Goal: Find specific page/section: Find specific page/section

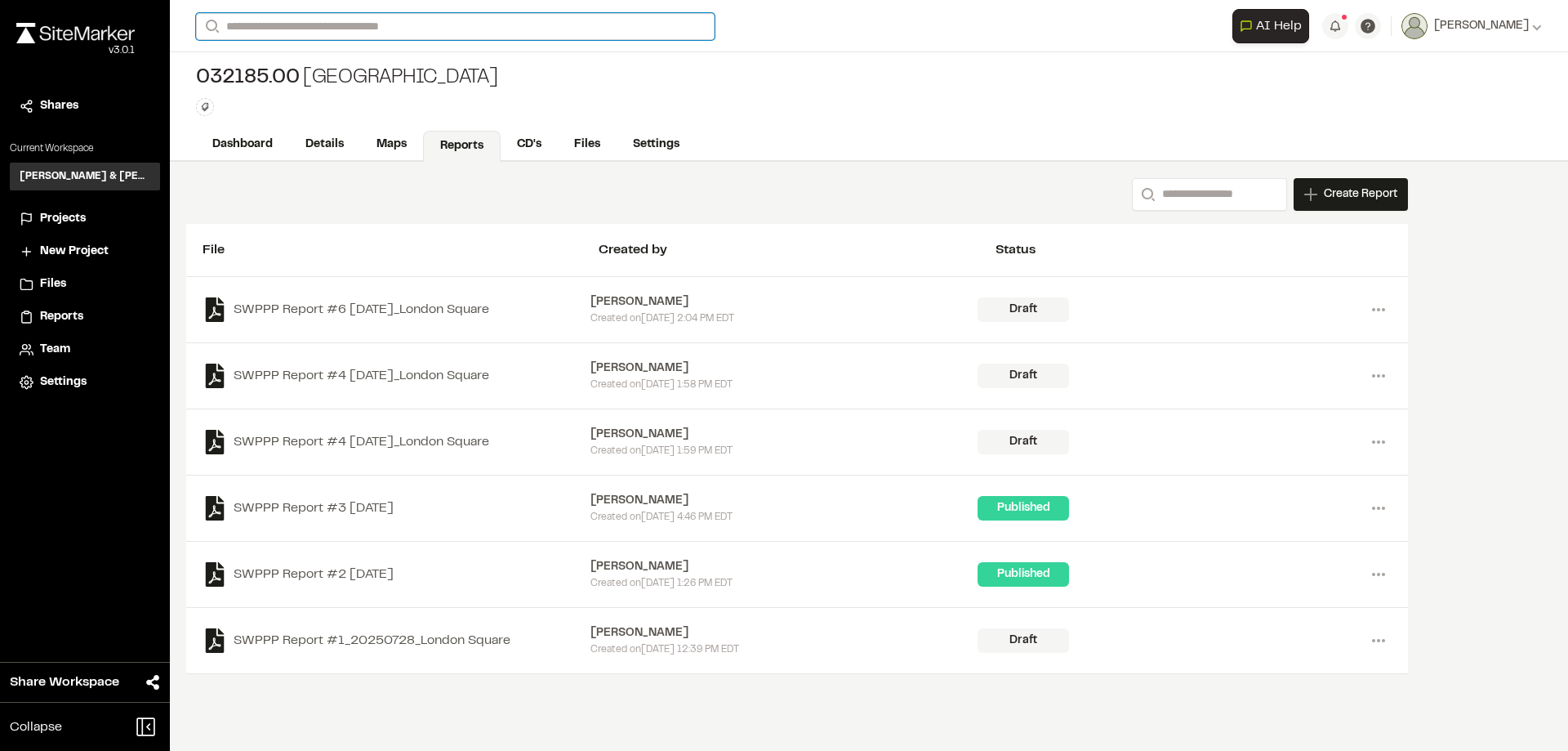
click at [337, 34] on input "Search" at bounding box center [454, 26] width 518 height 27
type input "**"
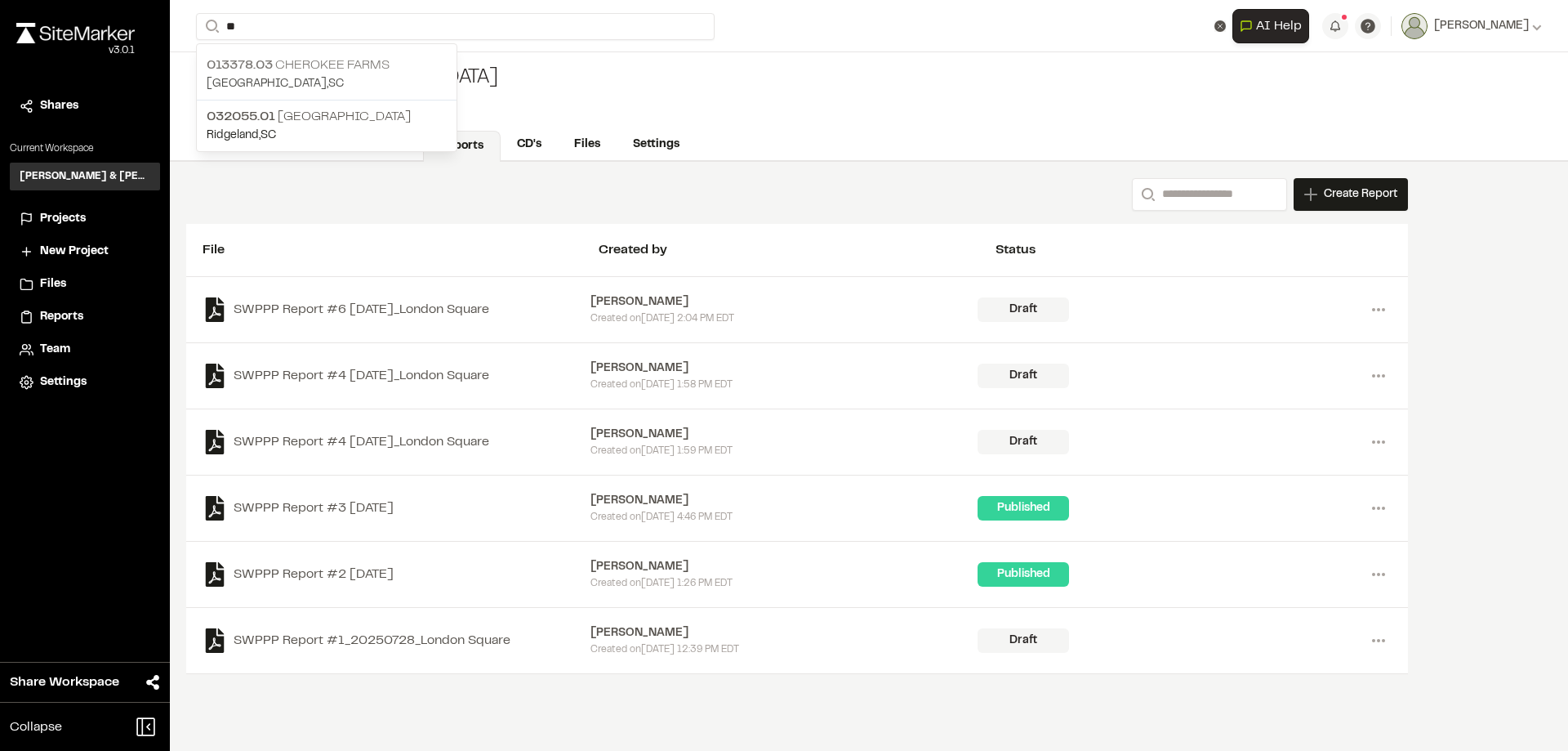
click at [377, 61] on p "013378.03 Cherokee Farms" at bounding box center [326, 66] width 240 height 20
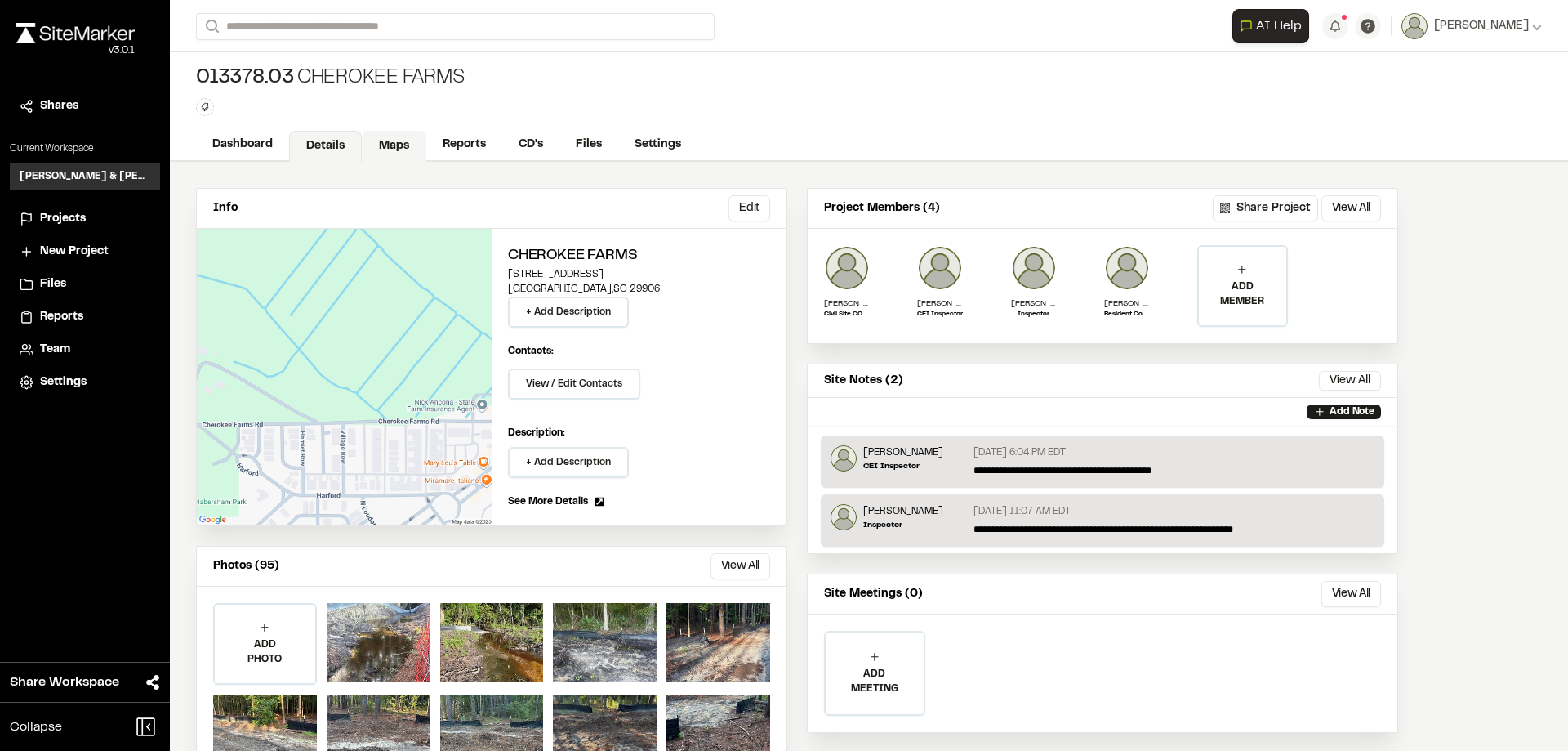
click at [411, 148] on link "Maps" at bounding box center [394, 147] width 65 height 31
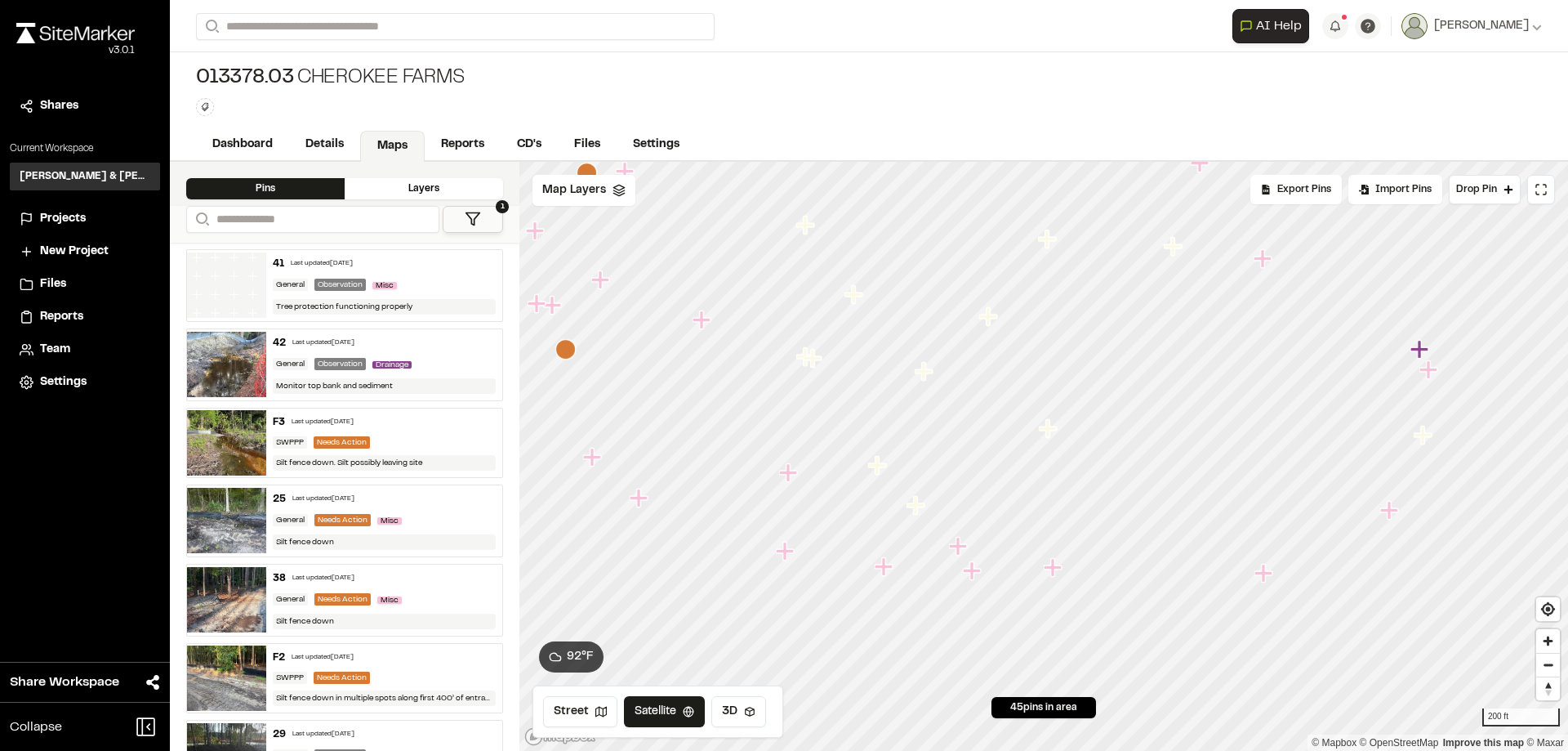
click at [497, 223] on button "1" at bounding box center [473, 219] width 61 height 27
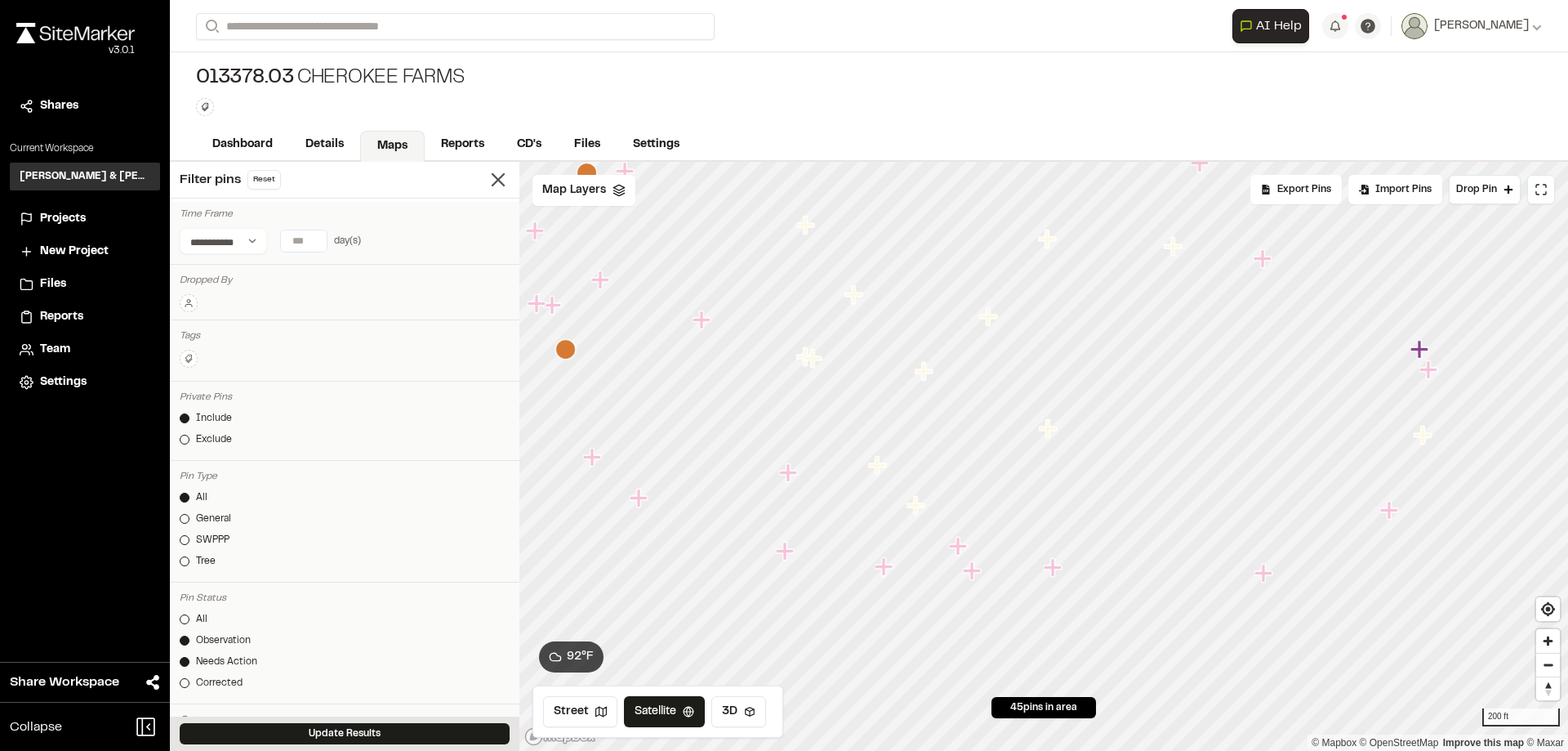
click at [298, 240] on input "number" at bounding box center [304, 241] width 46 height 21
click at [243, 276] on button "7 days" at bounding box center [248, 274] width 43 height 26
type input "*"
click at [320, 735] on button "Update Results" at bounding box center [344, 734] width 330 height 21
click at [979, 462] on icon "Map marker" at bounding box center [979, 457] width 18 height 18
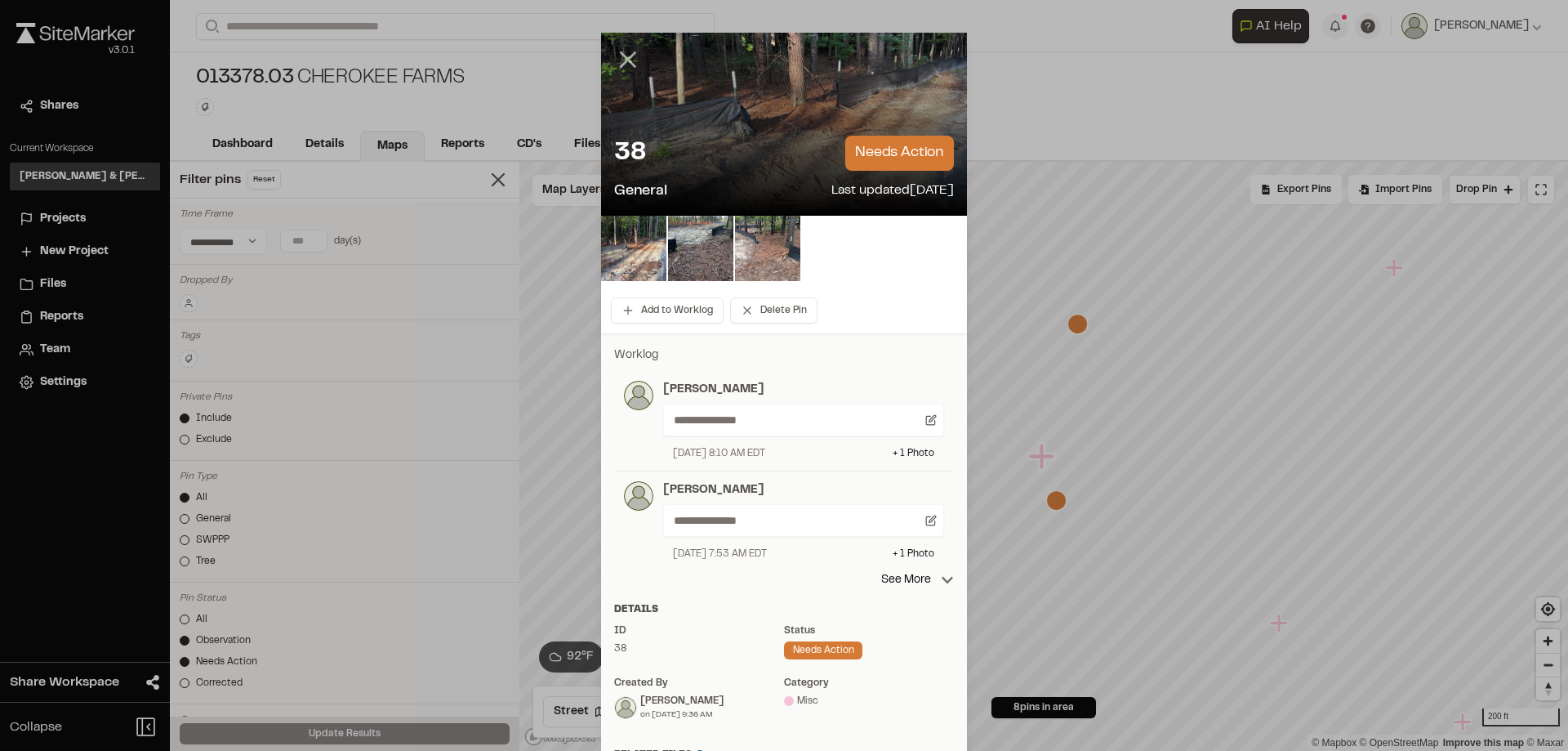
click at [624, 58] on line at bounding box center [628, 60] width 14 height 14
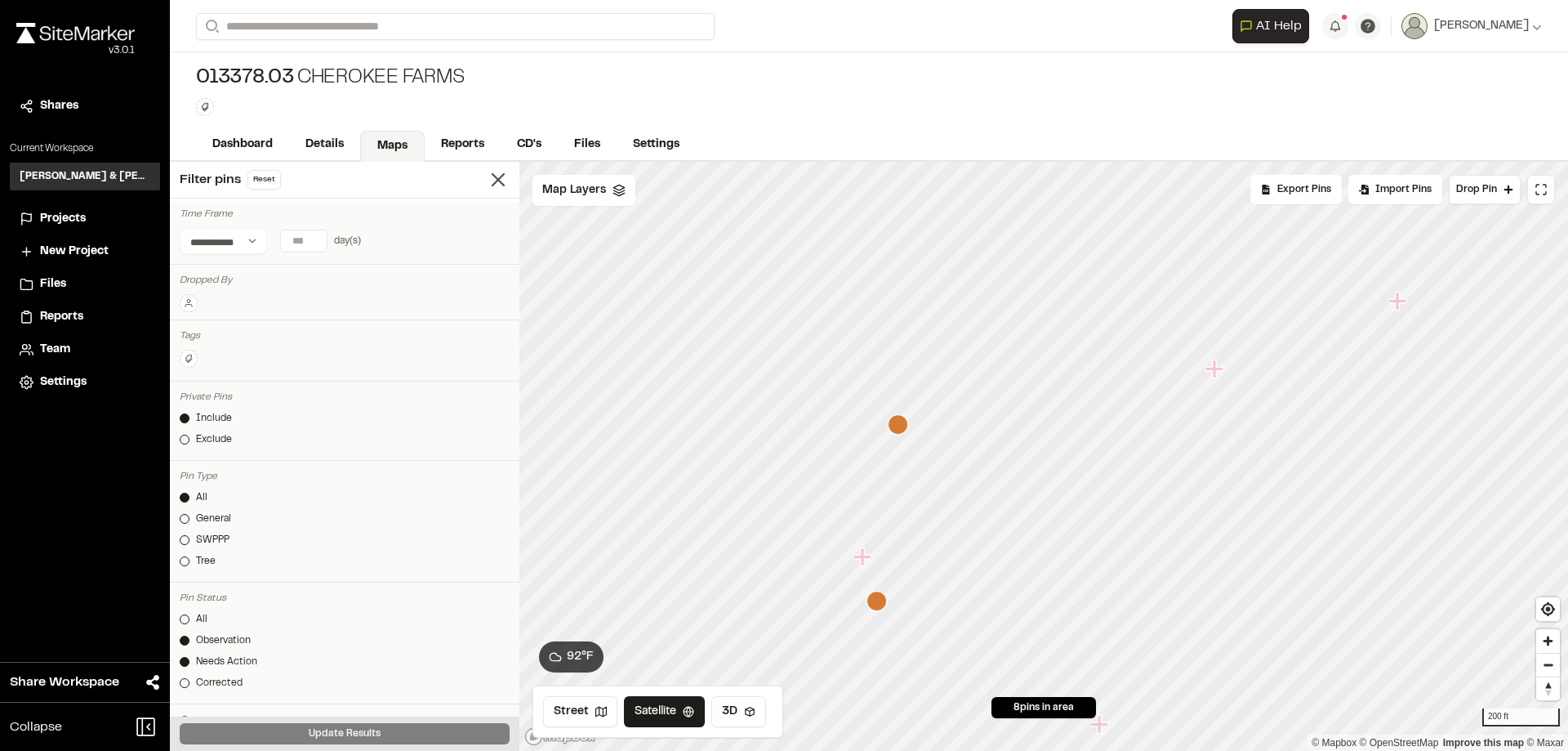
click at [1214, 374] on icon "Map marker" at bounding box center [1215, 369] width 18 height 18
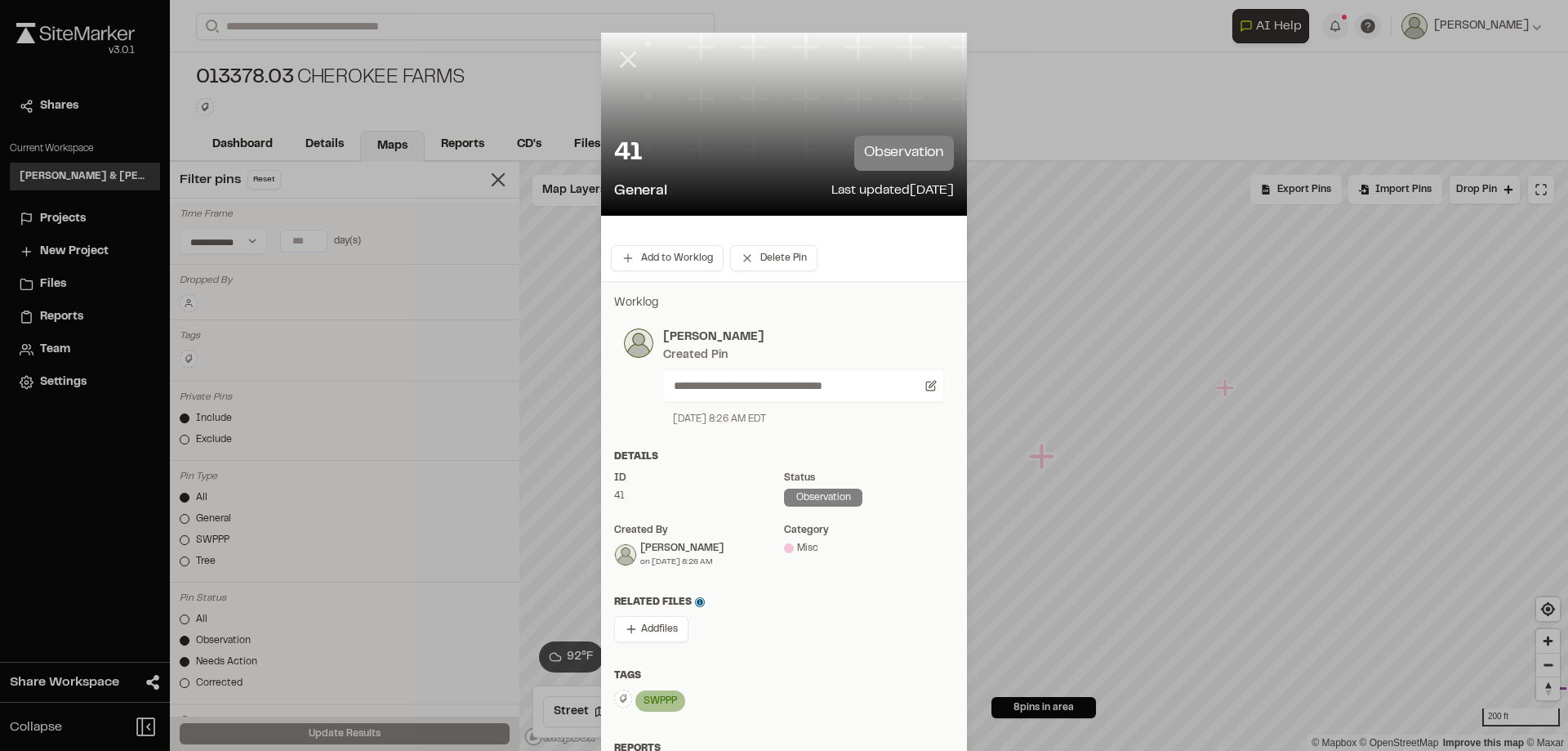
click at [623, 66] on icon at bounding box center [628, 60] width 28 height 28
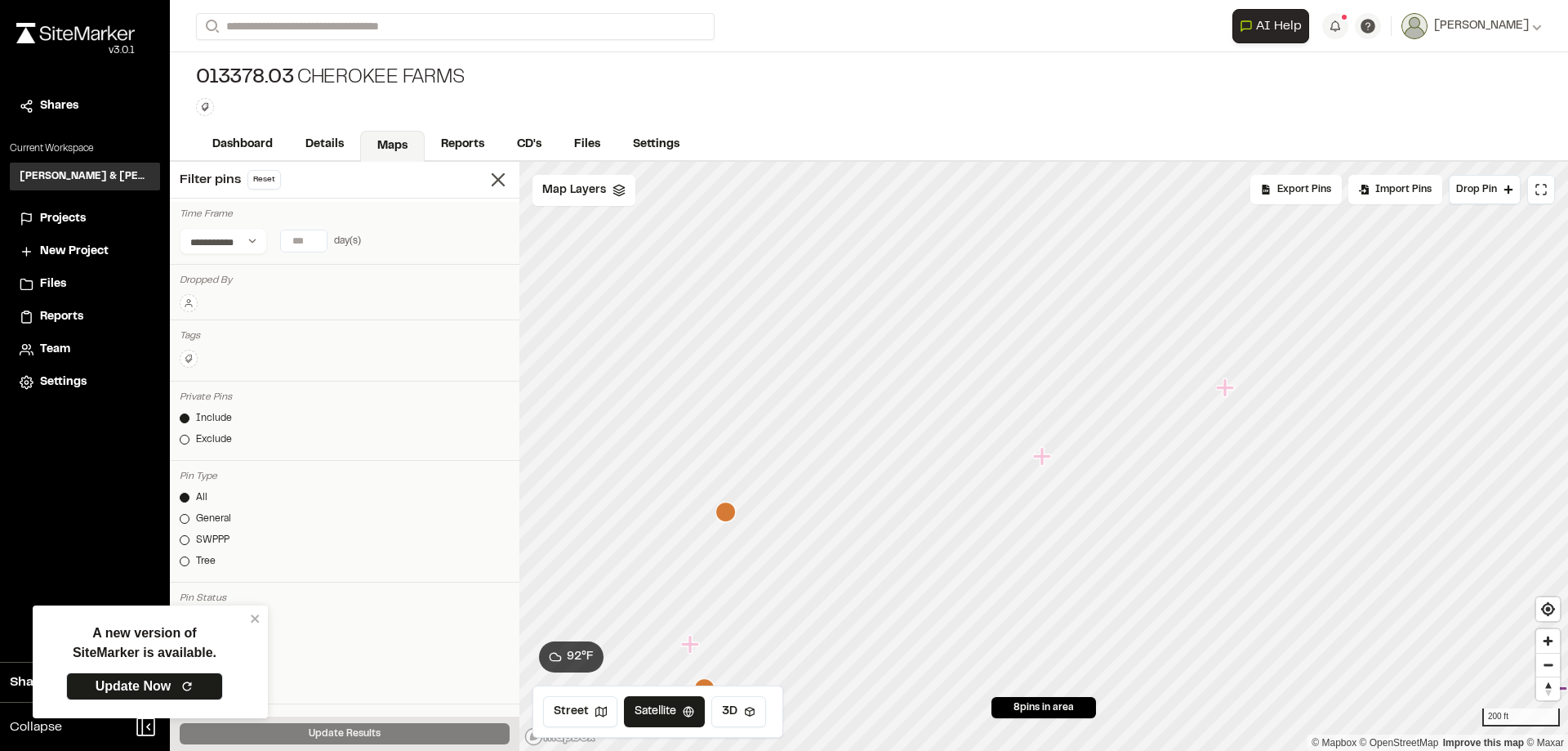
click at [1232, 392] on icon "Map marker" at bounding box center [1227, 388] width 21 height 21
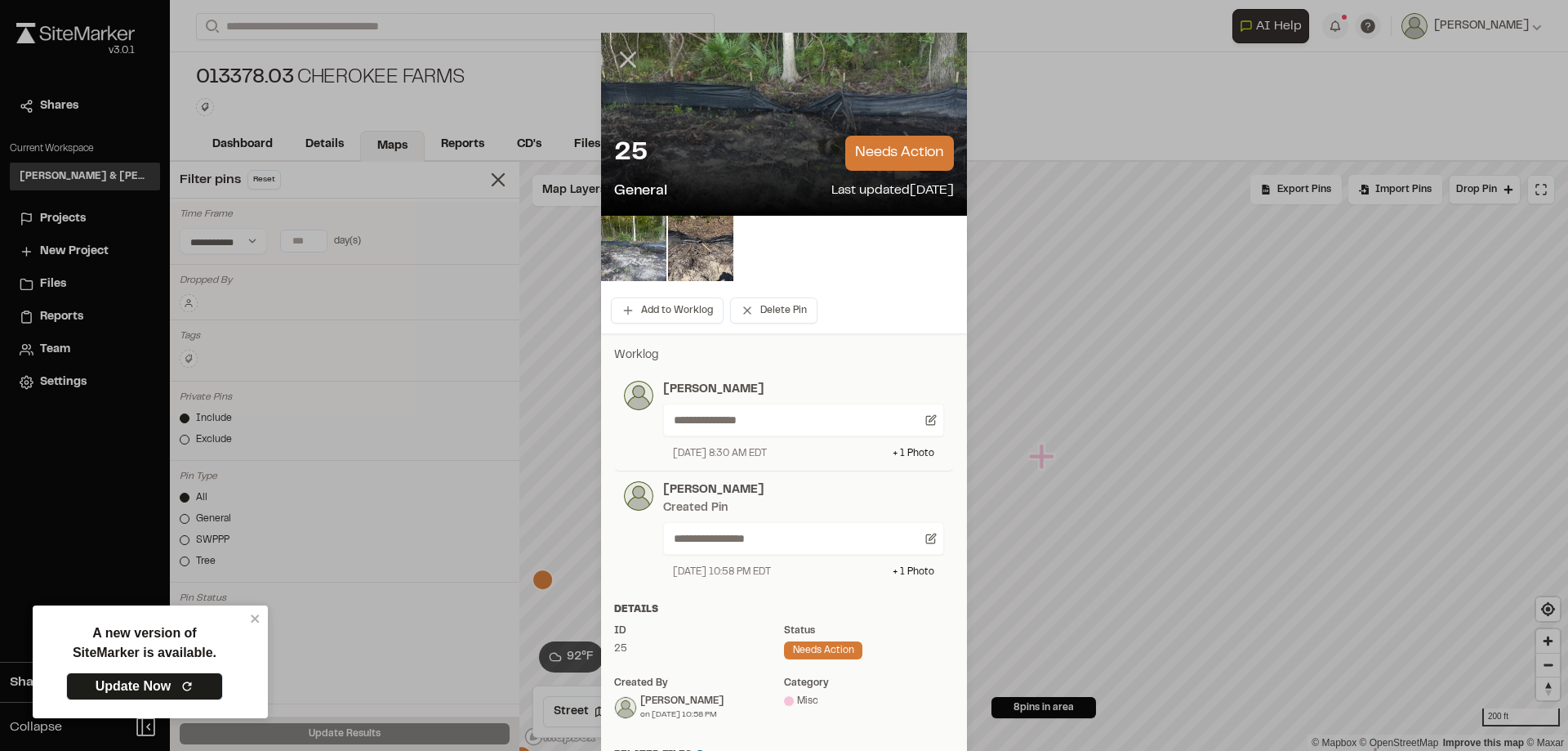
click at [621, 53] on icon at bounding box center [628, 60] width 28 height 28
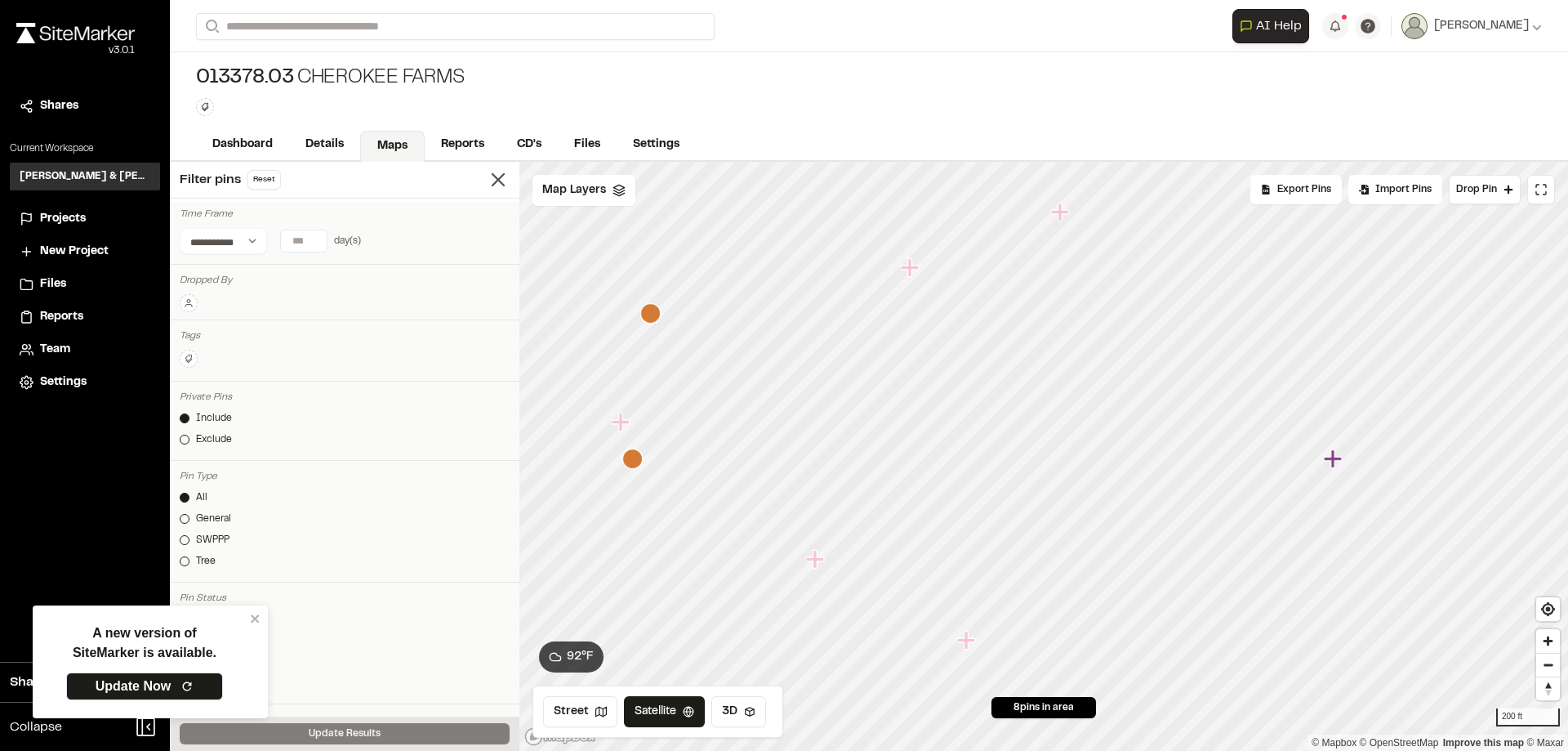
click at [816, 562] on icon "Map marker" at bounding box center [816, 559] width 18 height 18
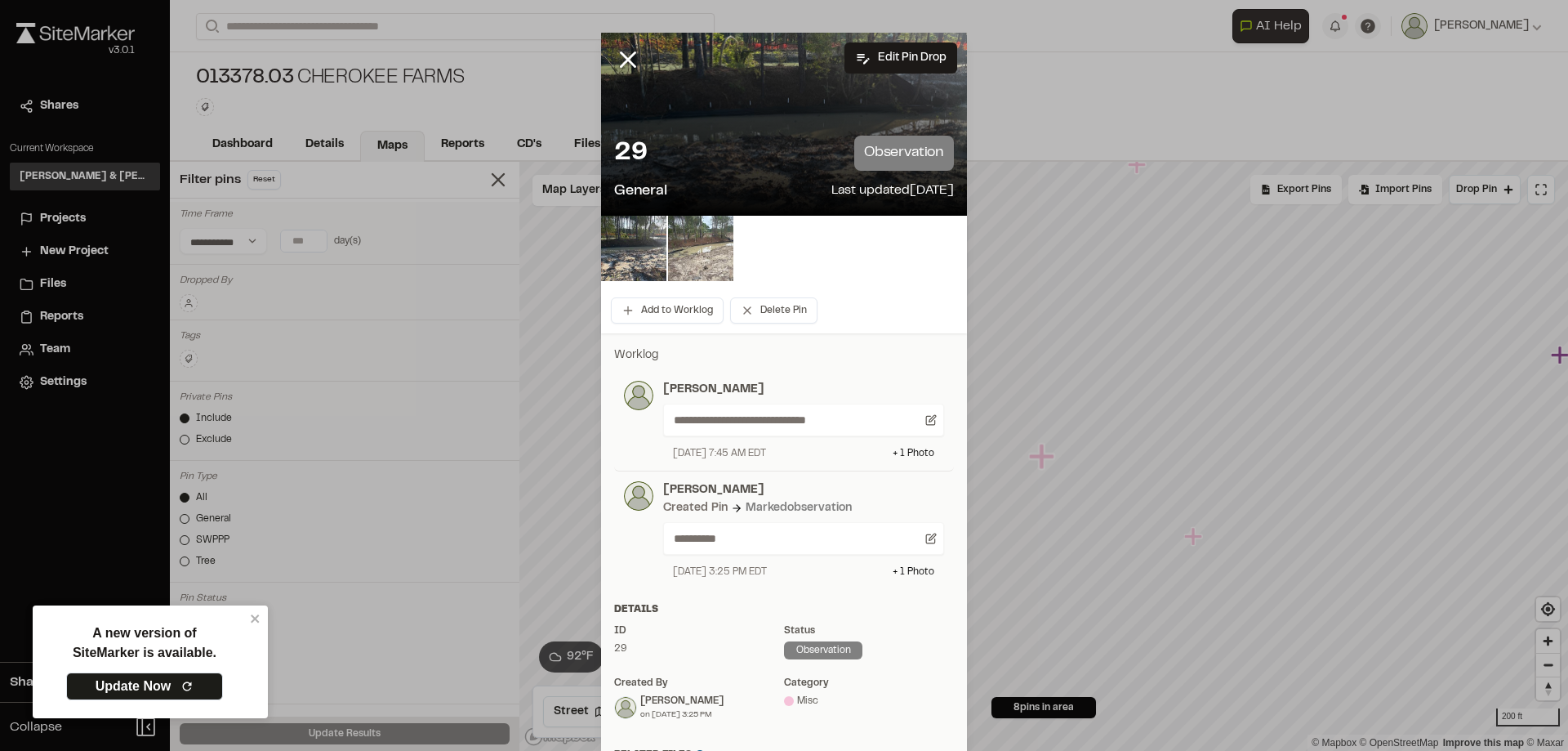
click at [715, 246] on img at bounding box center [701, 248] width 66 height 66
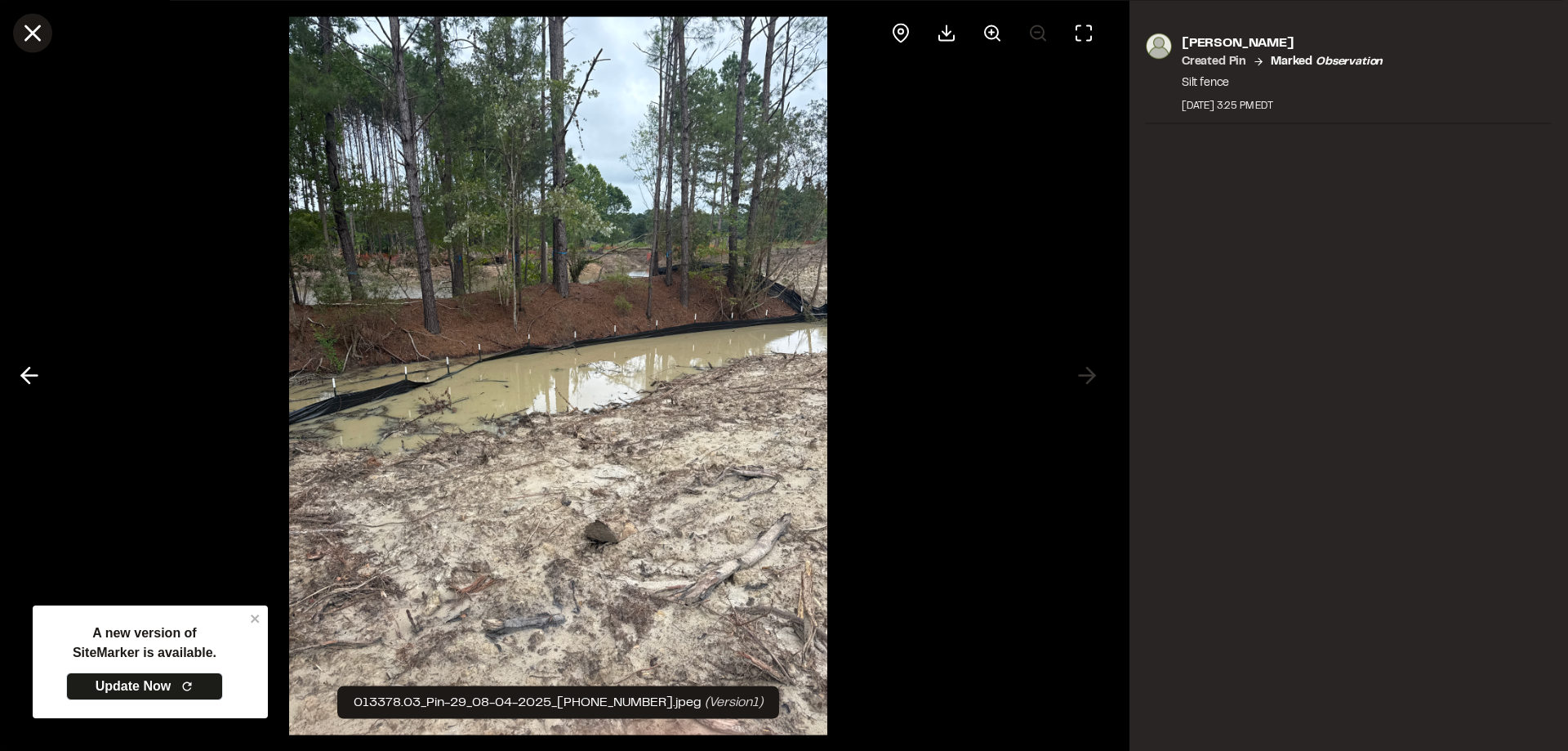
click at [33, 35] on icon at bounding box center [33, 33] width 28 height 28
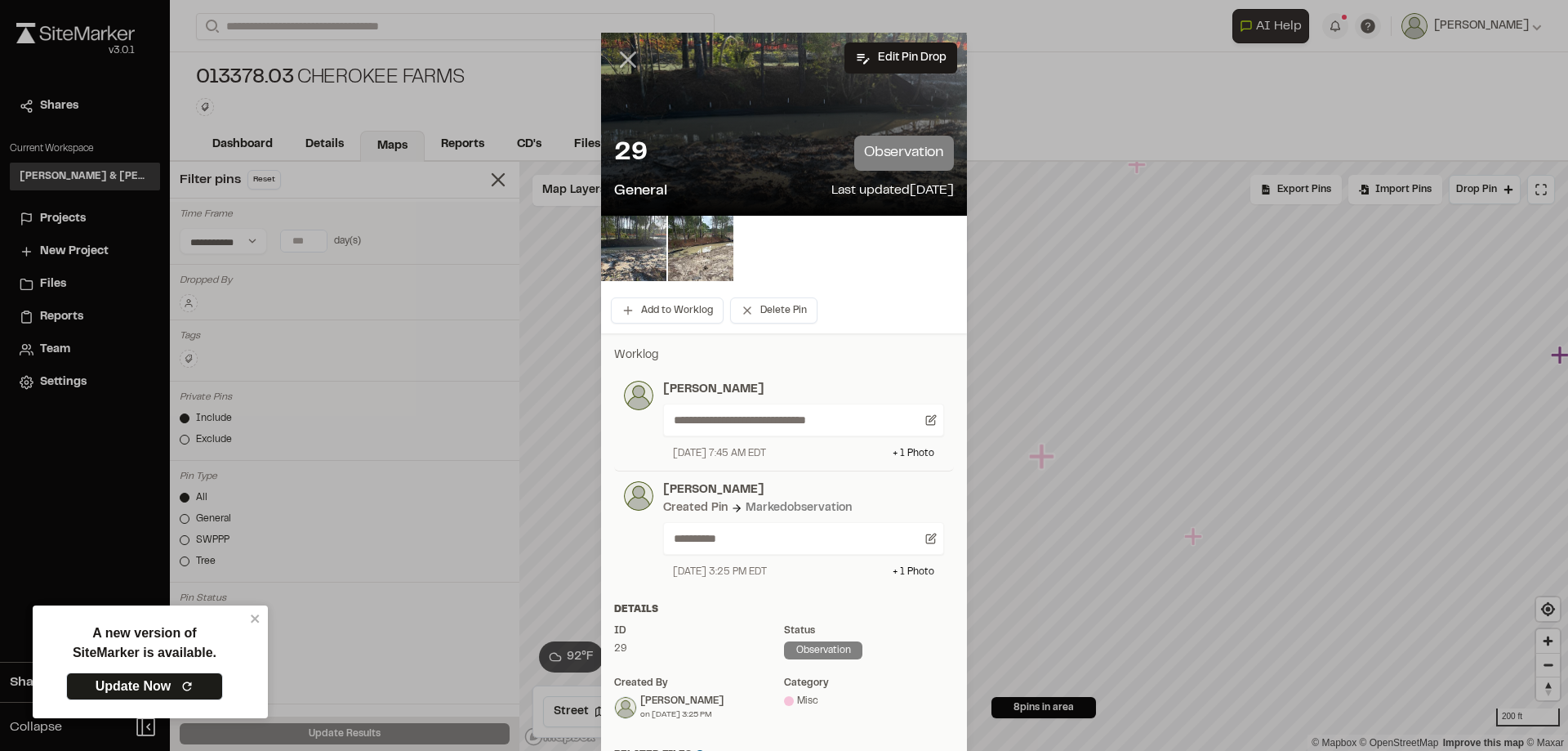
click at [621, 69] on icon at bounding box center [628, 60] width 28 height 28
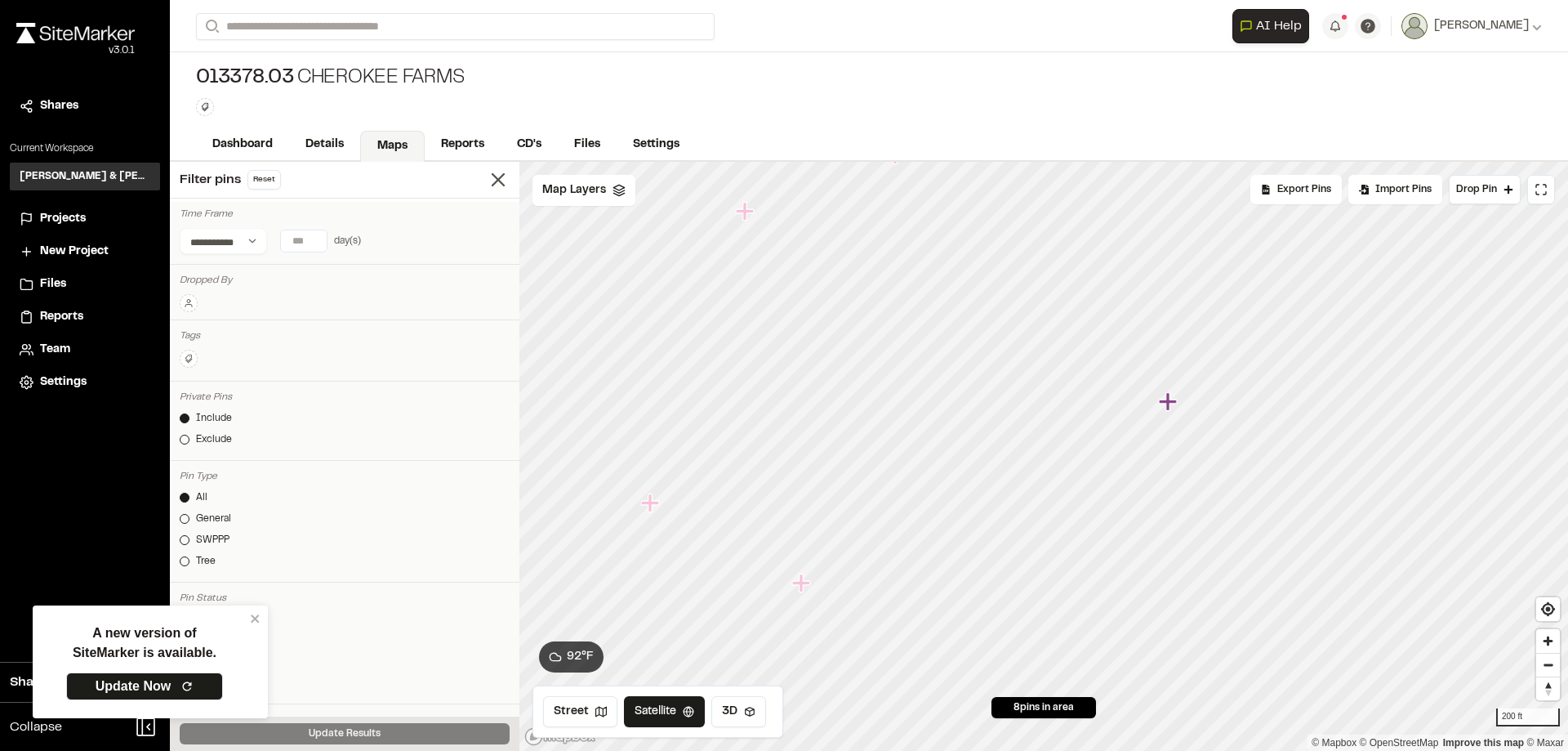
click at [1171, 406] on icon "Map marker" at bounding box center [1168, 401] width 18 height 18
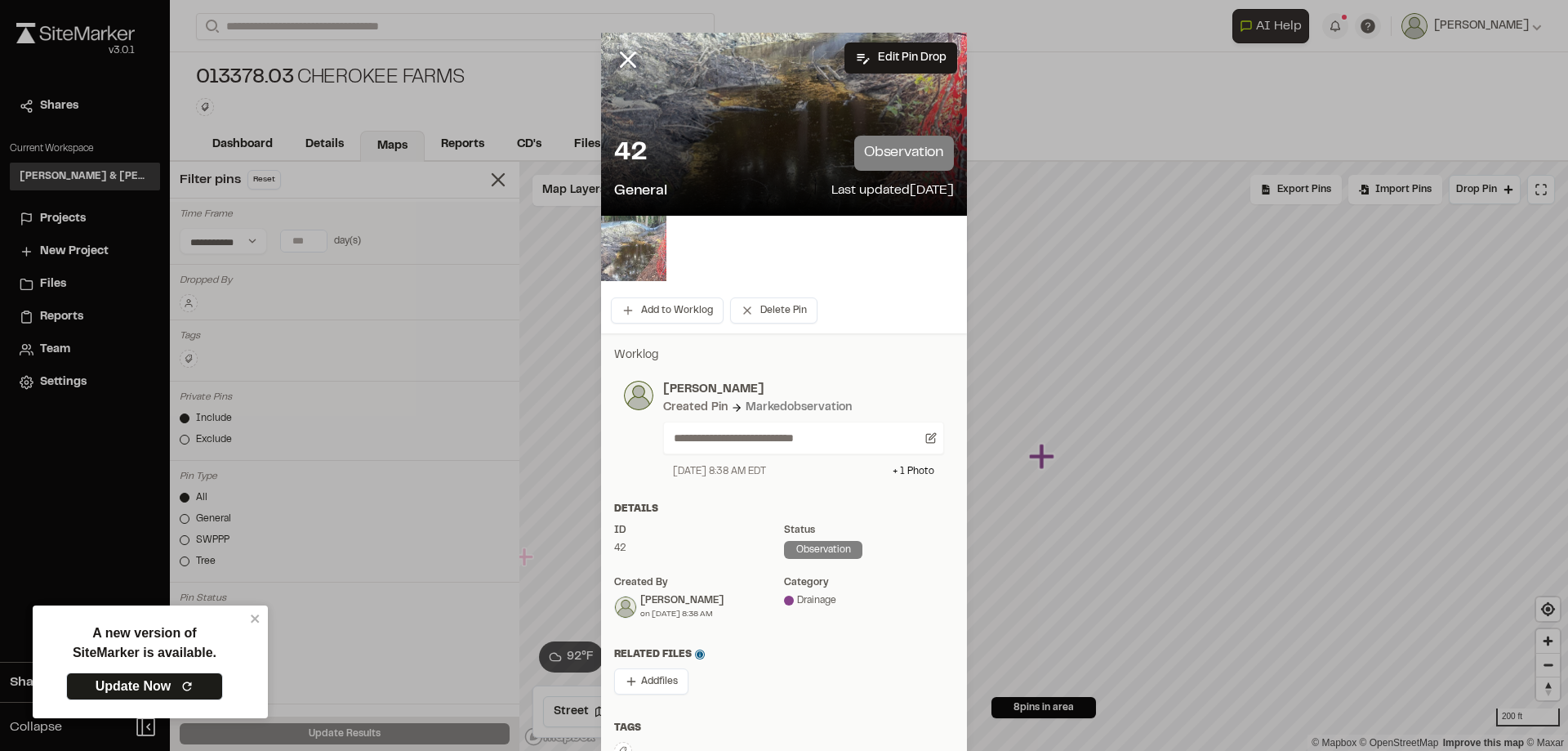
click at [630, 234] on img at bounding box center [634, 248] width 66 height 66
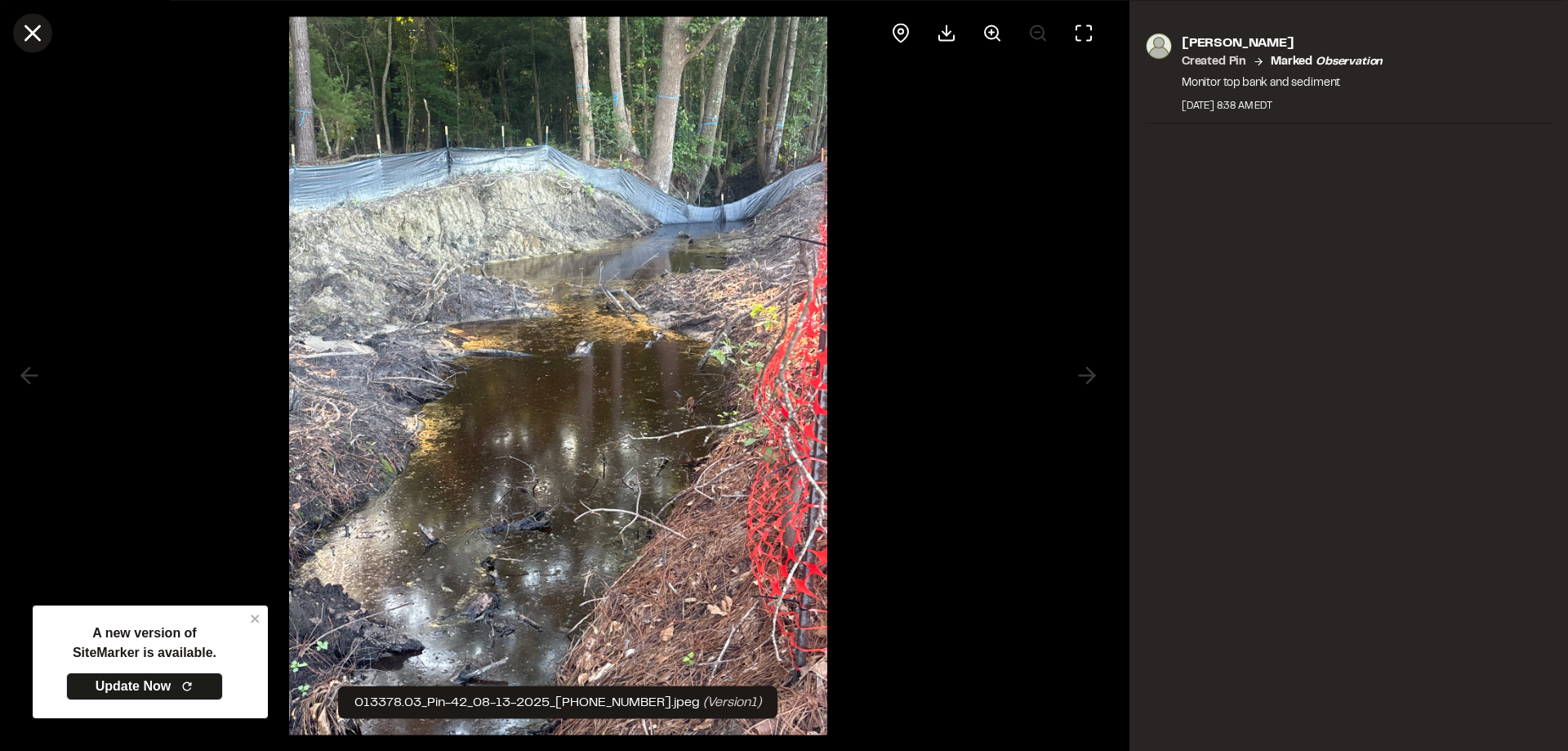
click at [24, 38] on icon at bounding box center [33, 33] width 28 height 28
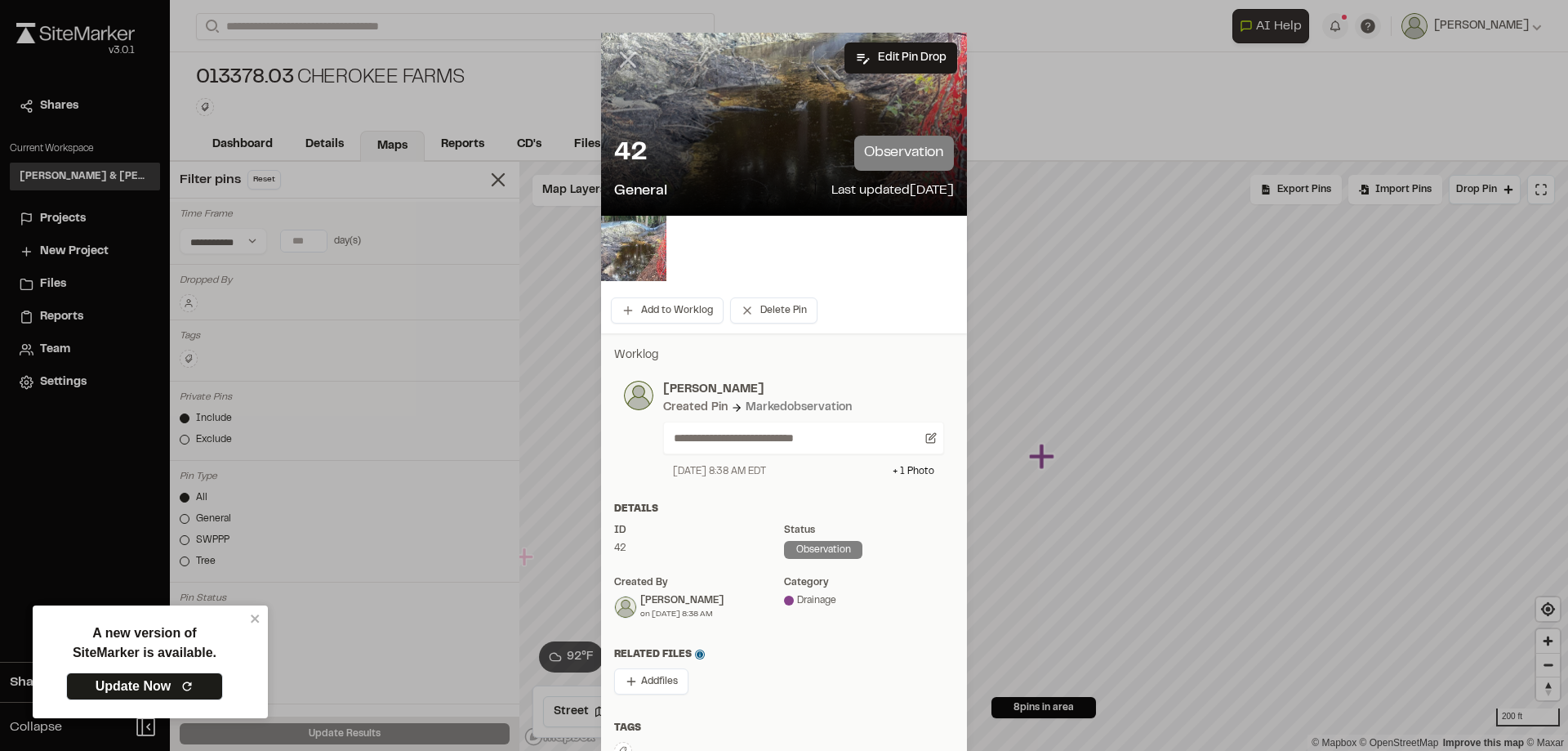
click at [621, 64] on icon at bounding box center [628, 60] width 28 height 28
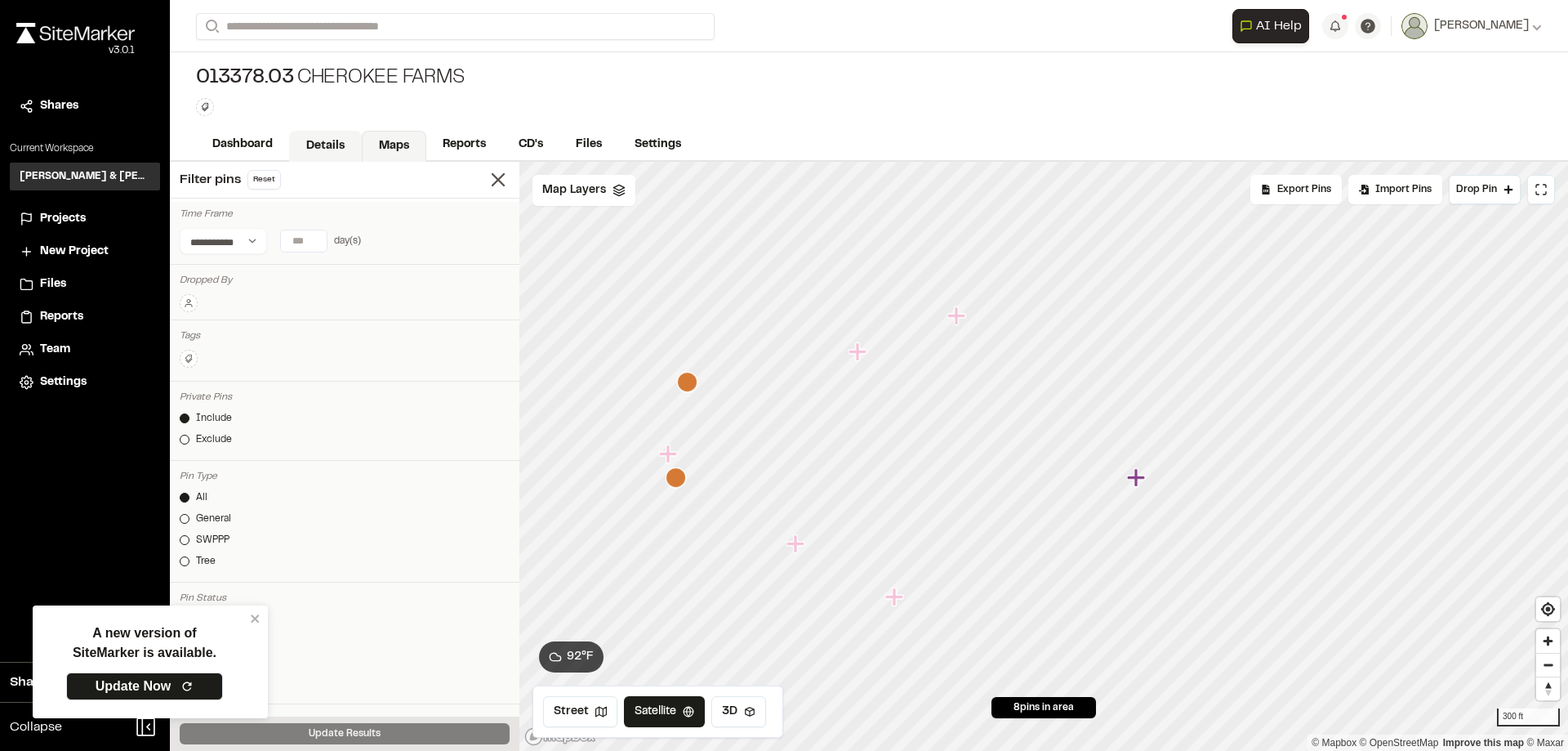
click at [314, 143] on link "Details" at bounding box center [325, 147] width 73 height 31
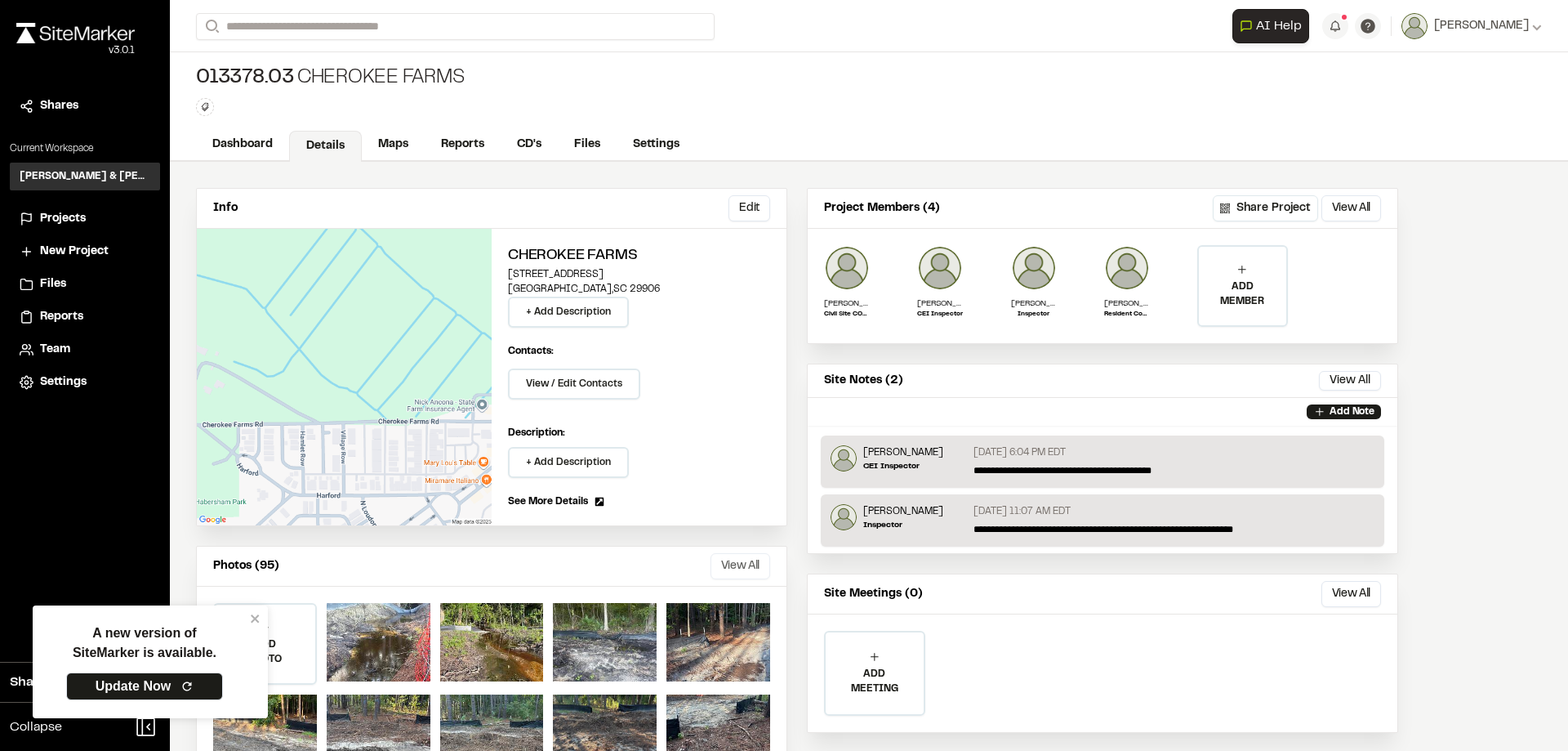
click at [764, 562] on button "View All" at bounding box center [740, 566] width 60 height 26
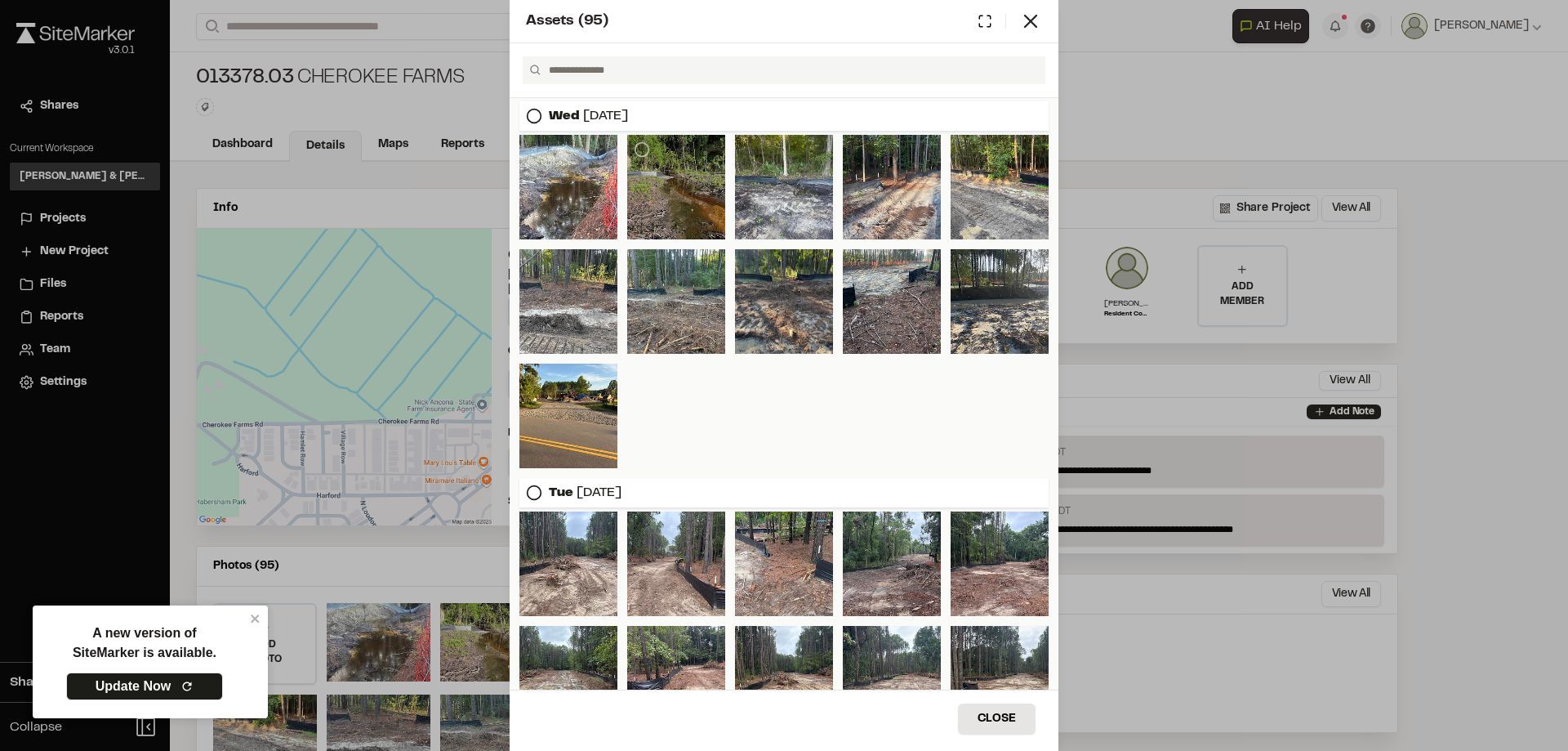
click at [668, 194] on div at bounding box center [676, 188] width 98 height 105
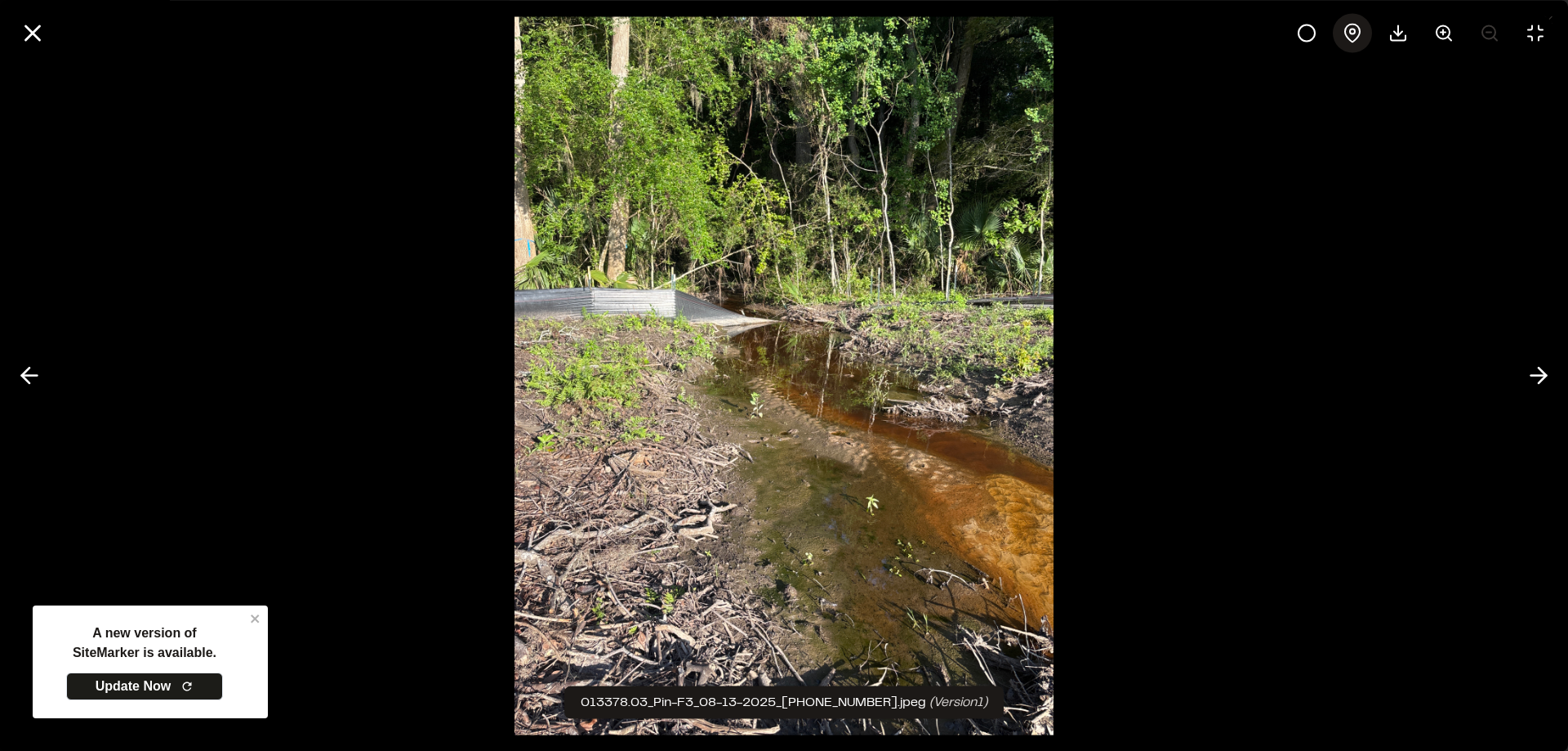
click at [1354, 30] on circle at bounding box center [1353, 31] width 5 height 5
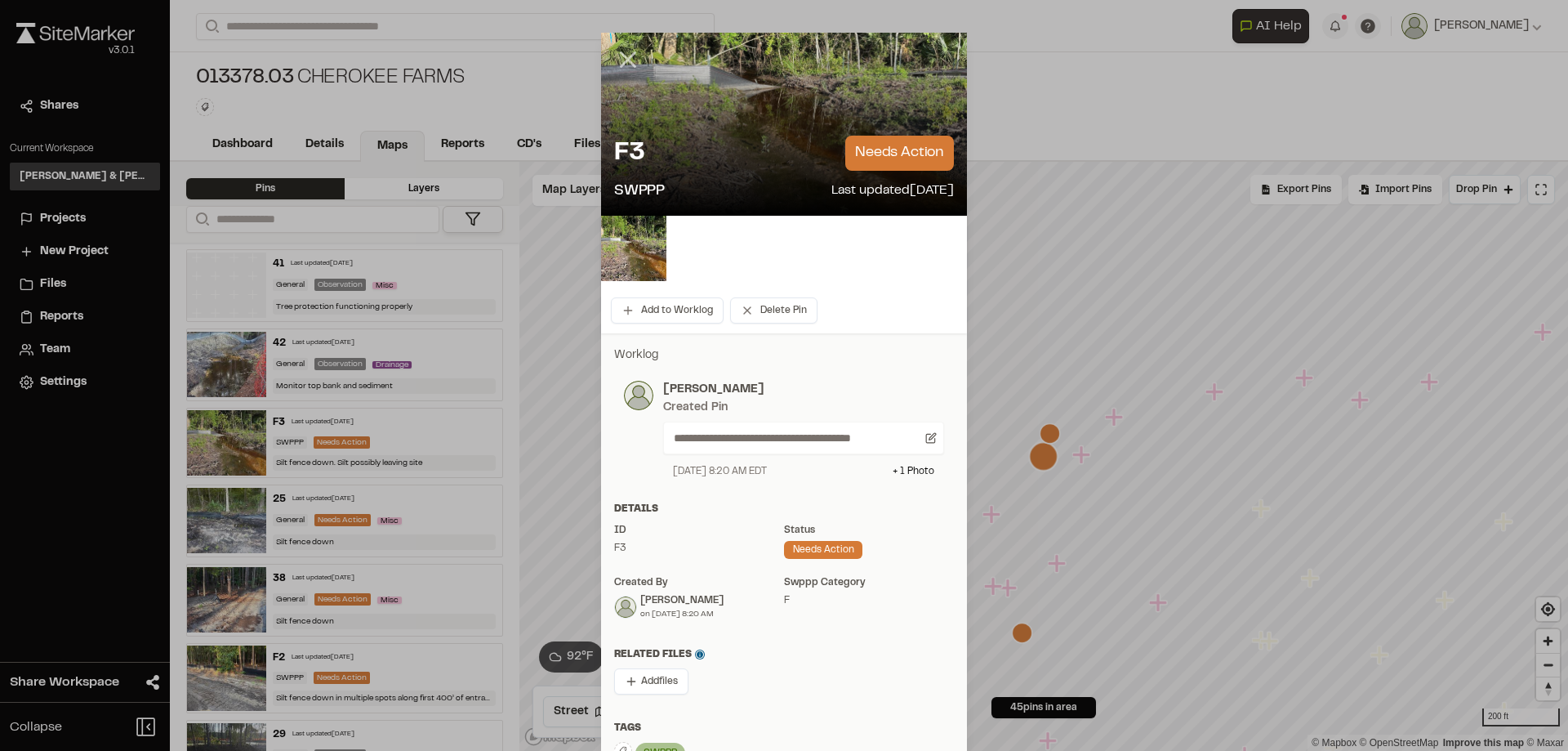
click at [622, 56] on icon at bounding box center [628, 60] width 28 height 28
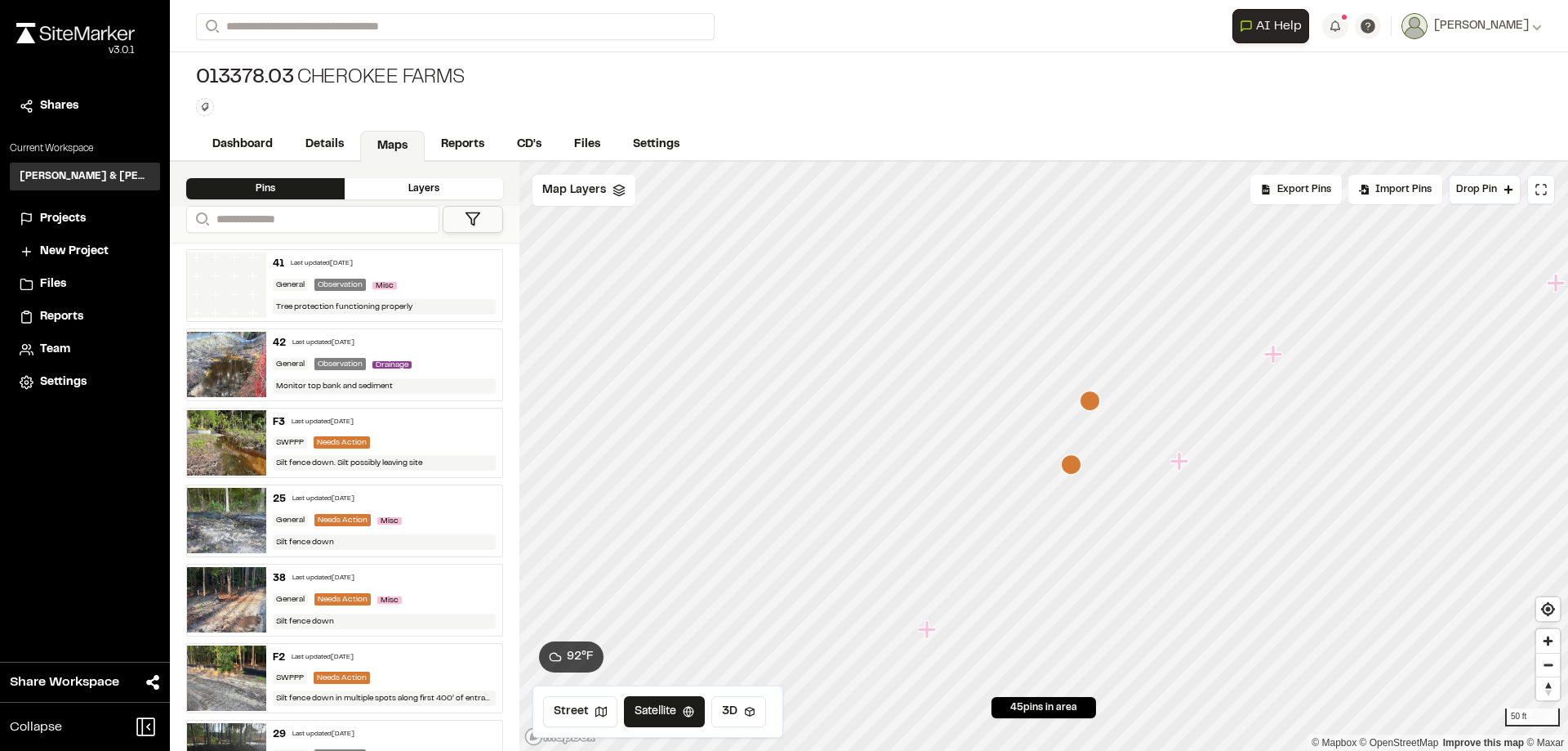
click at [1075, 468] on icon "Map marker" at bounding box center [1071, 464] width 20 height 20
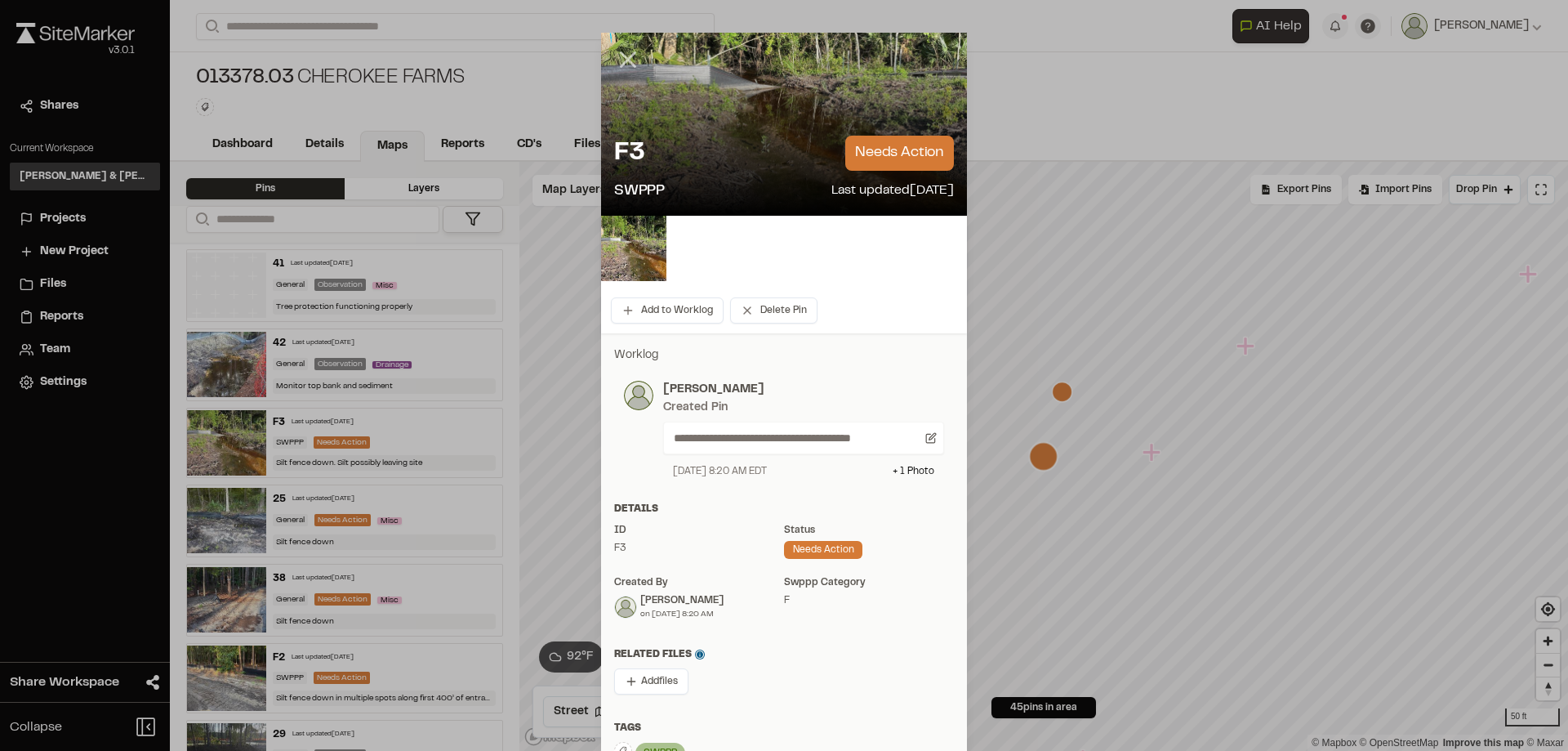
click at [627, 67] on icon at bounding box center [628, 60] width 28 height 28
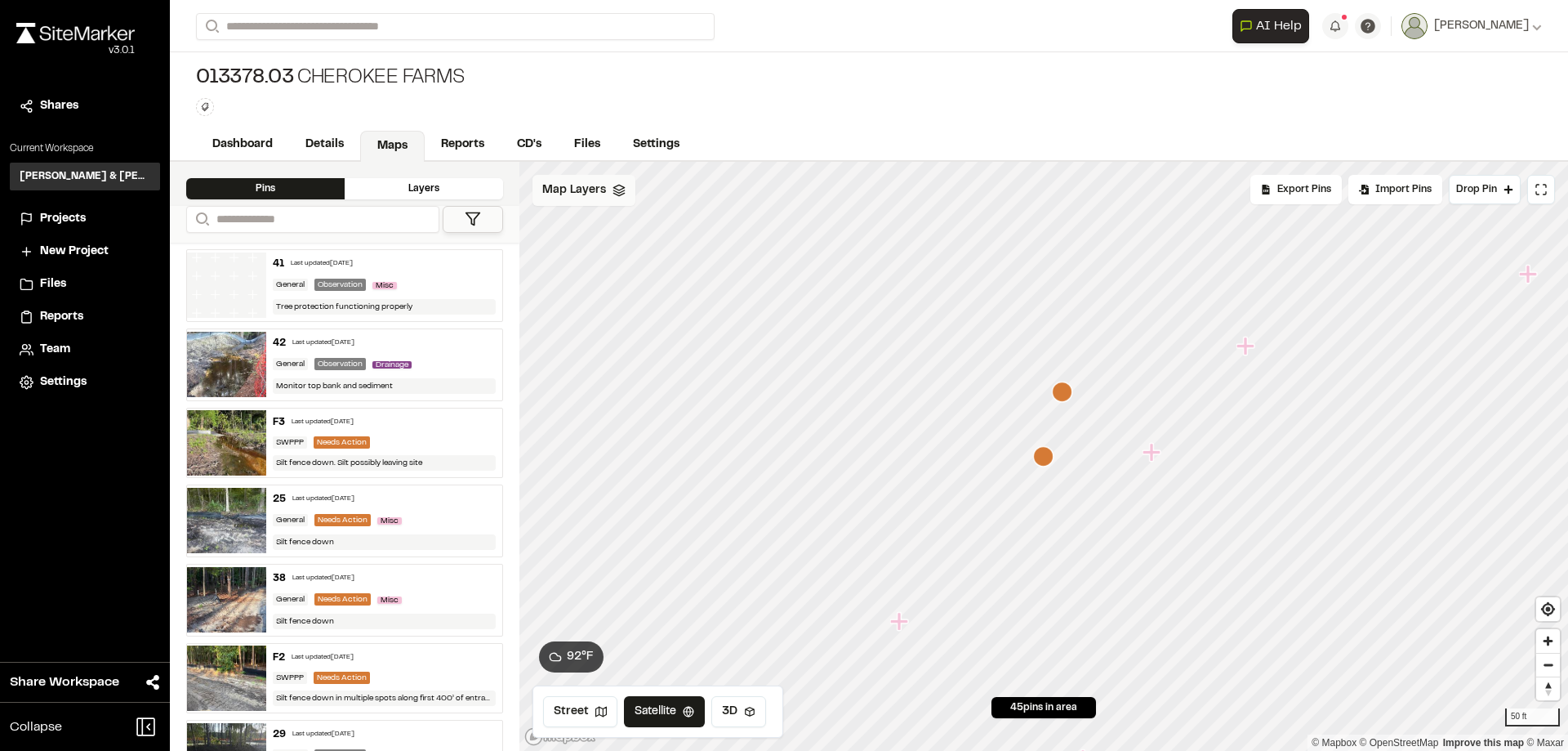
click at [607, 198] on div "Map Layers" at bounding box center [584, 190] width 103 height 31
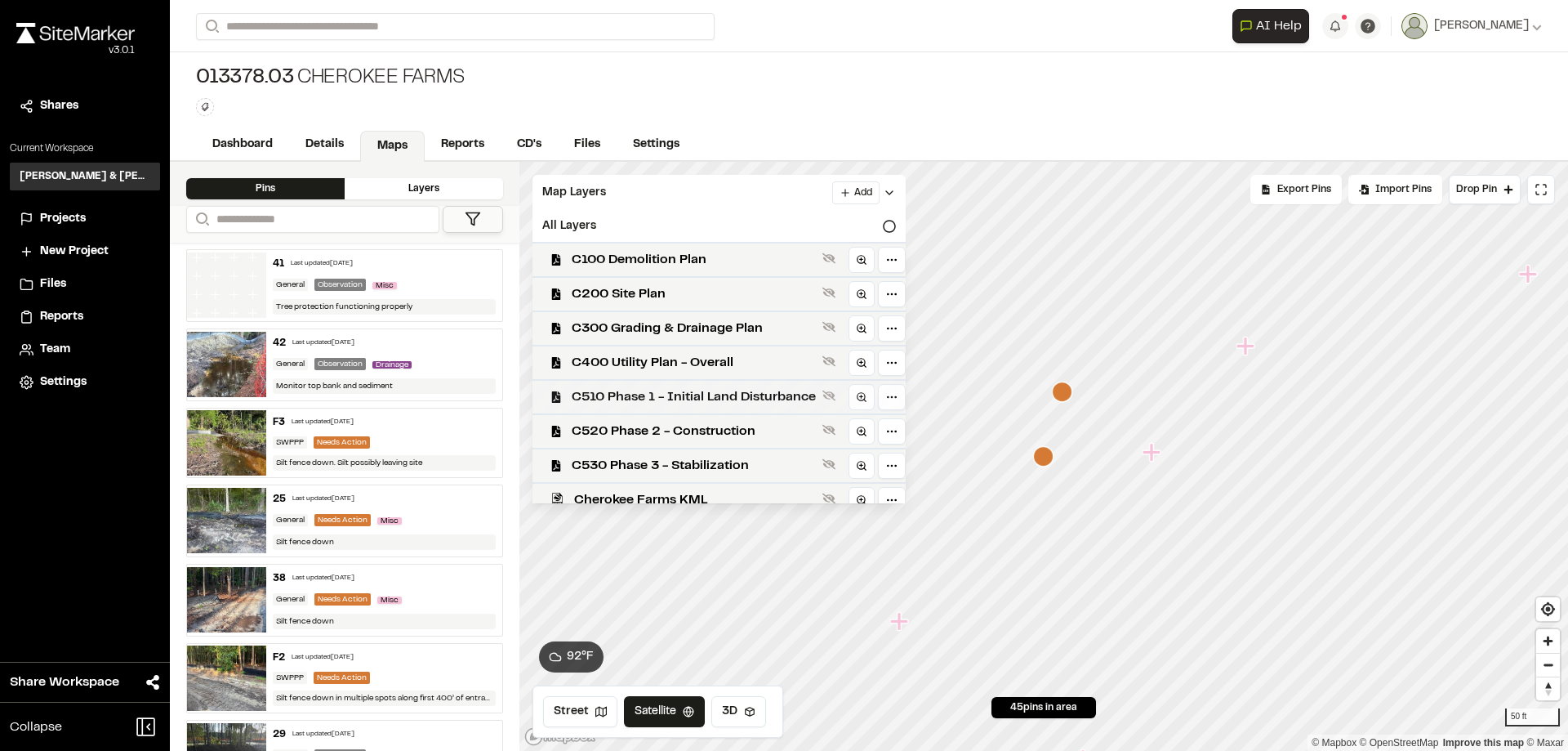
click at [667, 403] on span "C510 Phase 1 - Initial Land Disturbance" at bounding box center [694, 397] width 244 height 20
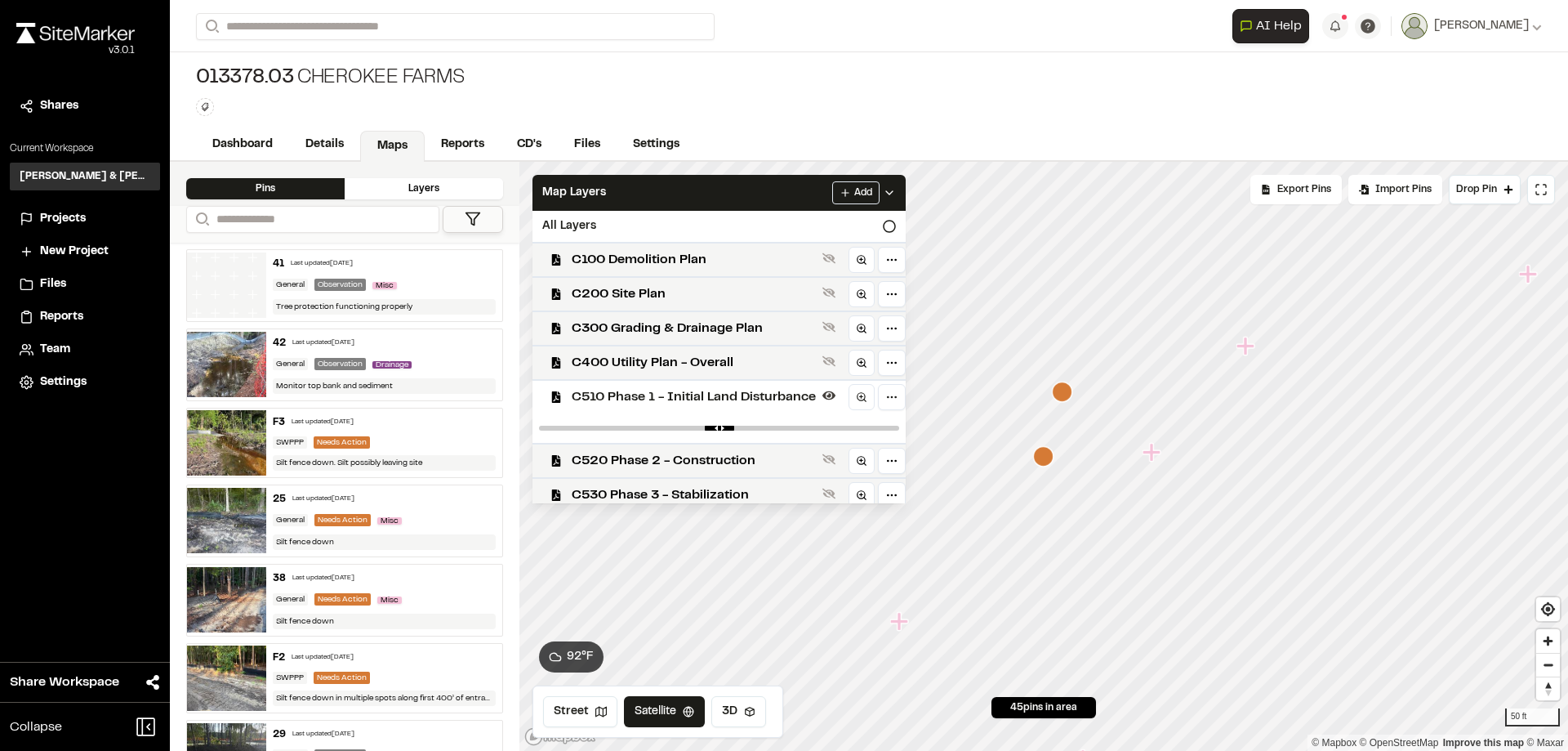
click at [1154, 456] on icon "Map marker" at bounding box center [1152, 452] width 18 height 18
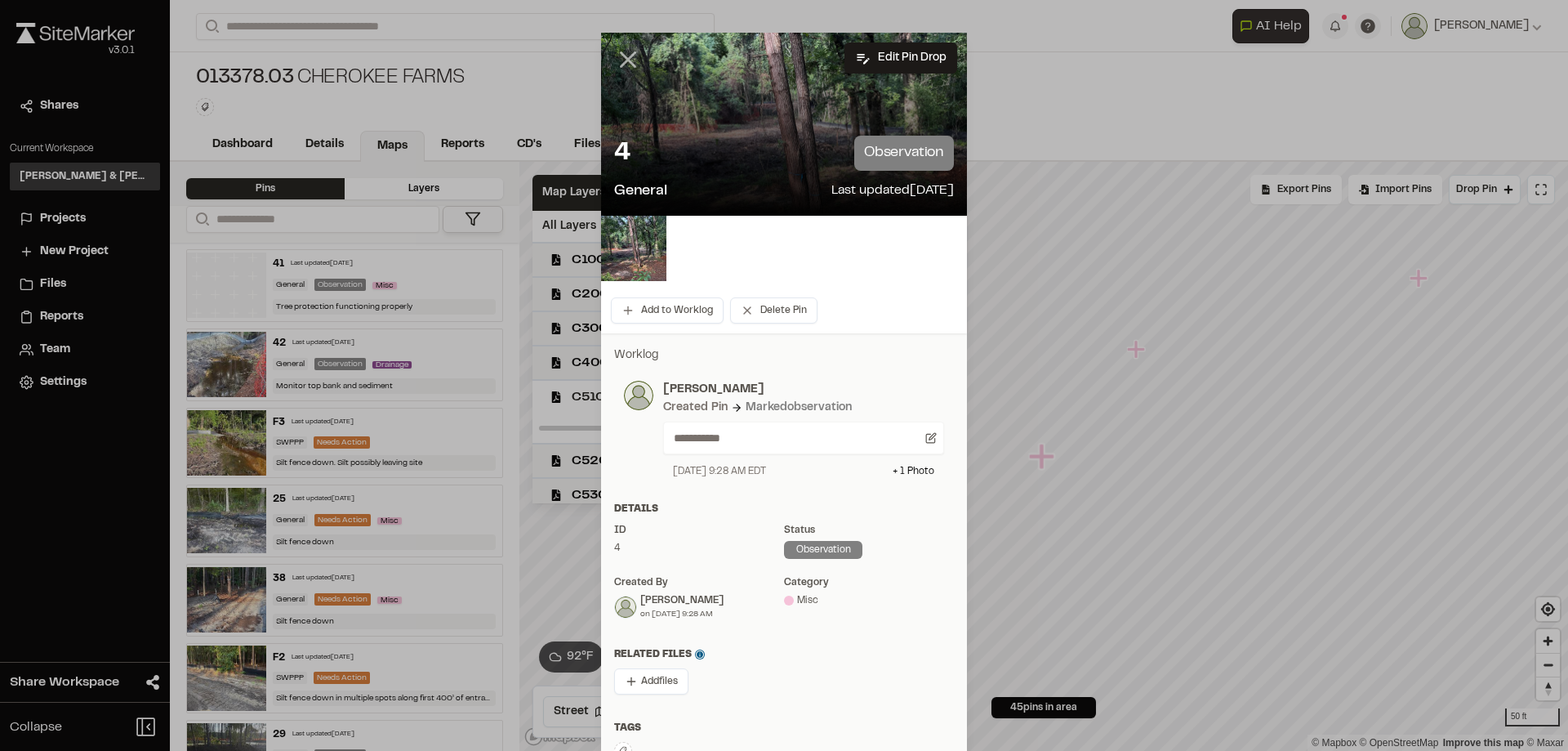
click at [626, 54] on icon at bounding box center [628, 60] width 28 height 28
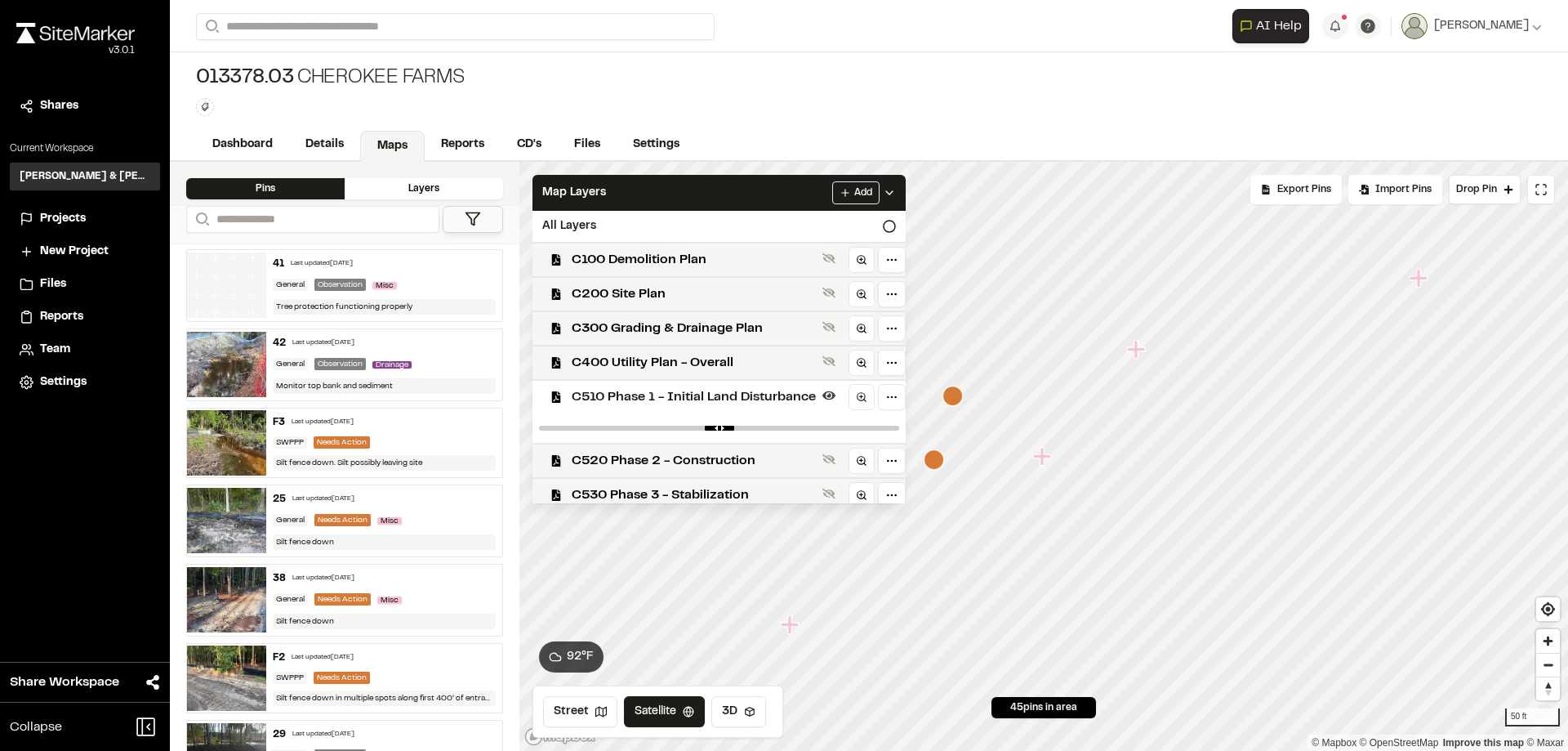
click at [960, 402] on icon "Map marker" at bounding box center [952, 396] width 20 height 20
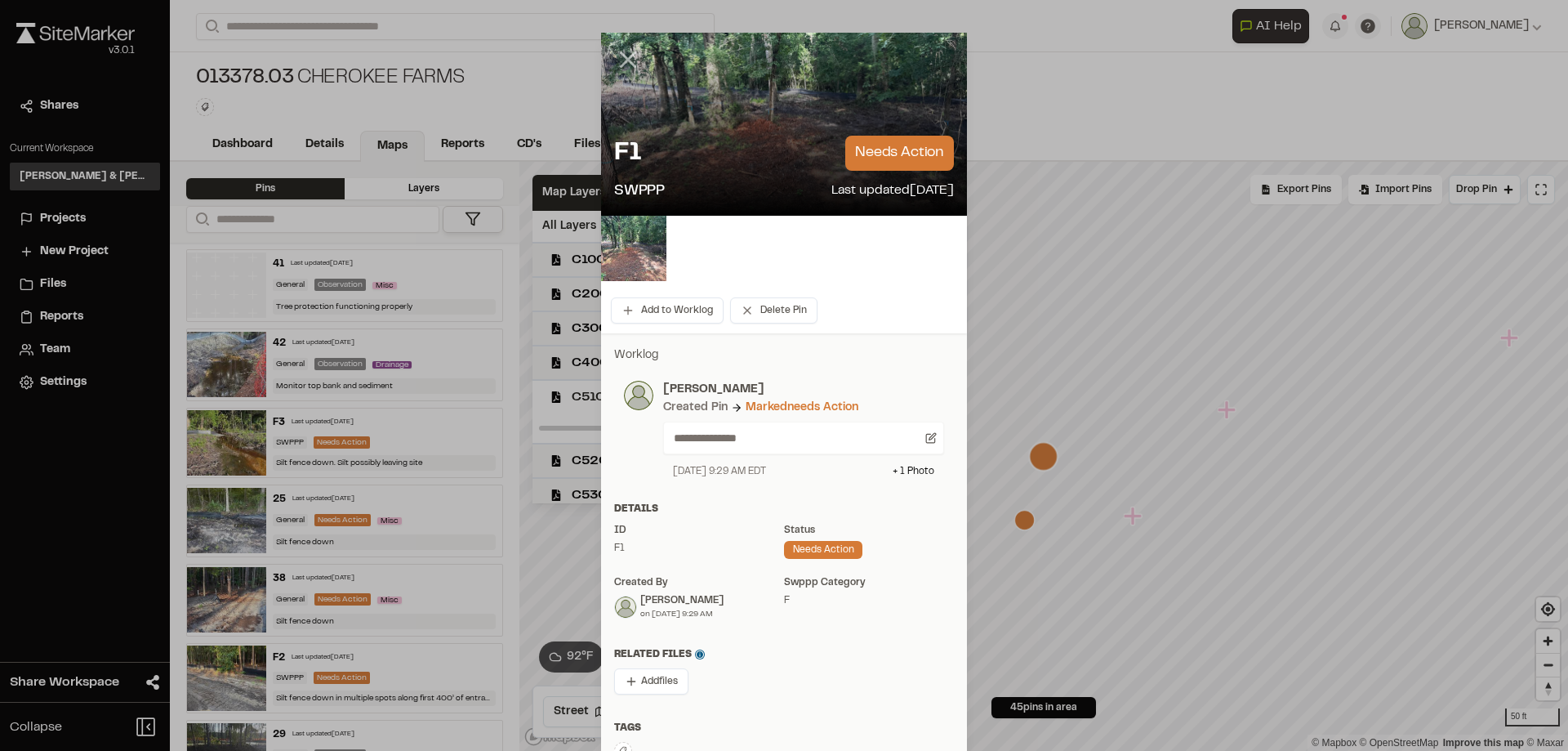
click at [628, 59] on icon at bounding box center [628, 60] width 28 height 28
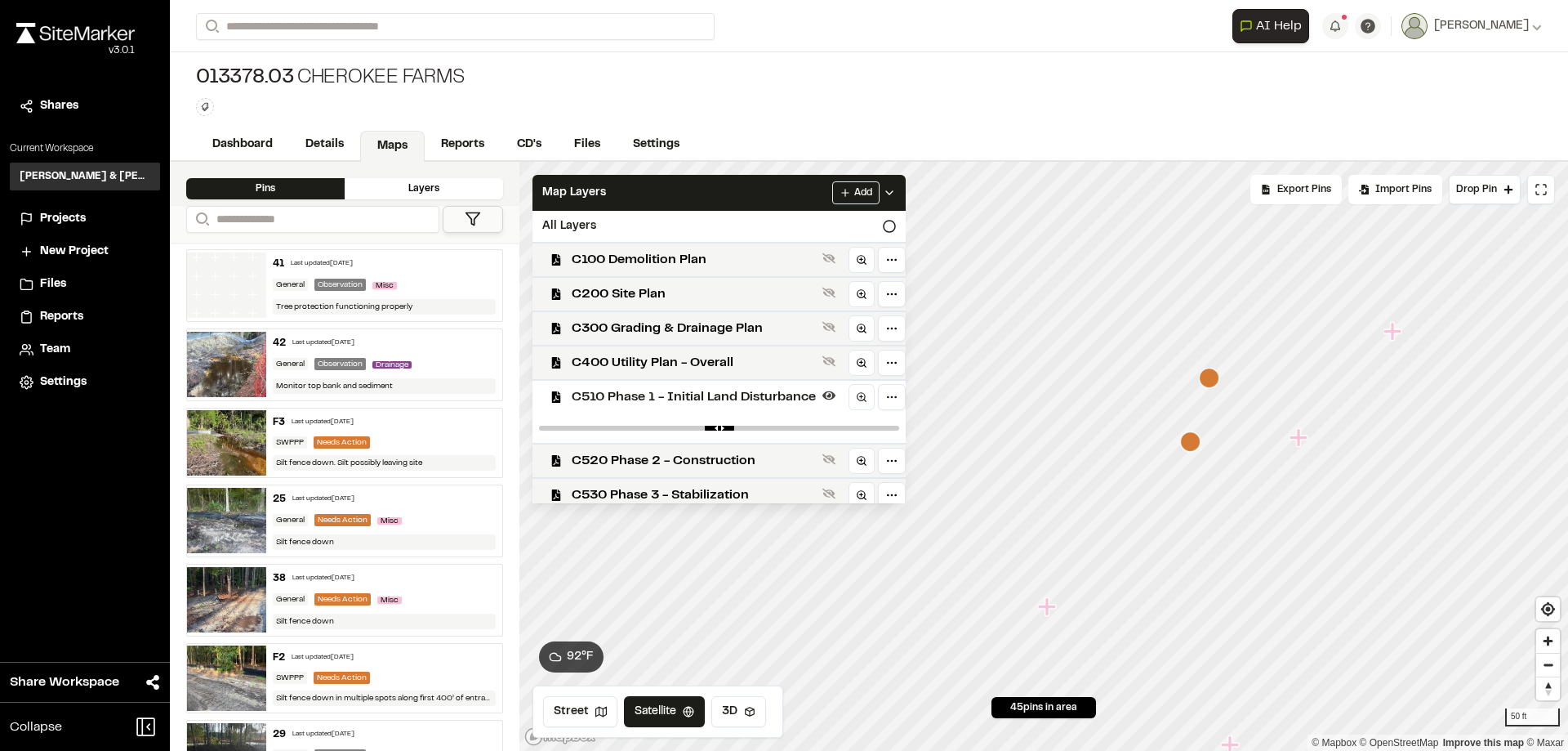
click at [1204, 373] on icon "Map marker" at bounding box center [1209, 378] width 20 height 20
click at [694, 396] on span "C510 Phase 1 - Initial Land Disturbance" at bounding box center [694, 397] width 244 height 20
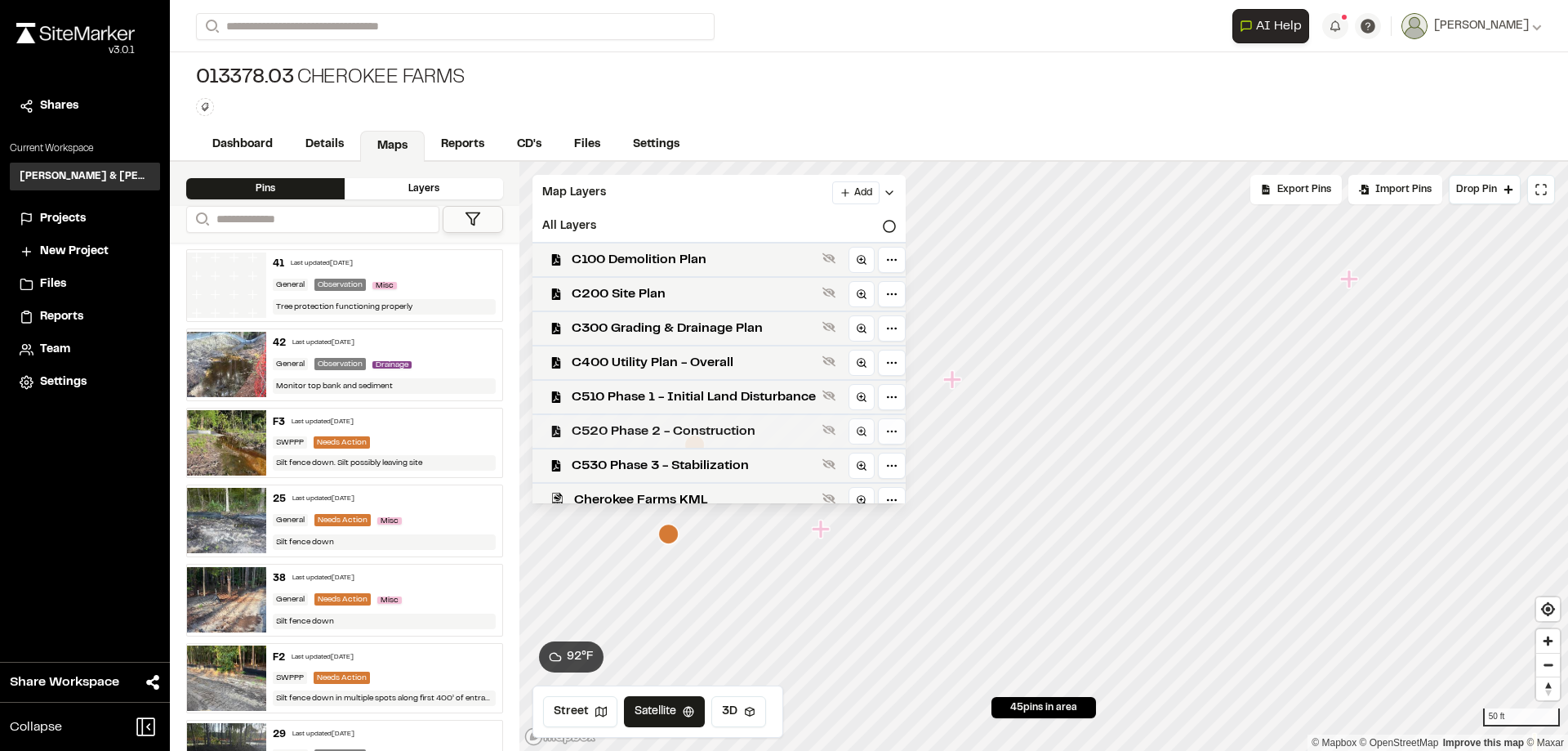
click at [694, 440] on span "C520 Phase 2 - Construction" at bounding box center [694, 432] width 244 height 20
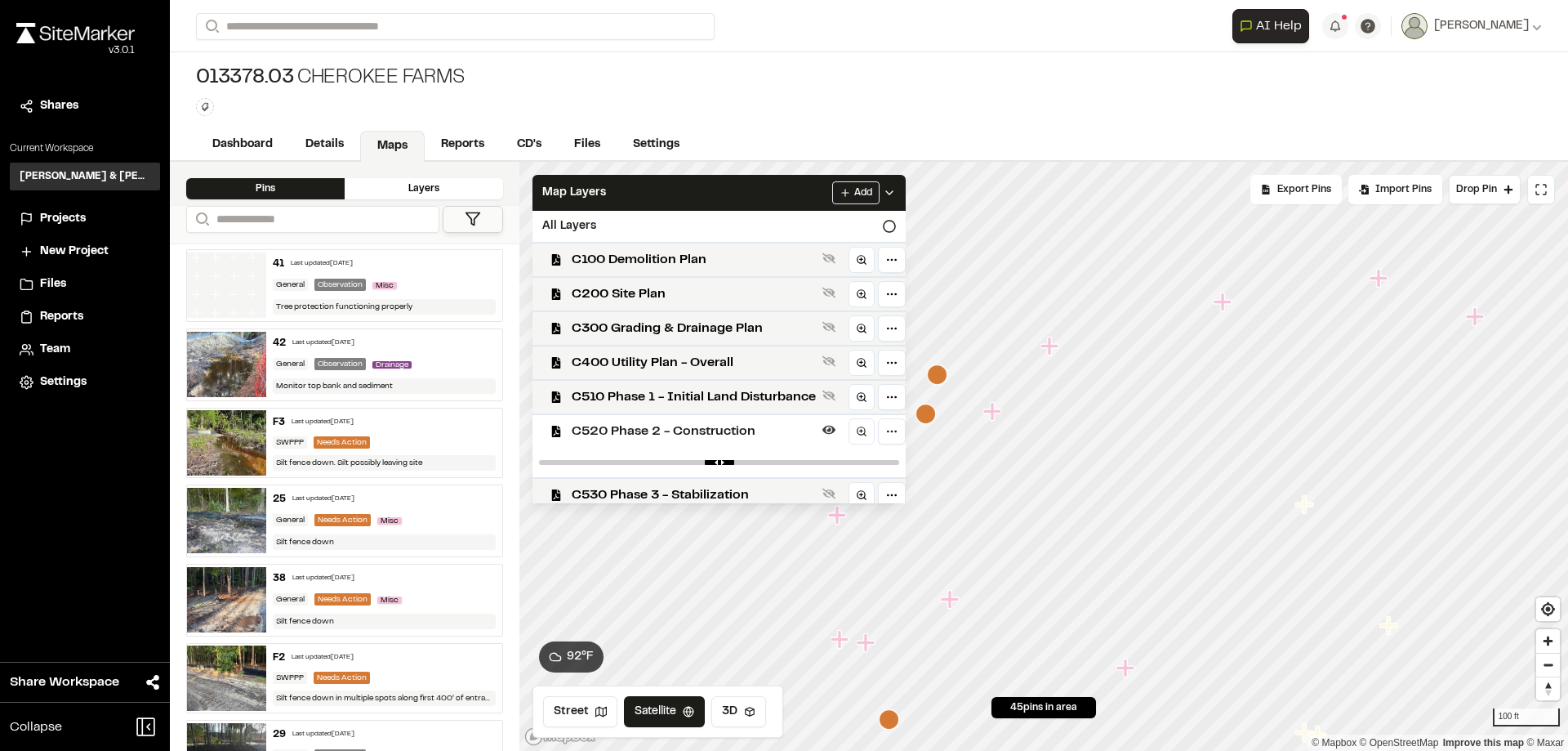
click at [675, 437] on span "C520 Phase 2 - Construction" at bounding box center [694, 432] width 244 height 20
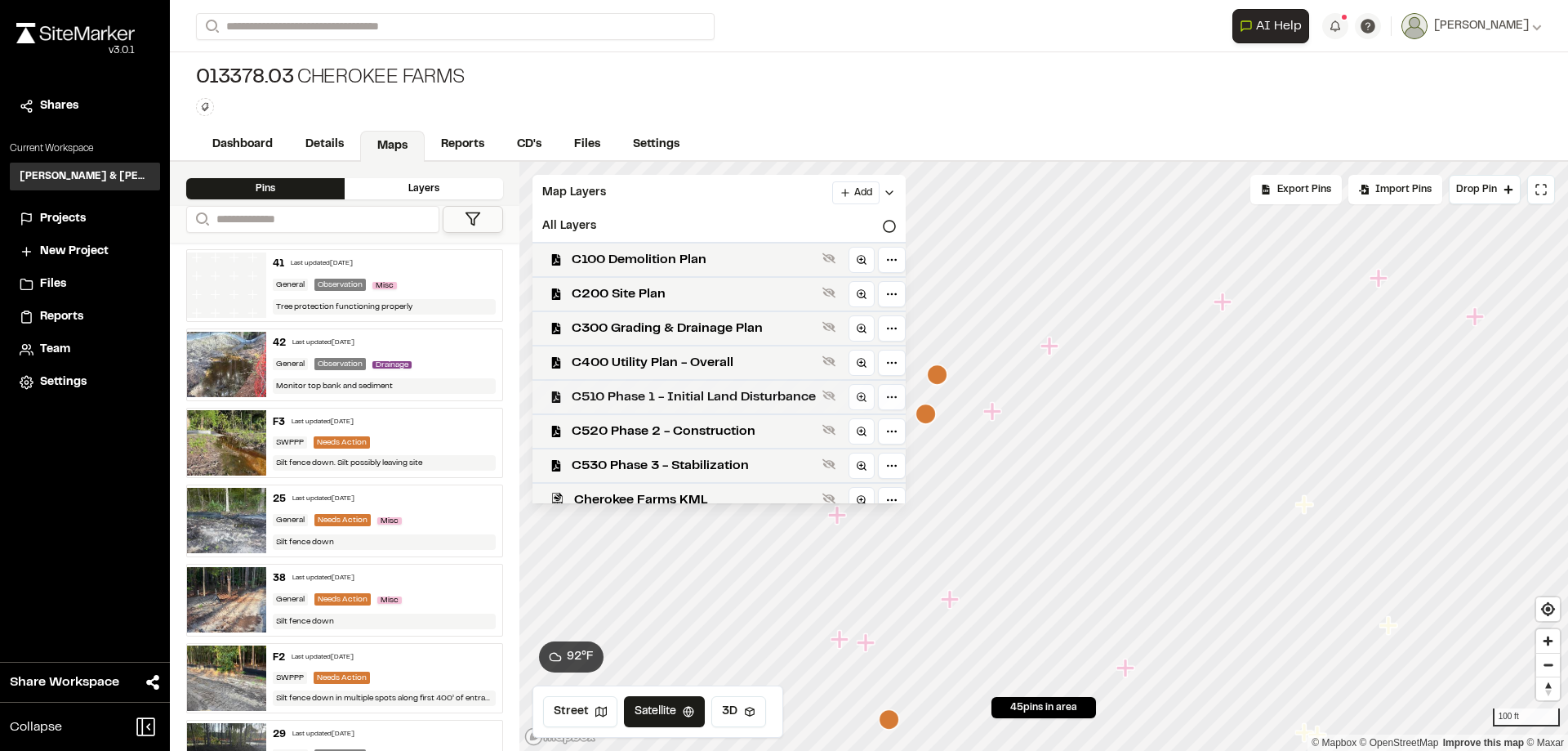
click at [701, 400] on span "C510 Phase 1 - Initial Land Disturbance" at bounding box center [694, 397] width 244 height 20
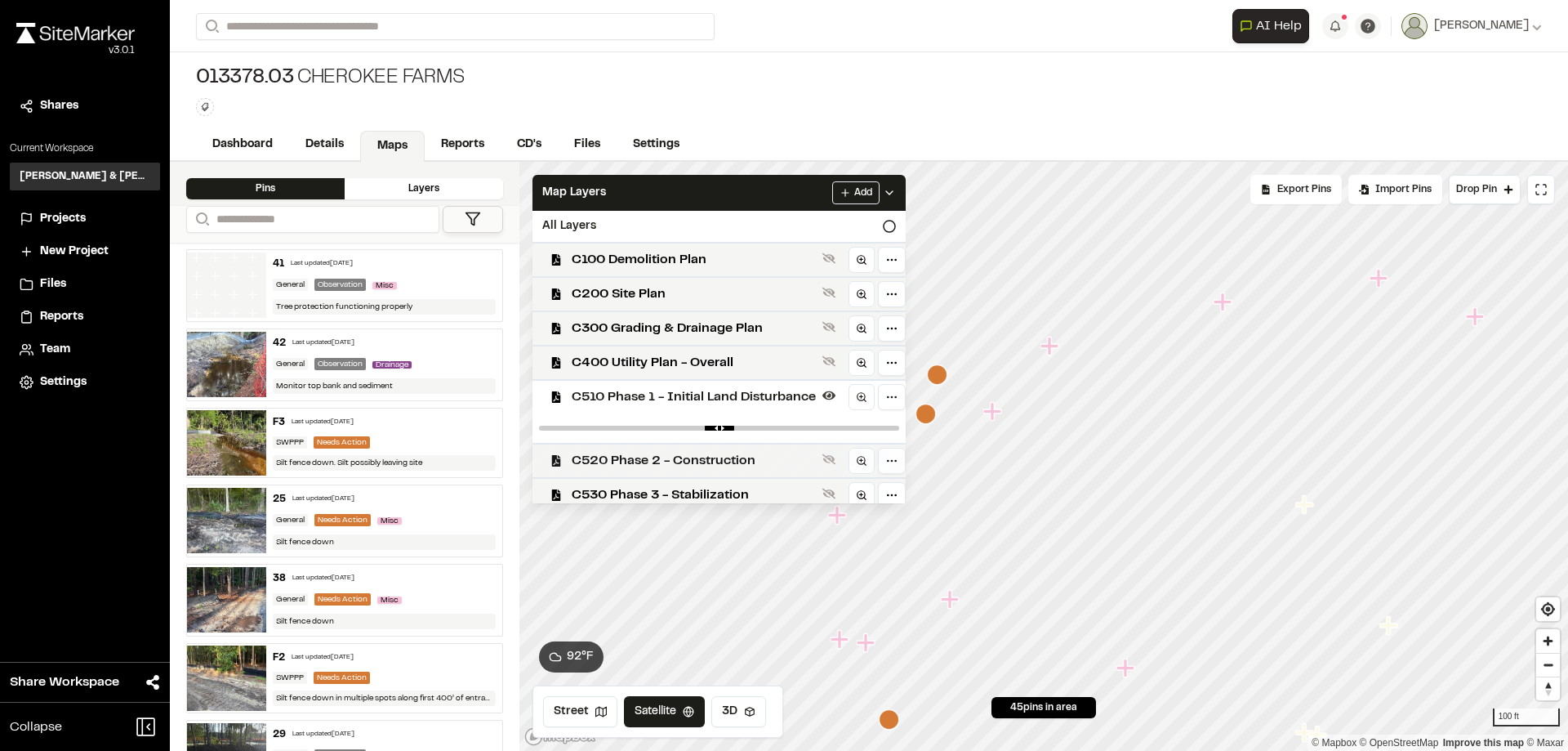
click at [707, 461] on span "C520 Phase 2 - Construction" at bounding box center [694, 461] width 244 height 20
click at [712, 400] on span "C510 Phase 1 - Initial Land Disturbance" at bounding box center [694, 397] width 244 height 20
click at [720, 431] on span "C520 Phase 2 - Construction" at bounding box center [694, 432] width 244 height 20
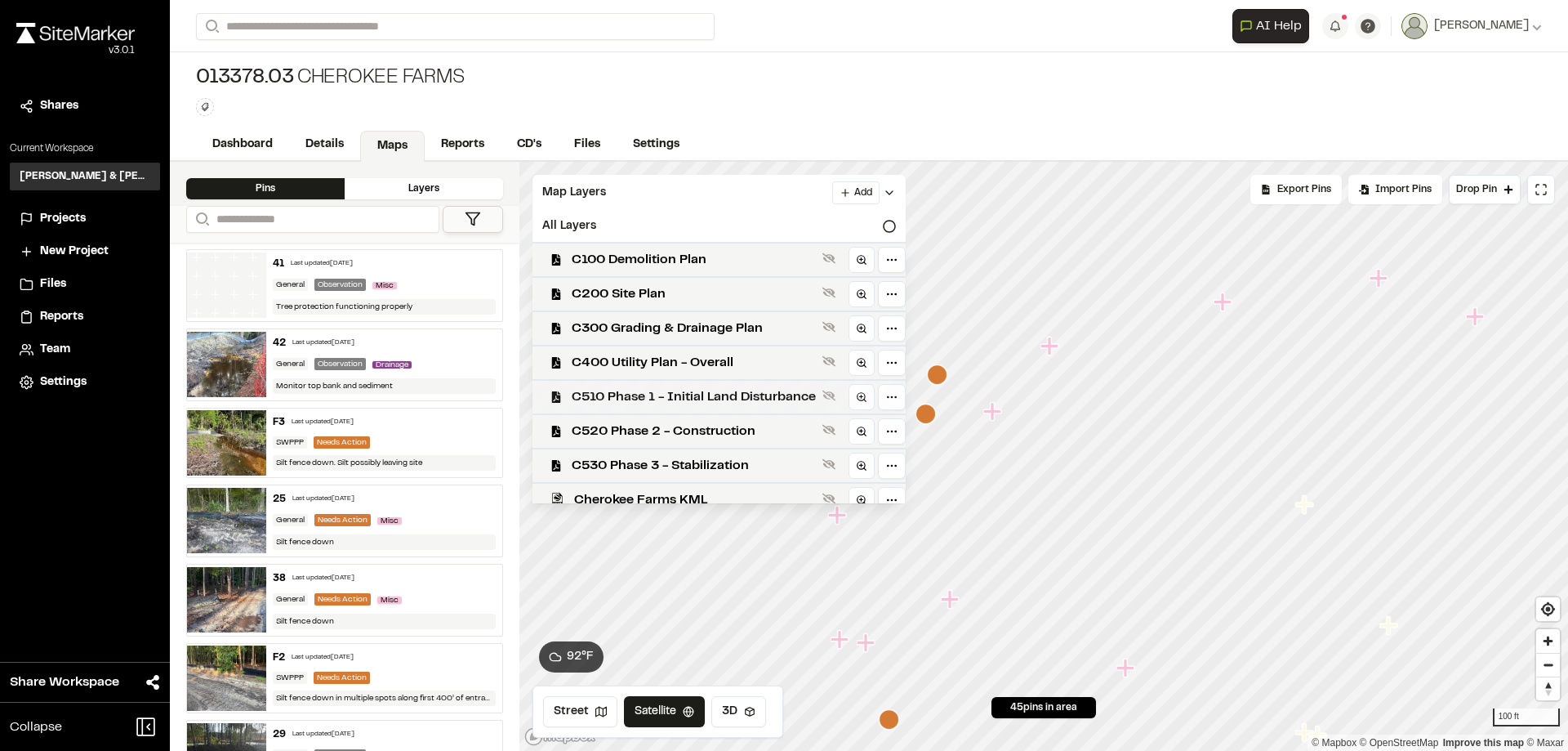
click at [738, 404] on span "C510 Phase 1 - Initial Land Disturbance" at bounding box center [694, 397] width 244 height 20
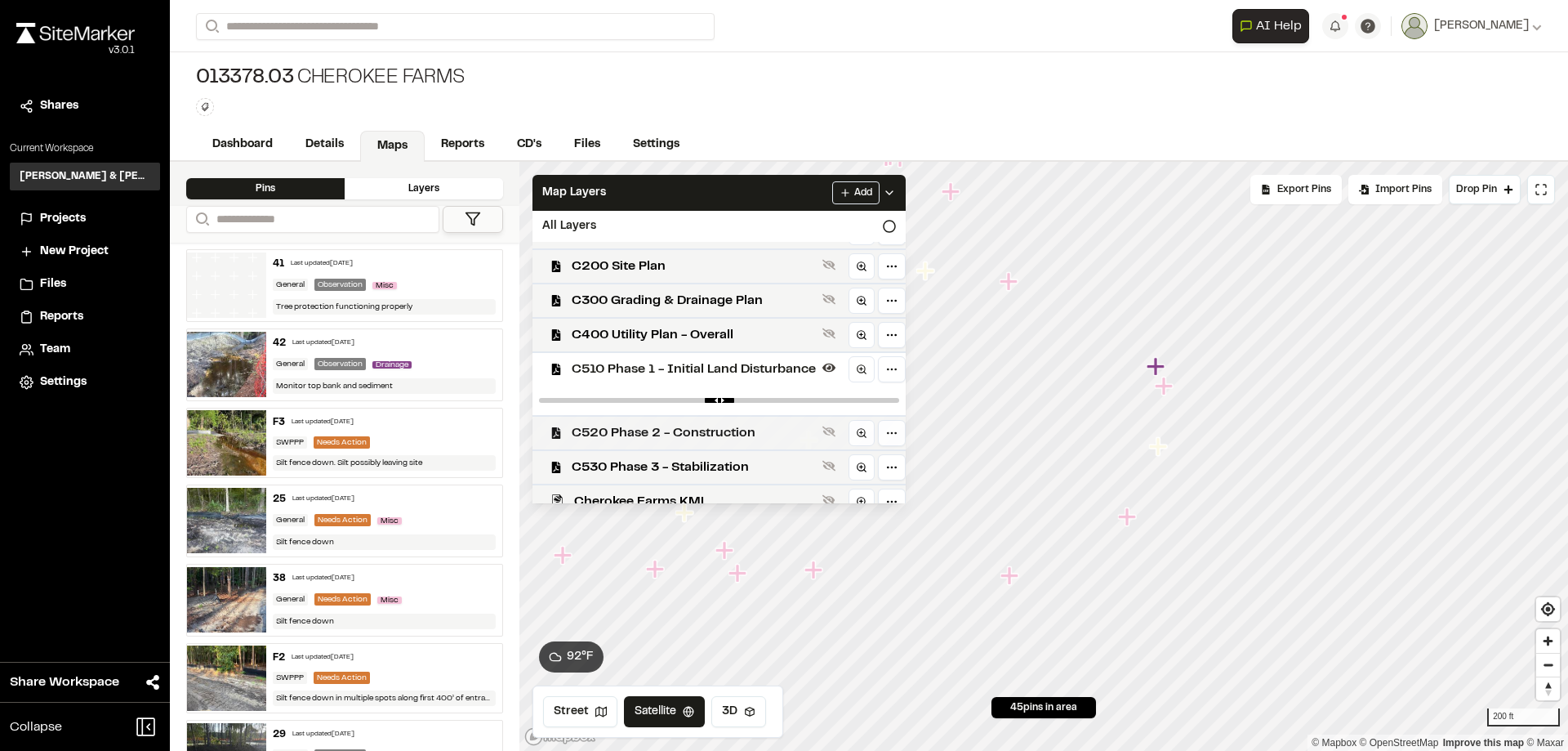
scroll to position [43, 0]
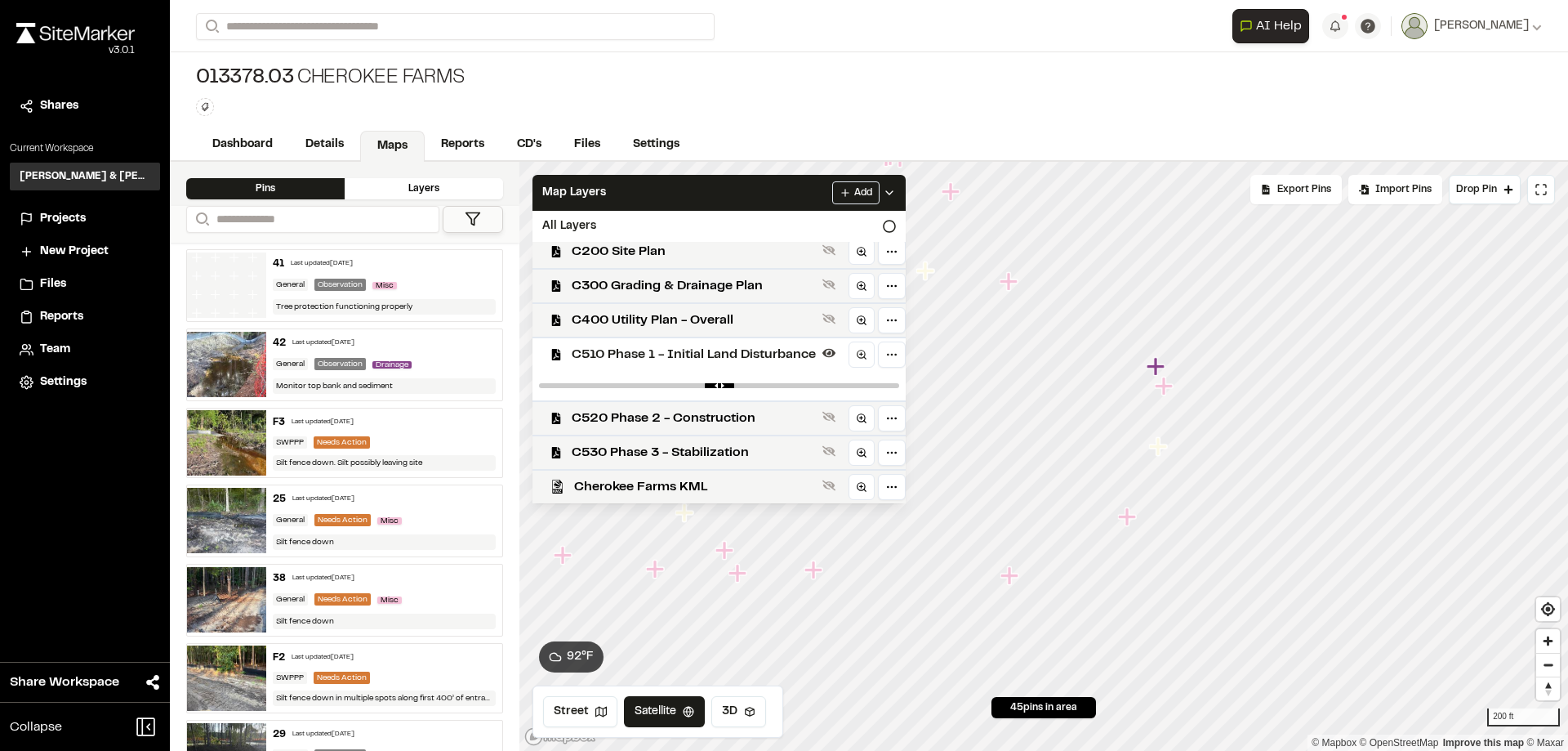
click at [718, 354] on span "C510 Phase 1 - Initial Land Disturbance" at bounding box center [694, 355] width 244 height 20
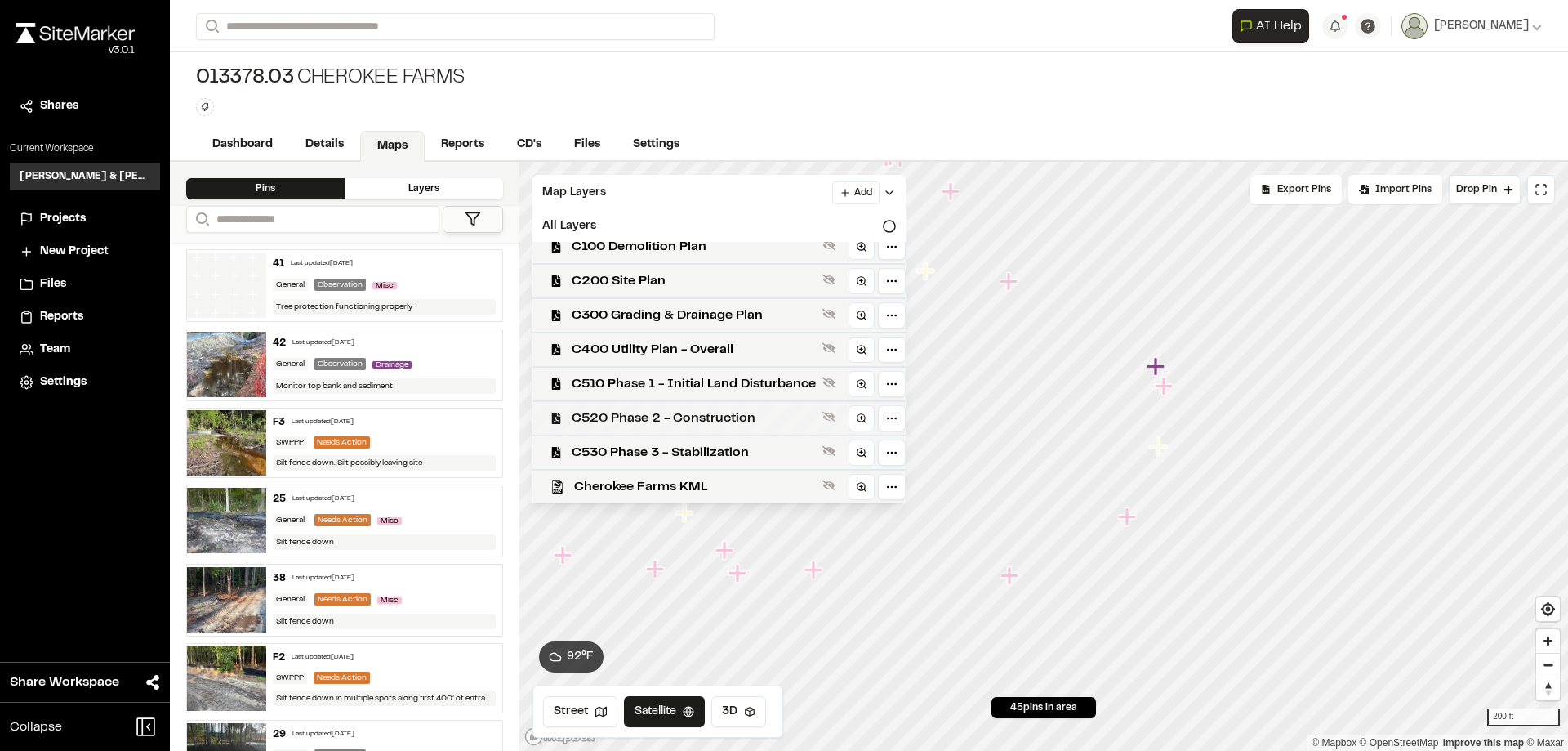
click at [706, 416] on span "C520 Phase 2 - Construction" at bounding box center [694, 418] width 244 height 20
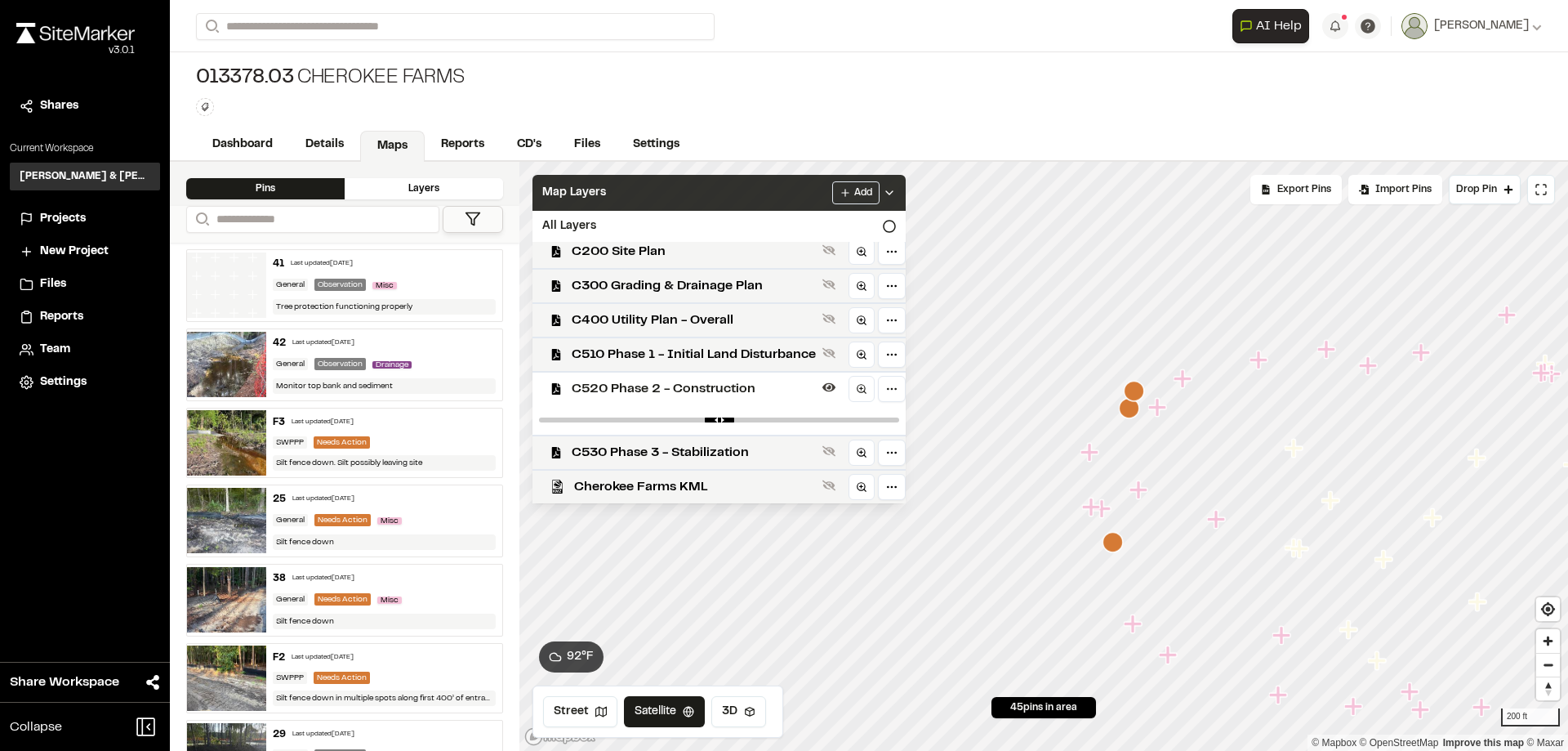
click at [677, 196] on div "Map Layers Add" at bounding box center [719, 192] width 373 height 36
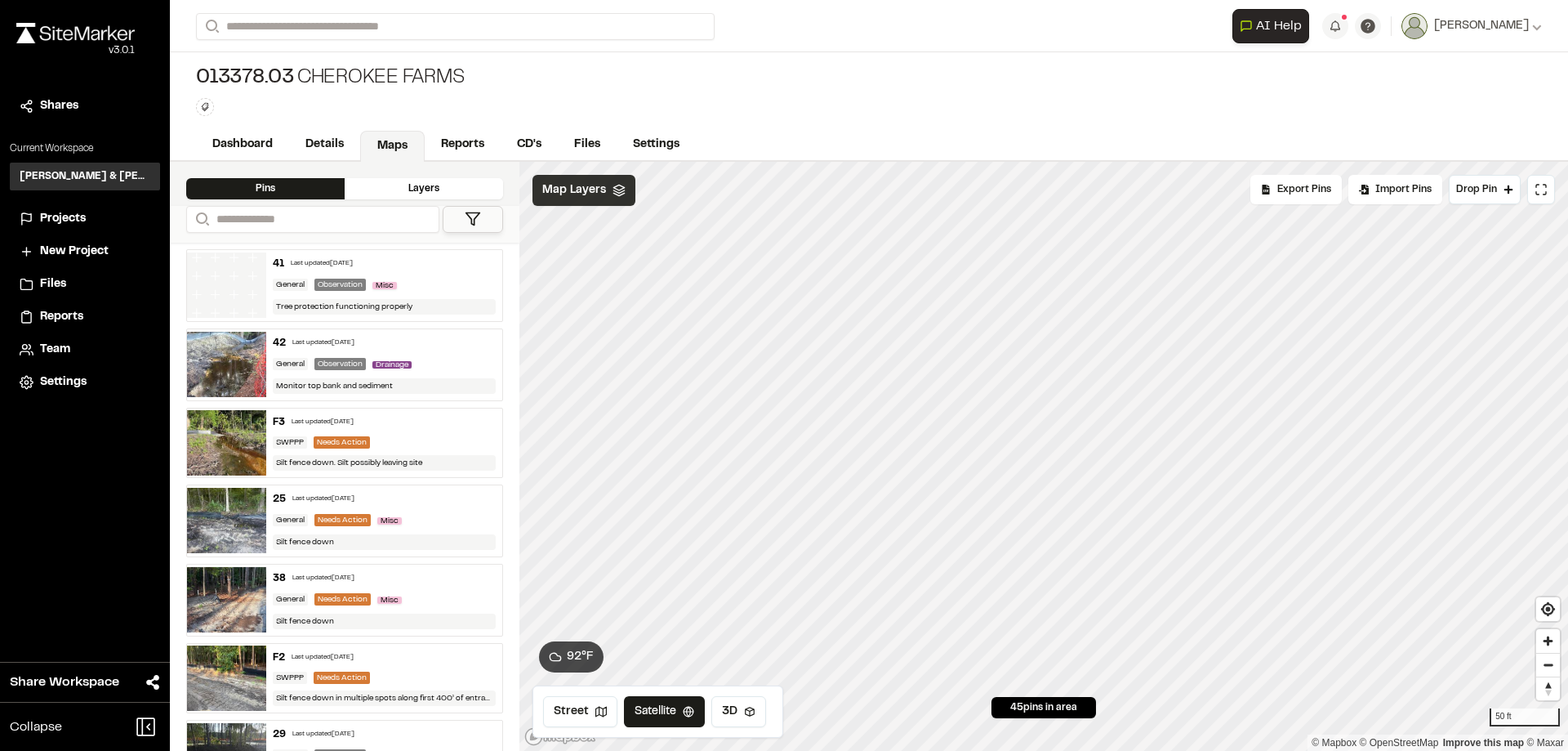
click at [603, 199] on div "Map Layers" at bounding box center [584, 190] width 103 height 31
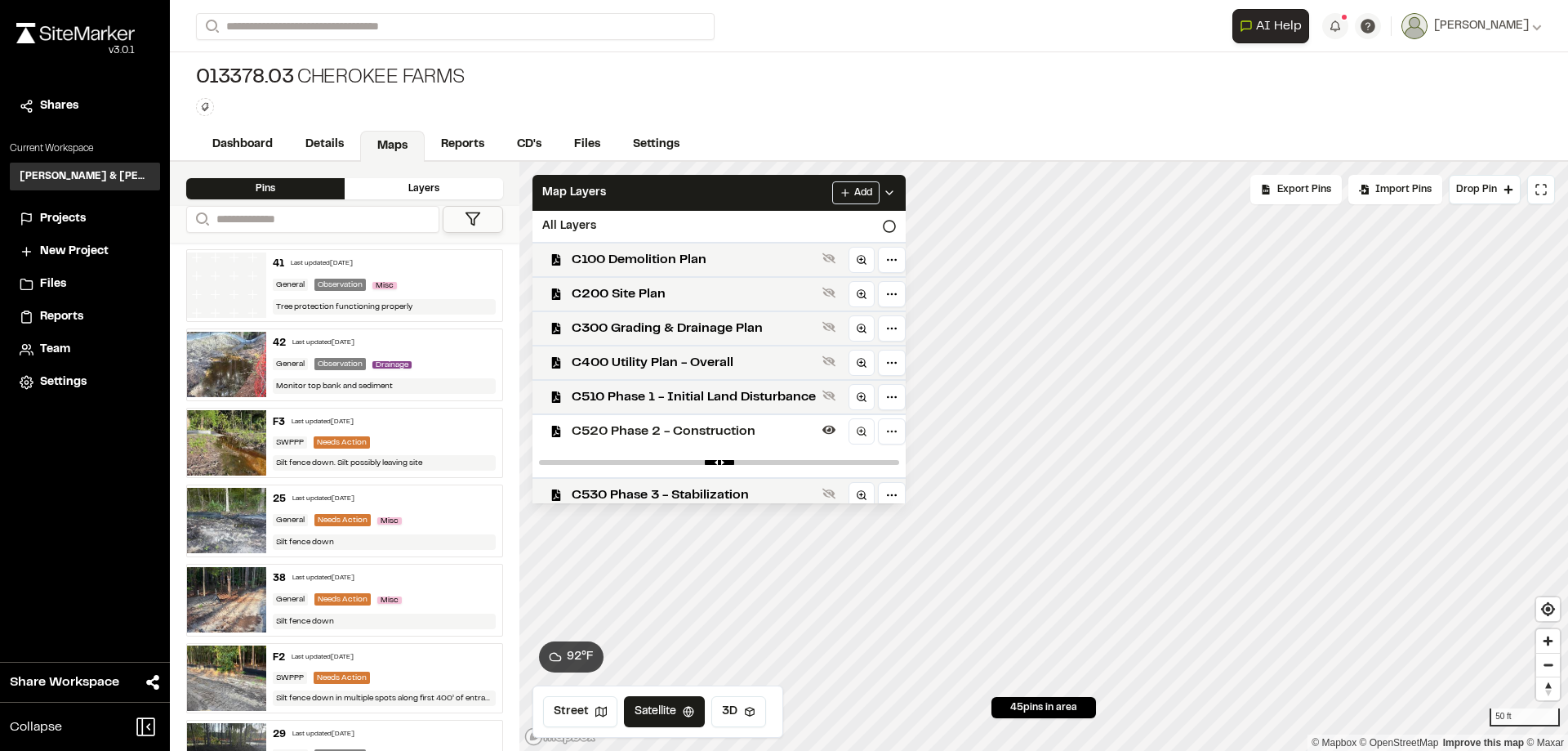
click at [671, 437] on span "C520 Phase 2 - Construction" at bounding box center [694, 432] width 244 height 20
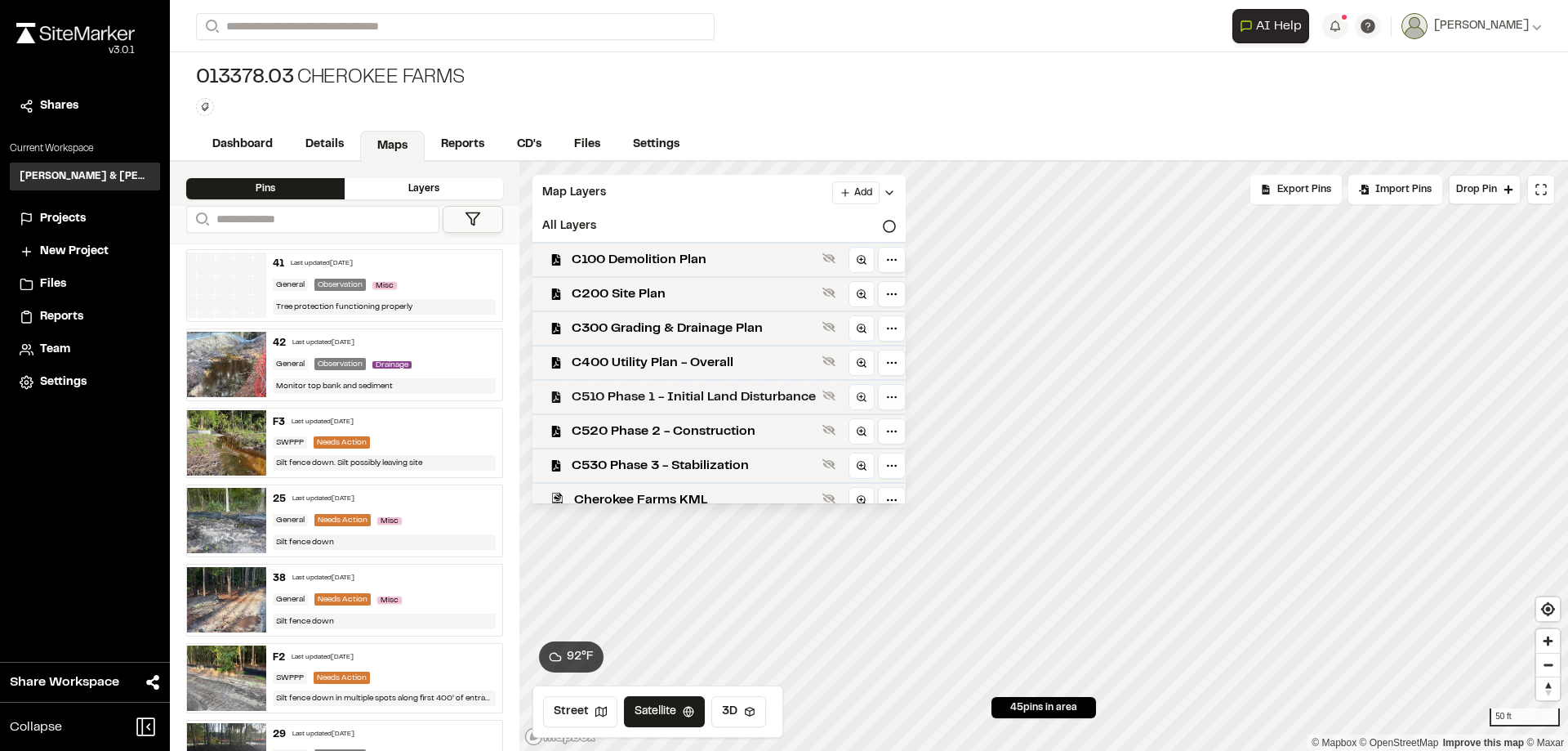
click at [673, 399] on span "C510 Phase 1 - Initial Land Disturbance" at bounding box center [694, 397] width 244 height 20
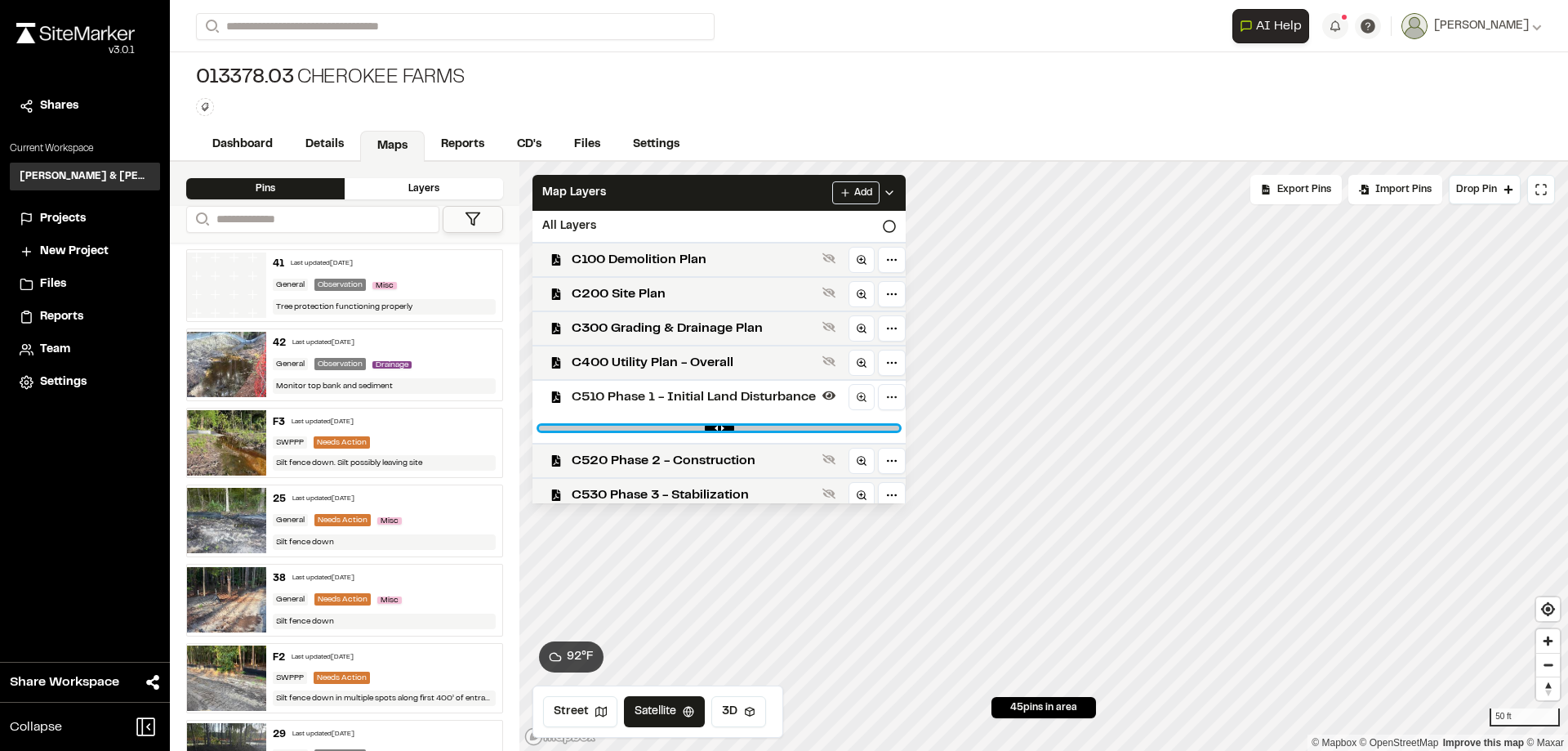
drag, startPoint x: 888, startPoint y: 428, endPoint x: 725, endPoint y: 436, distance: 163.2
type input "****"
click at [725, 431] on input "range" at bounding box center [719, 428] width 360 height 5
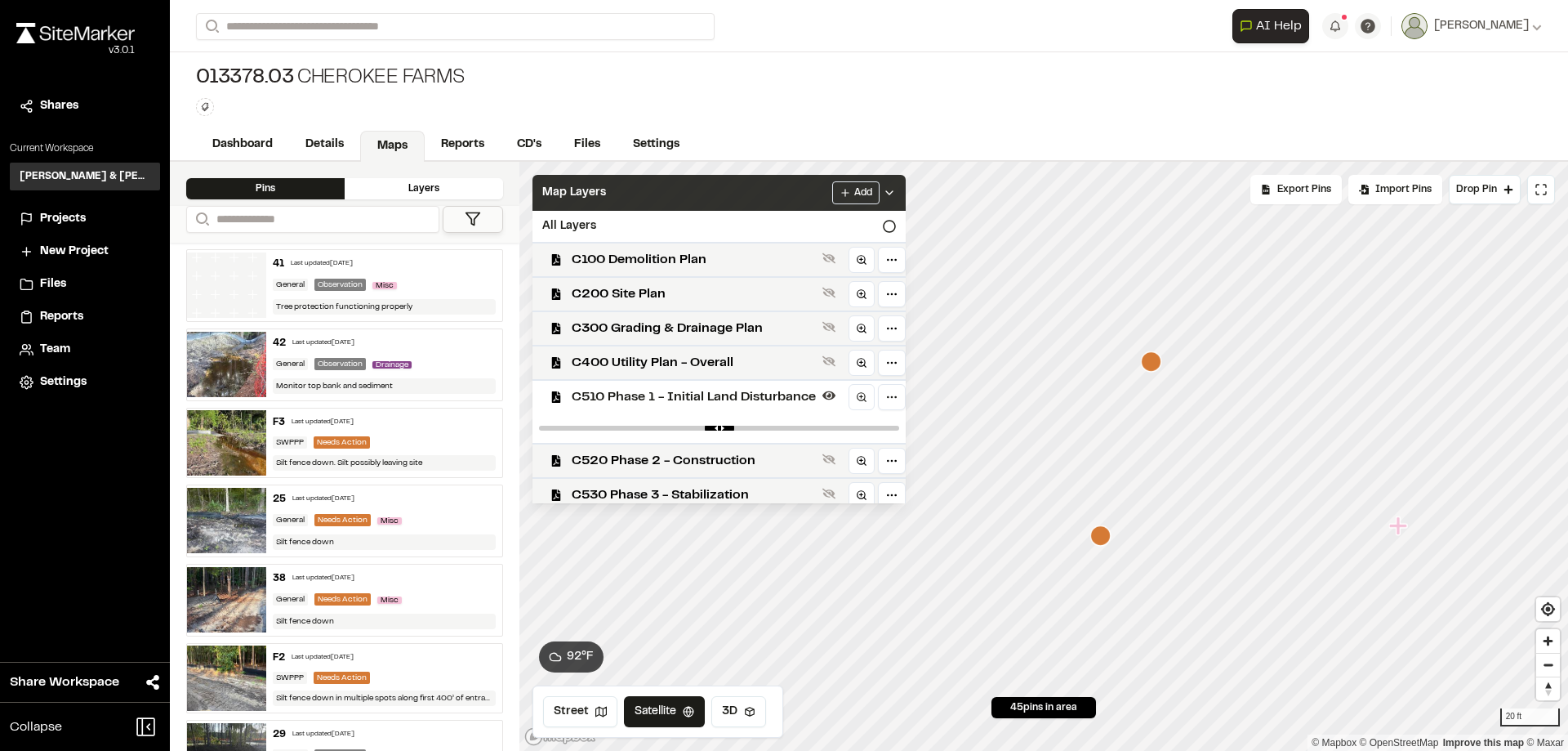
click at [655, 199] on div "Map Layers Add" at bounding box center [719, 192] width 373 height 36
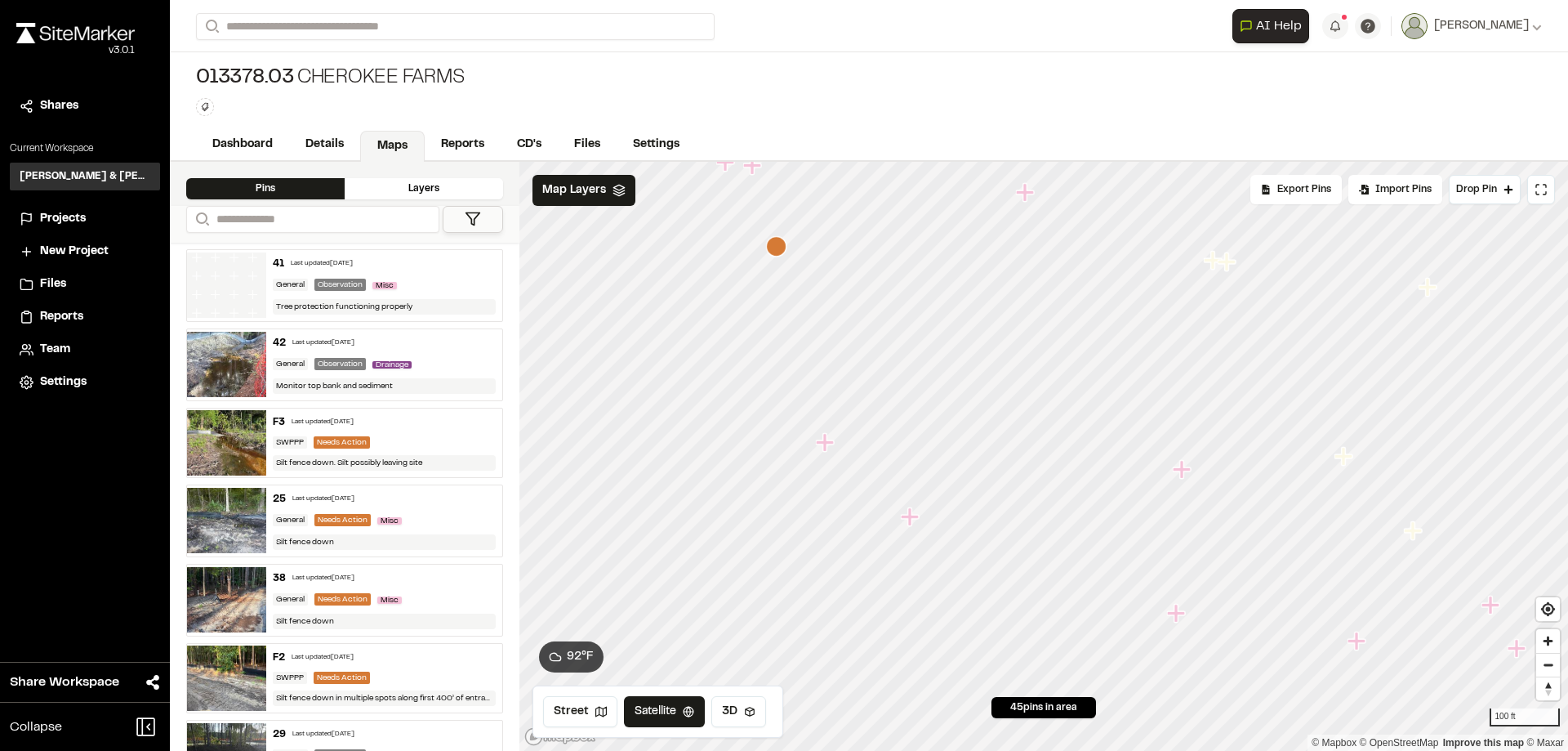
click at [909, 522] on icon "Map marker" at bounding box center [910, 517] width 18 height 18
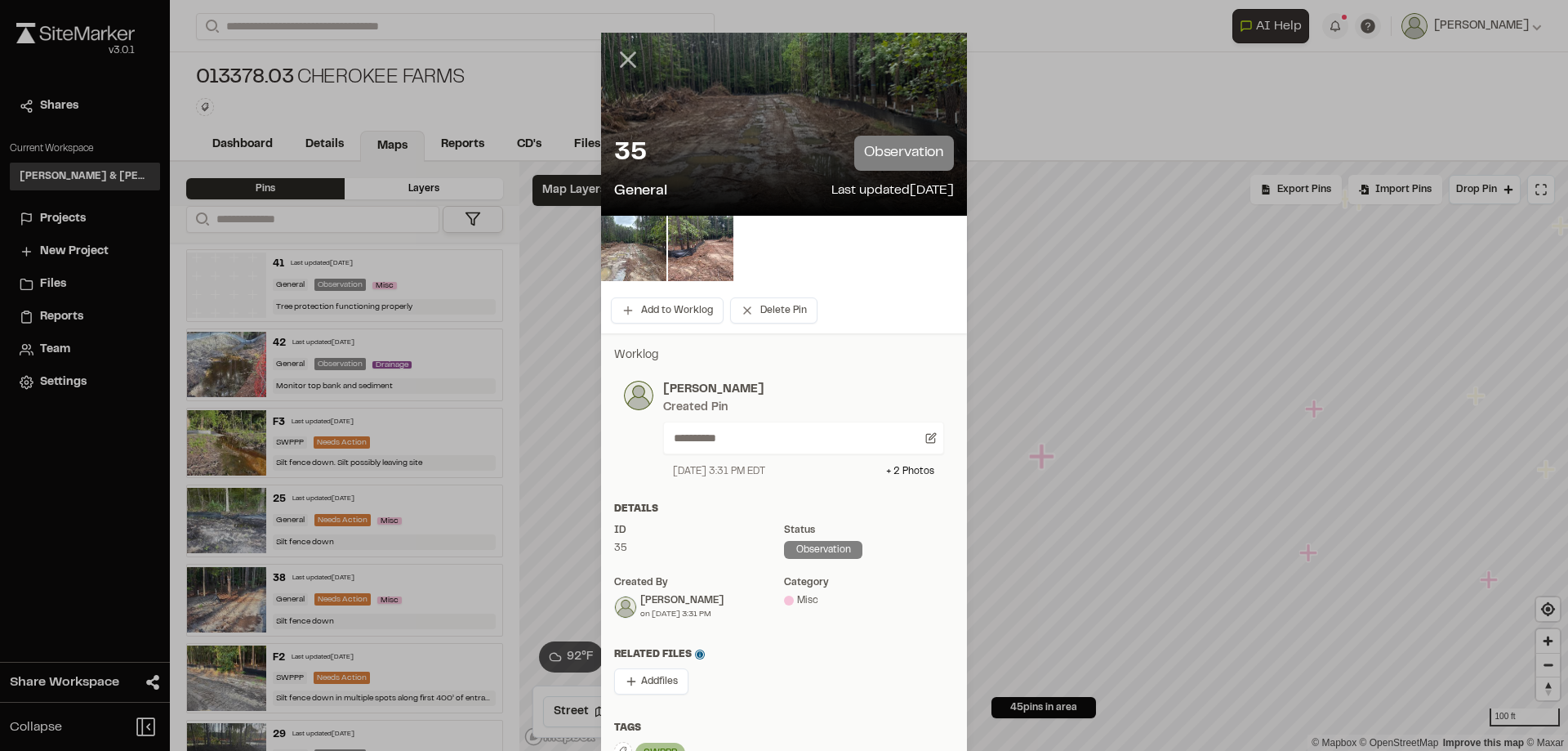
click at [617, 70] on icon at bounding box center [628, 60] width 28 height 28
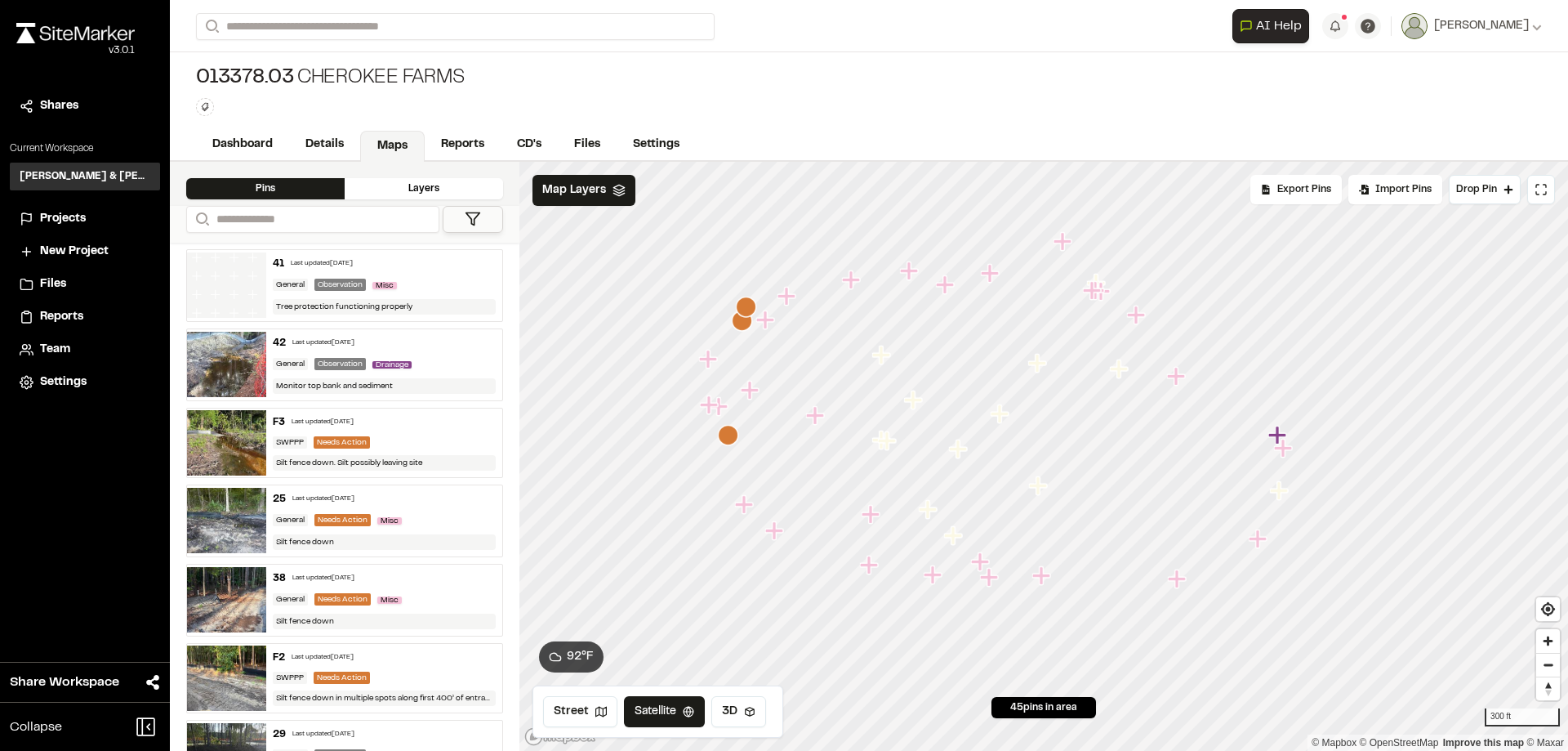
drag, startPoint x: 1214, startPoint y: 508, endPoint x: 918, endPoint y: 391, distance: 318.3
click at [918, 391] on icon "Map marker" at bounding box center [915, 400] width 21 height 21
click at [613, 193] on polyline at bounding box center [618, 193] width 11 height 2
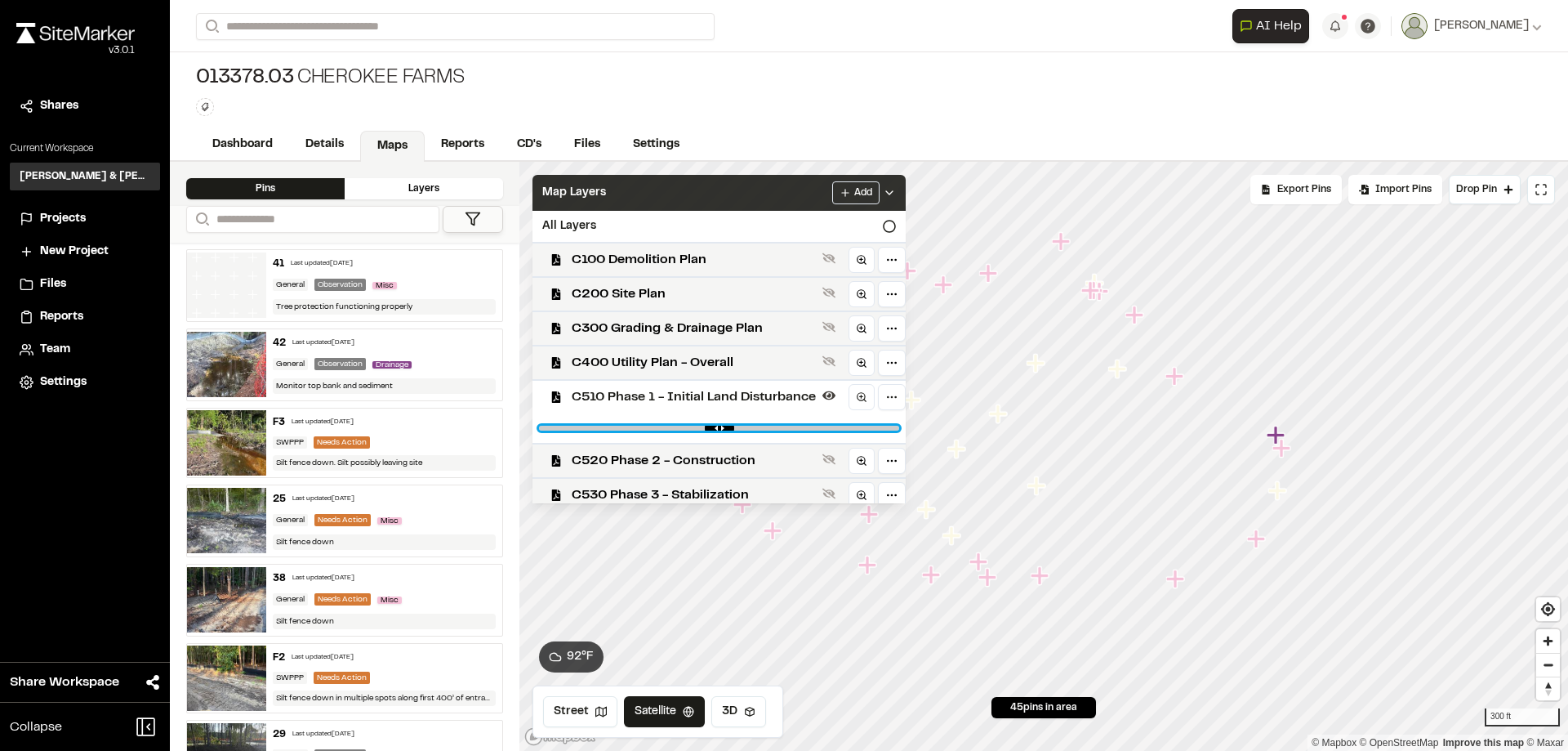
drag, startPoint x: 722, startPoint y: 427, endPoint x: 686, endPoint y: 426, distance: 36.0
type input "***"
click at [686, 426] on input "range" at bounding box center [719, 428] width 360 height 5
click at [750, 193] on div "Map Layers Add" at bounding box center [719, 192] width 373 height 36
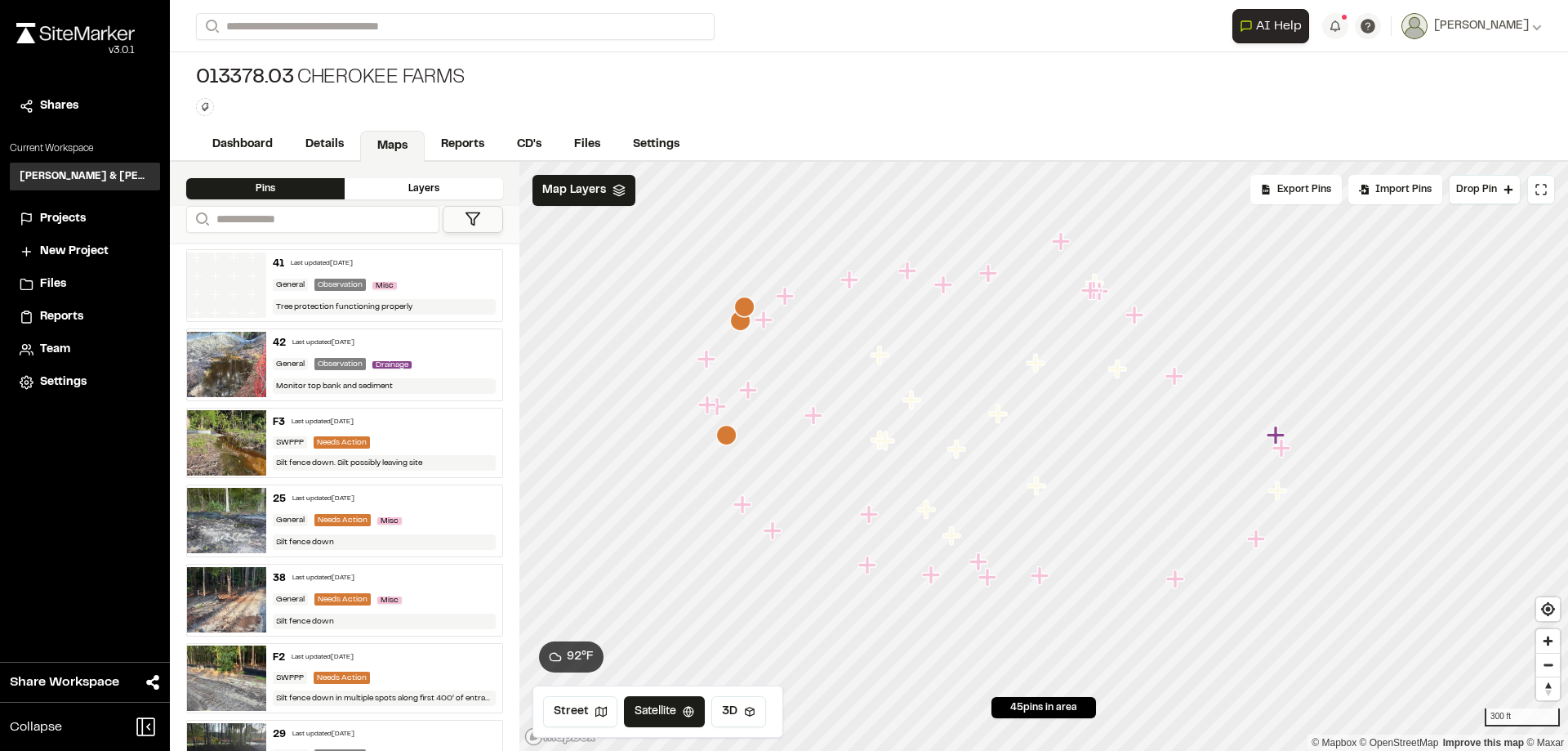
click at [939, 105] on div "013378.03 Cherokee Farms Type Enter or comma to add tag." at bounding box center [870, 91] width 1399 height 77
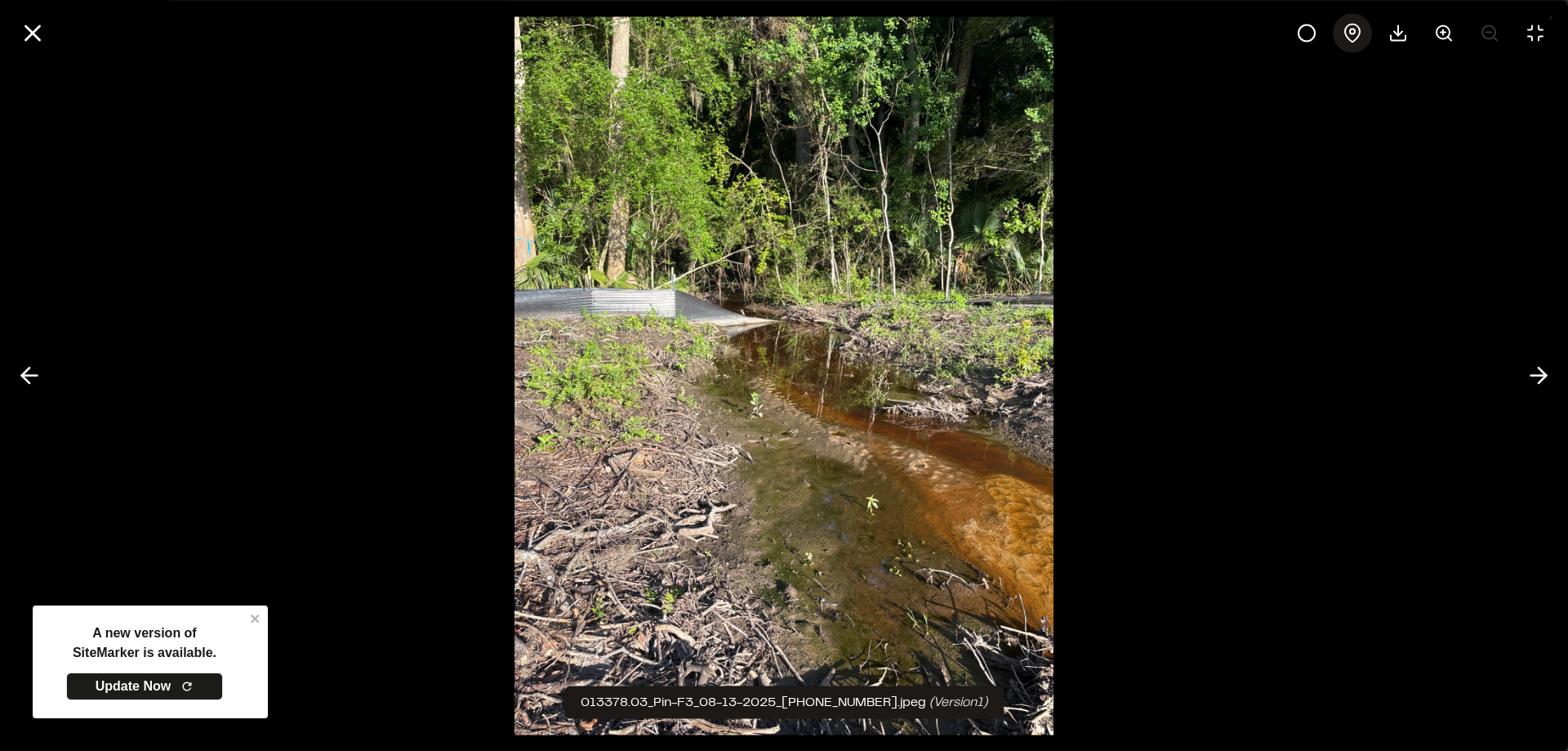
click at [1353, 29] on icon at bounding box center [1353, 33] width 20 height 20
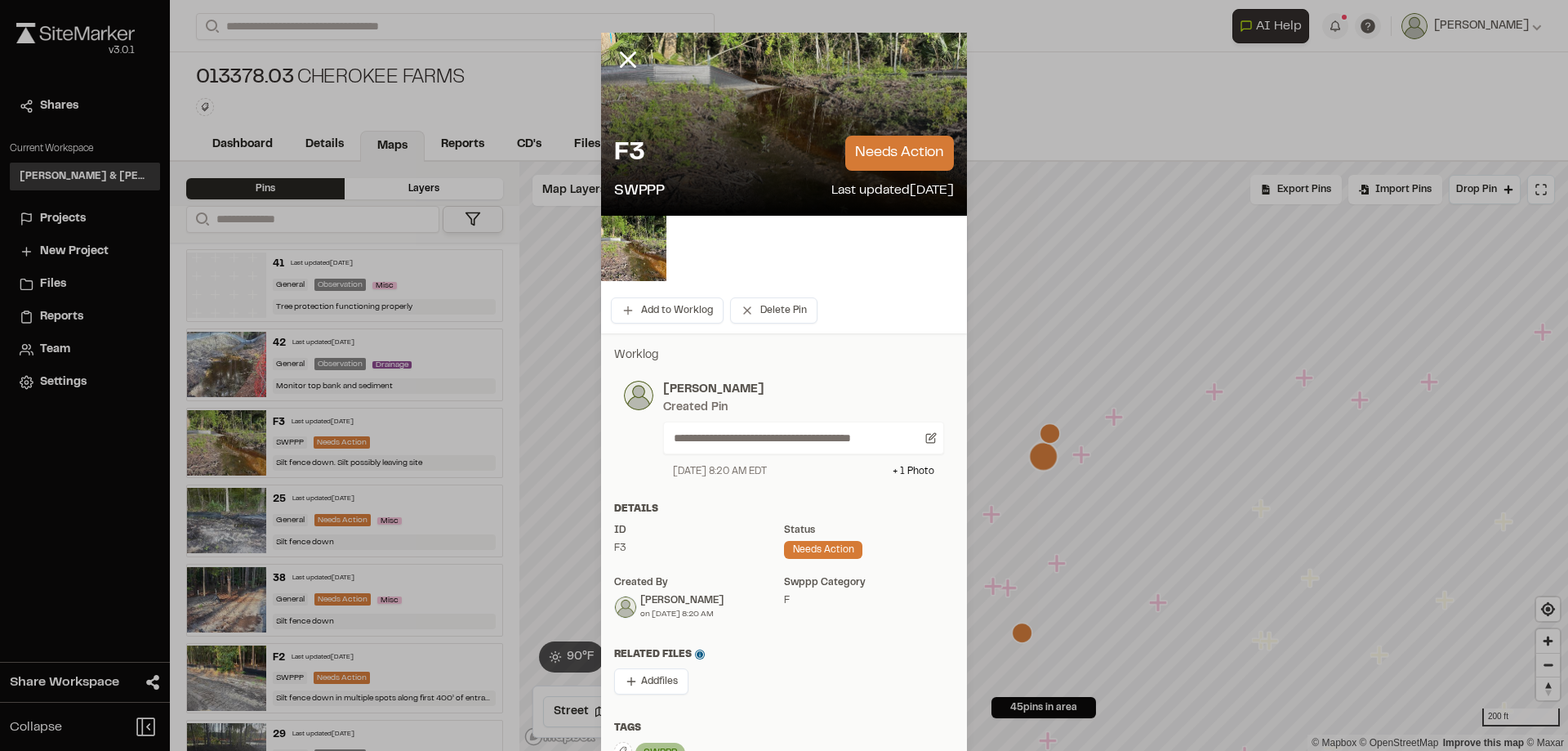
click at [623, 61] on line at bounding box center [628, 60] width 14 height 14
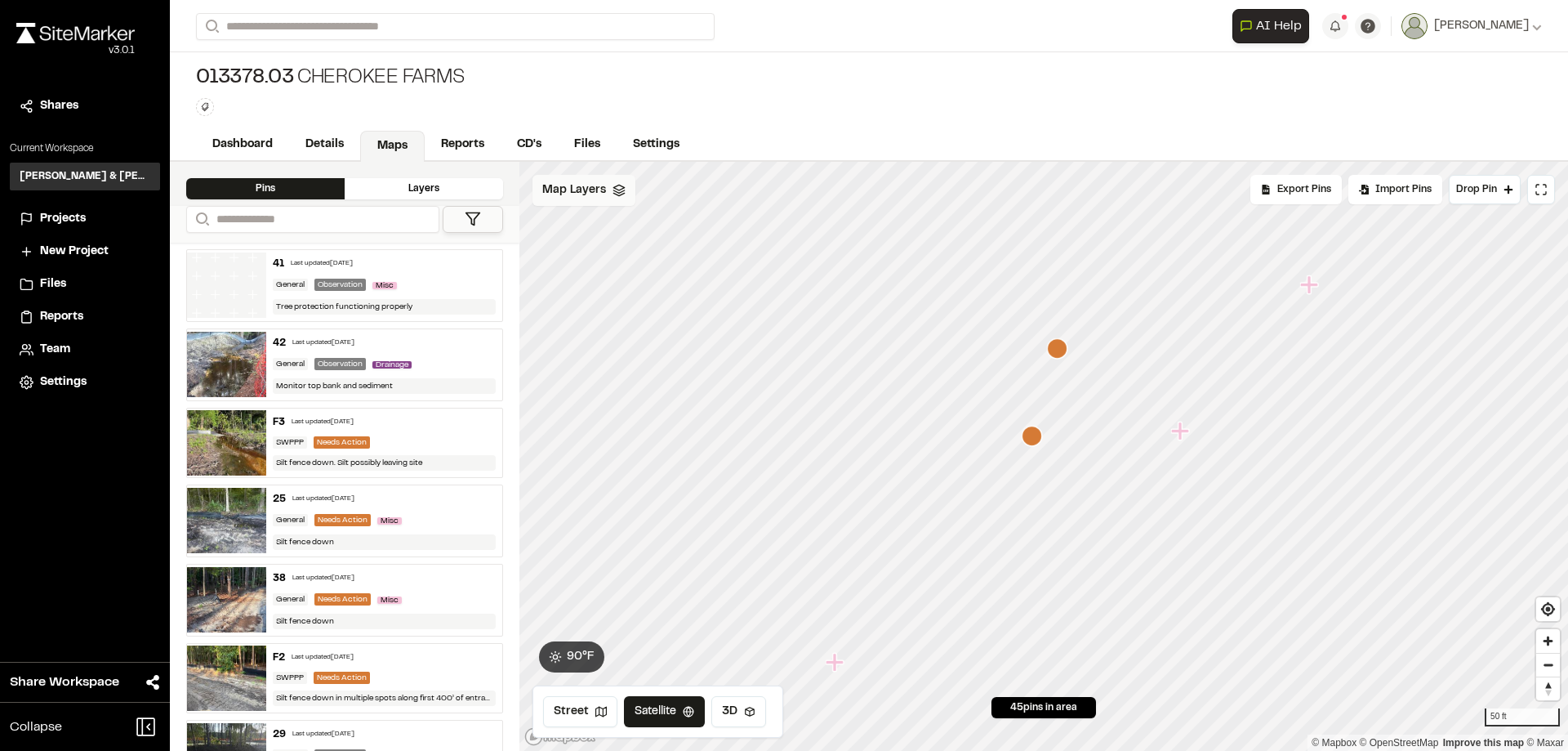
click at [583, 184] on span "Map Layers" at bounding box center [574, 190] width 64 height 18
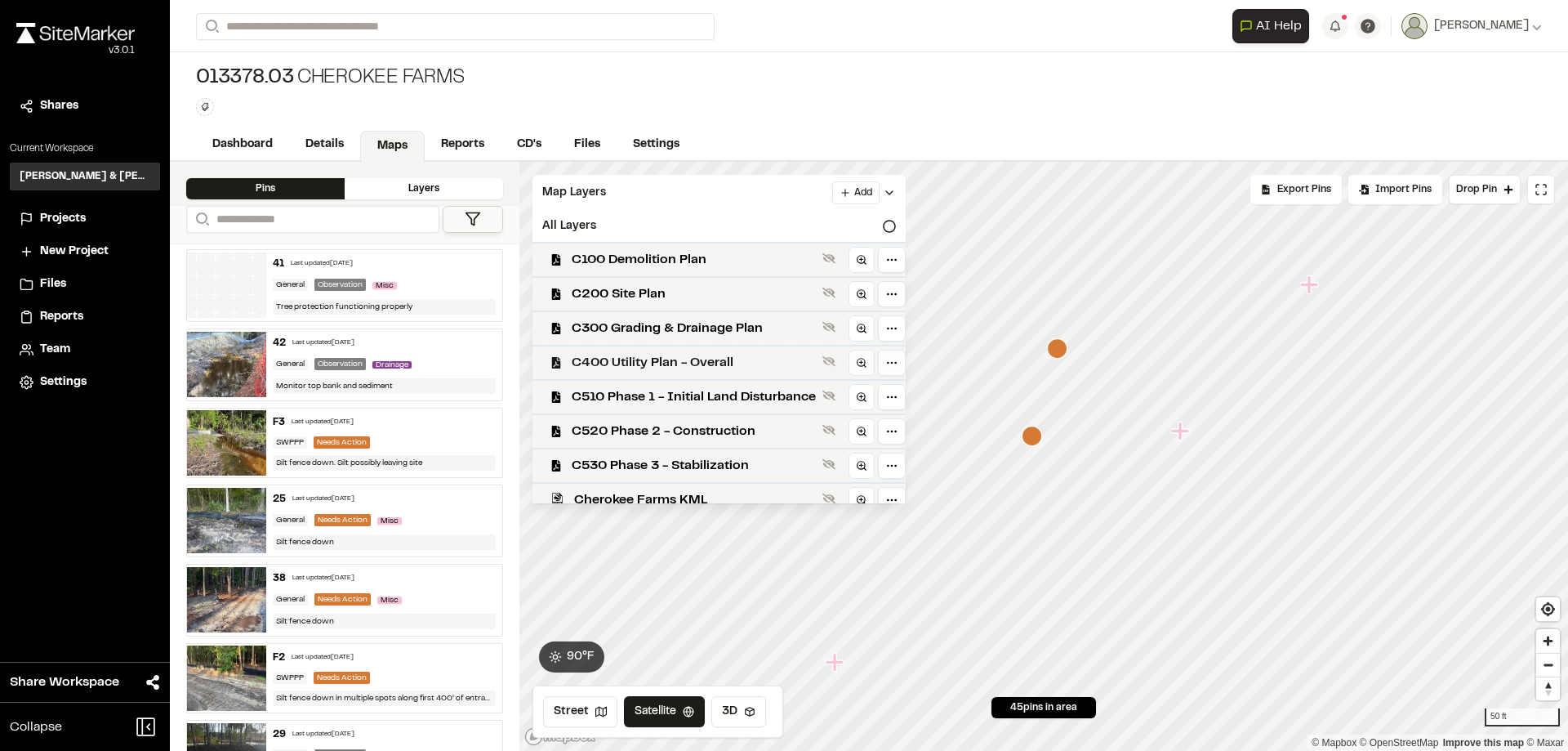
click at [689, 373] on div "C400 Utility Plan - Overall" at bounding box center [712, 362] width 386 height 34
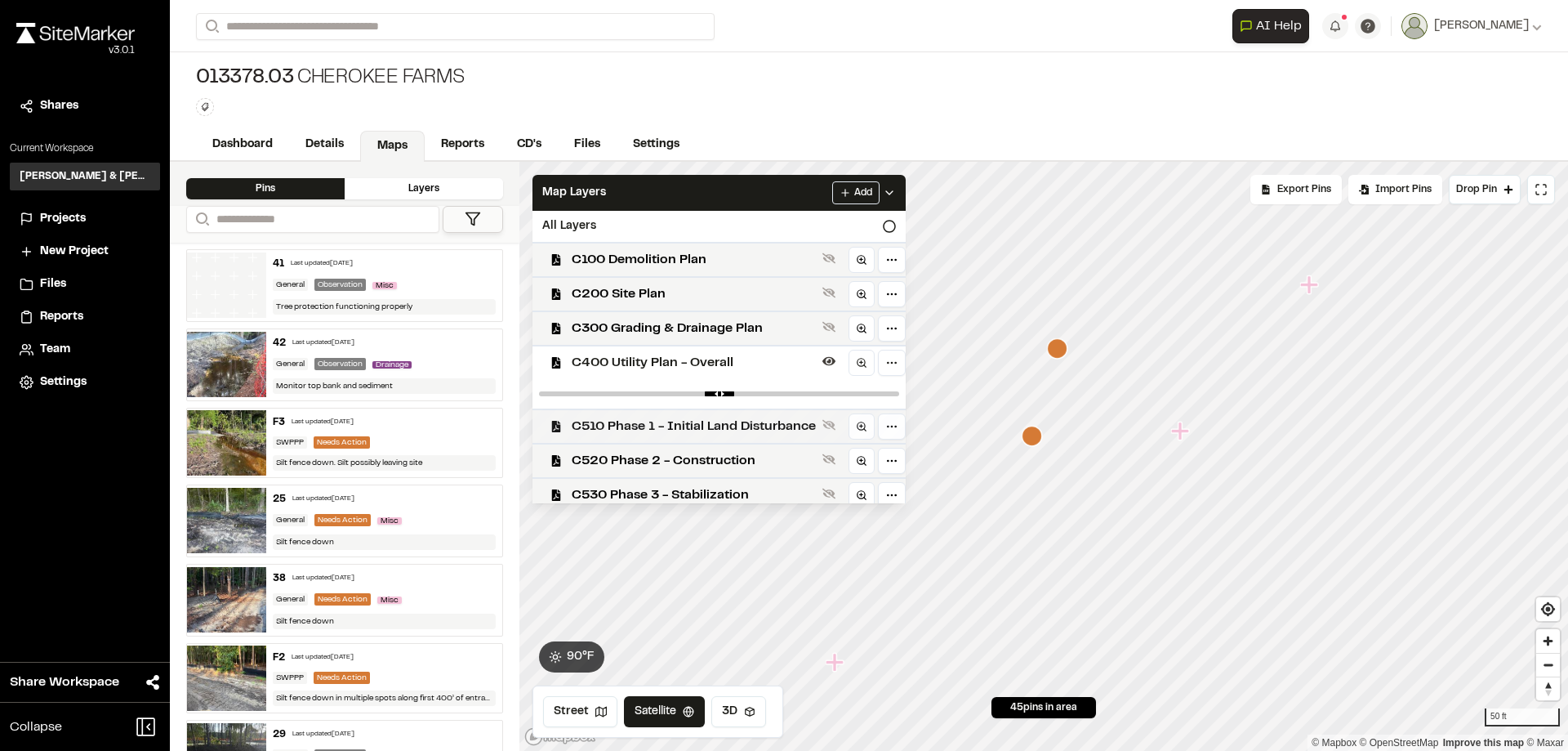
click at [706, 423] on span "C510 Phase 1 - Initial Land Disturbance" at bounding box center [694, 427] width 244 height 20
click at [712, 366] on span "C400 Utility Plan - Overall" at bounding box center [694, 363] width 244 height 20
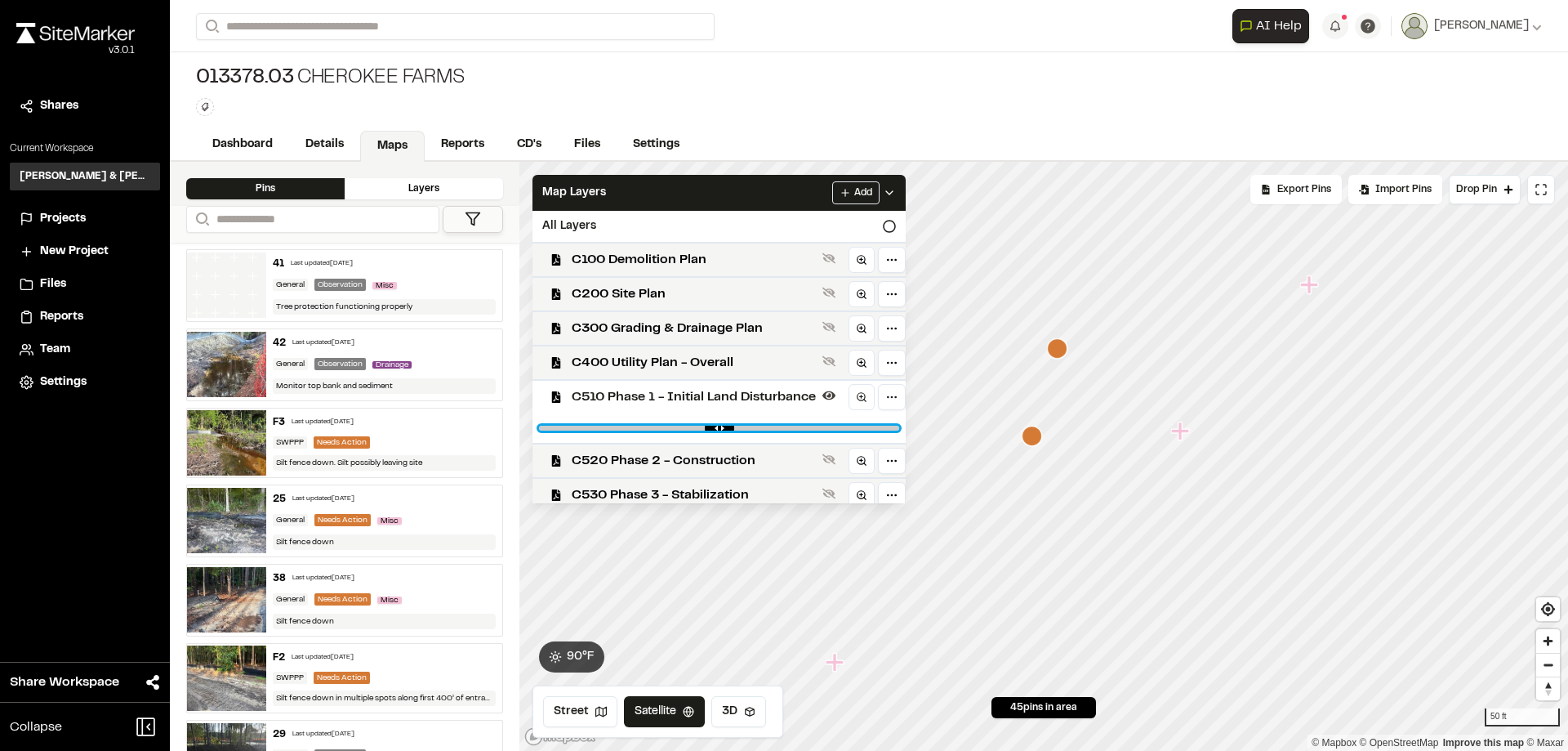
drag, startPoint x: 892, startPoint y: 427, endPoint x: 803, endPoint y: 423, distance: 89.1
click at [803, 426] on input "range" at bounding box center [719, 428] width 360 height 5
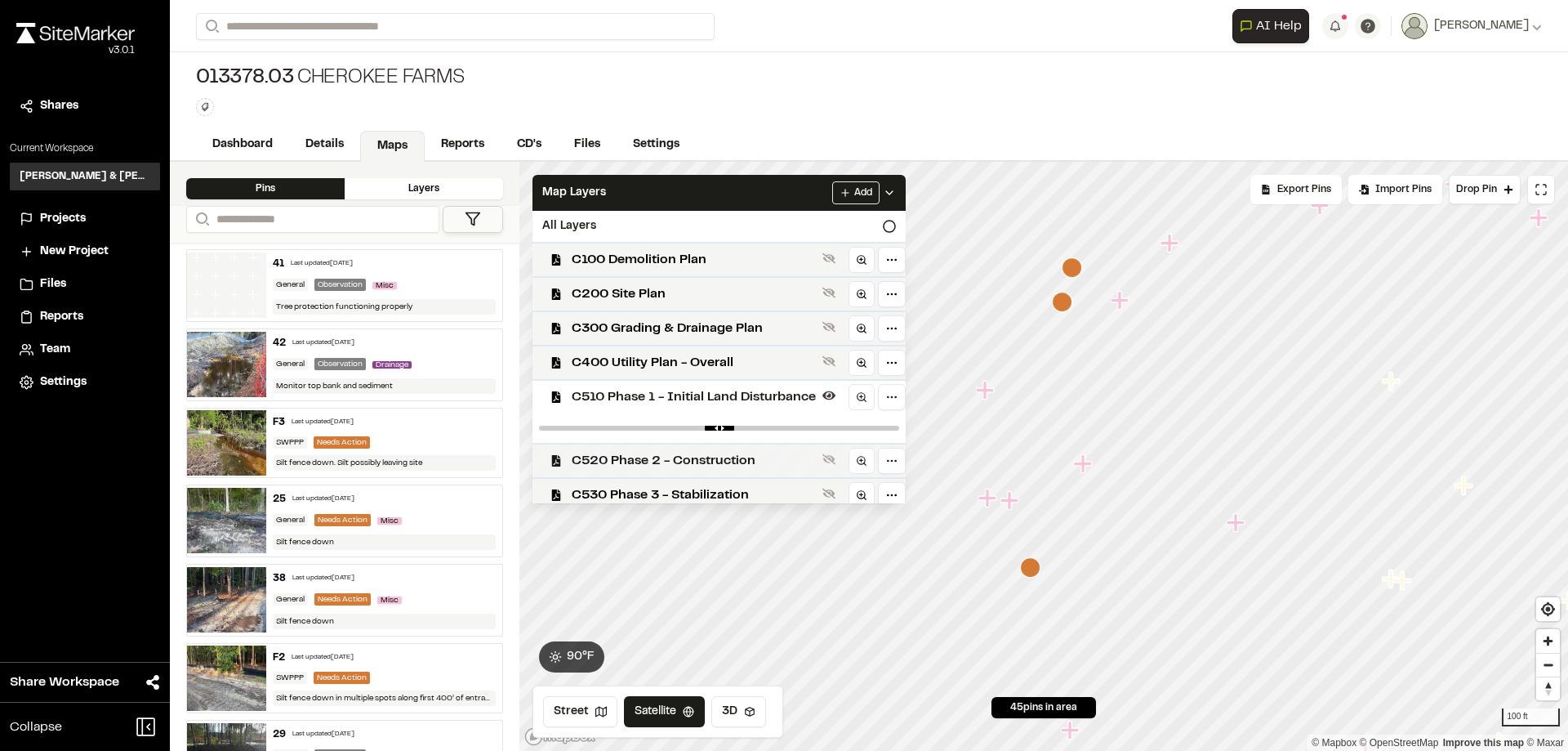
click at [715, 464] on span "C520 Phase 2 - Construction" at bounding box center [694, 461] width 244 height 20
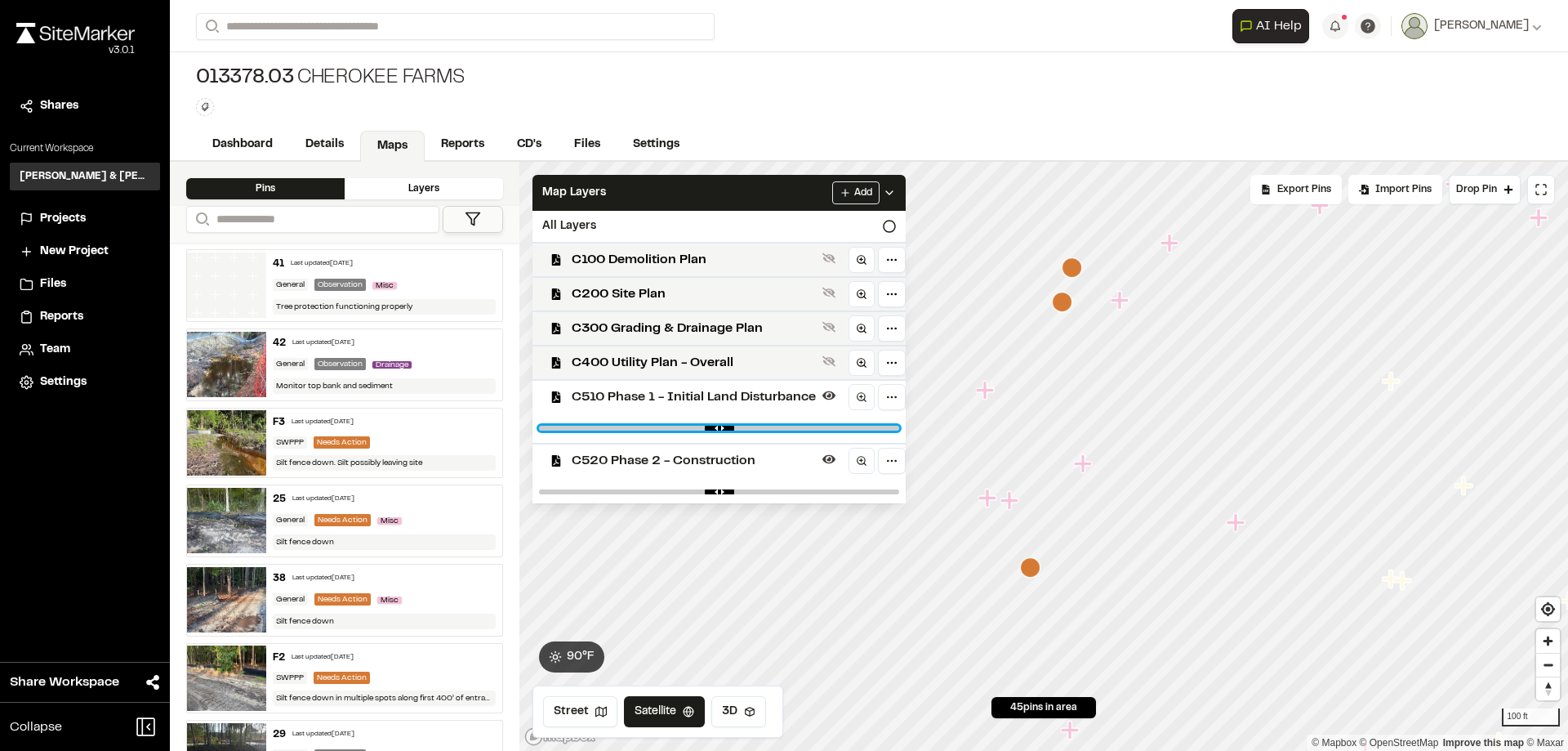
drag, startPoint x: 805, startPoint y: 429, endPoint x: 781, endPoint y: 428, distance: 24.0
type input "****"
click at [781, 428] on input "range" at bounding box center [719, 428] width 360 height 5
click at [724, 456] on span "C520 Phase 2 - Construction" at bounding box center [694, 461] width 244 height 20
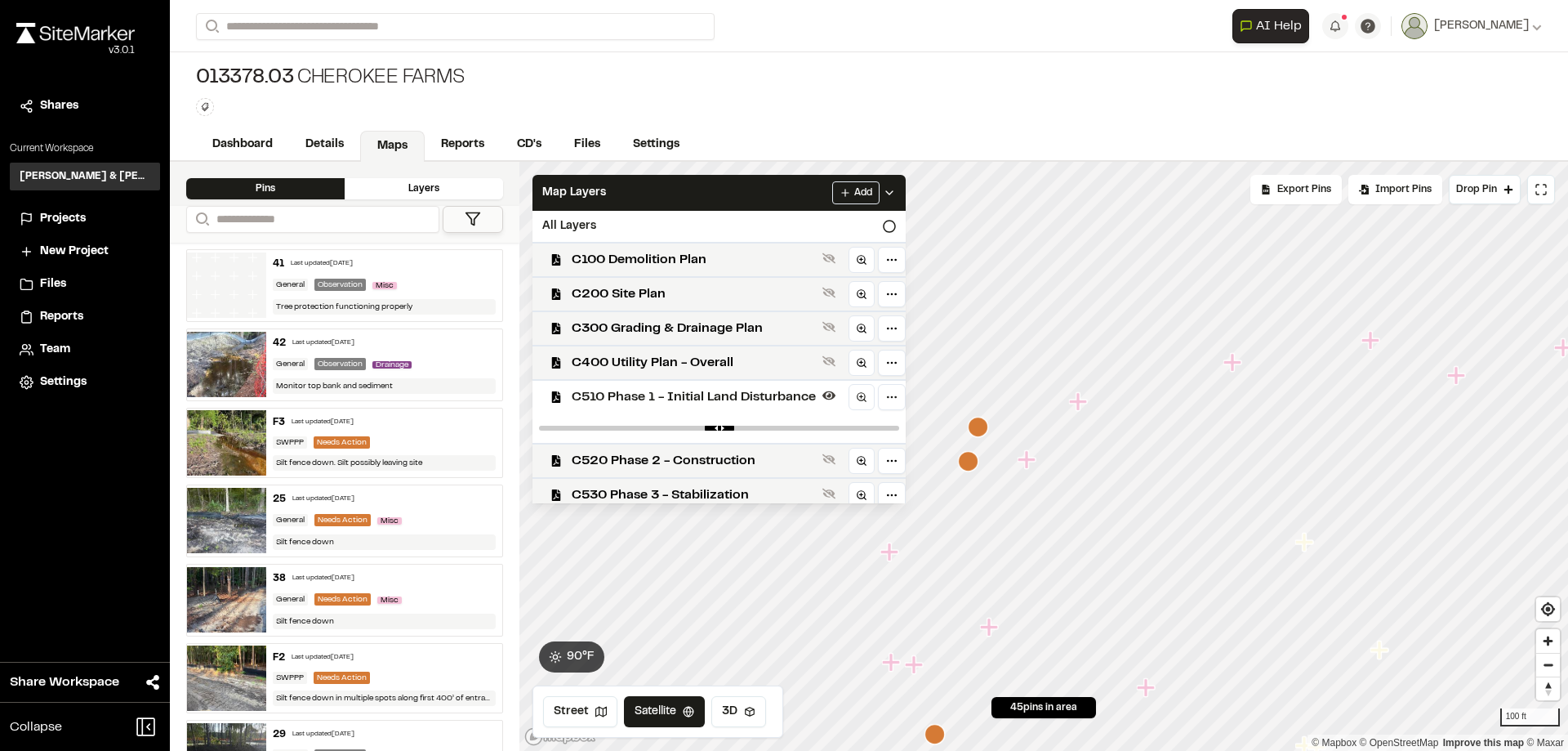
click at [976, 466] on icon "Map marker" at bounding box center [968, 461] width 20 height 20
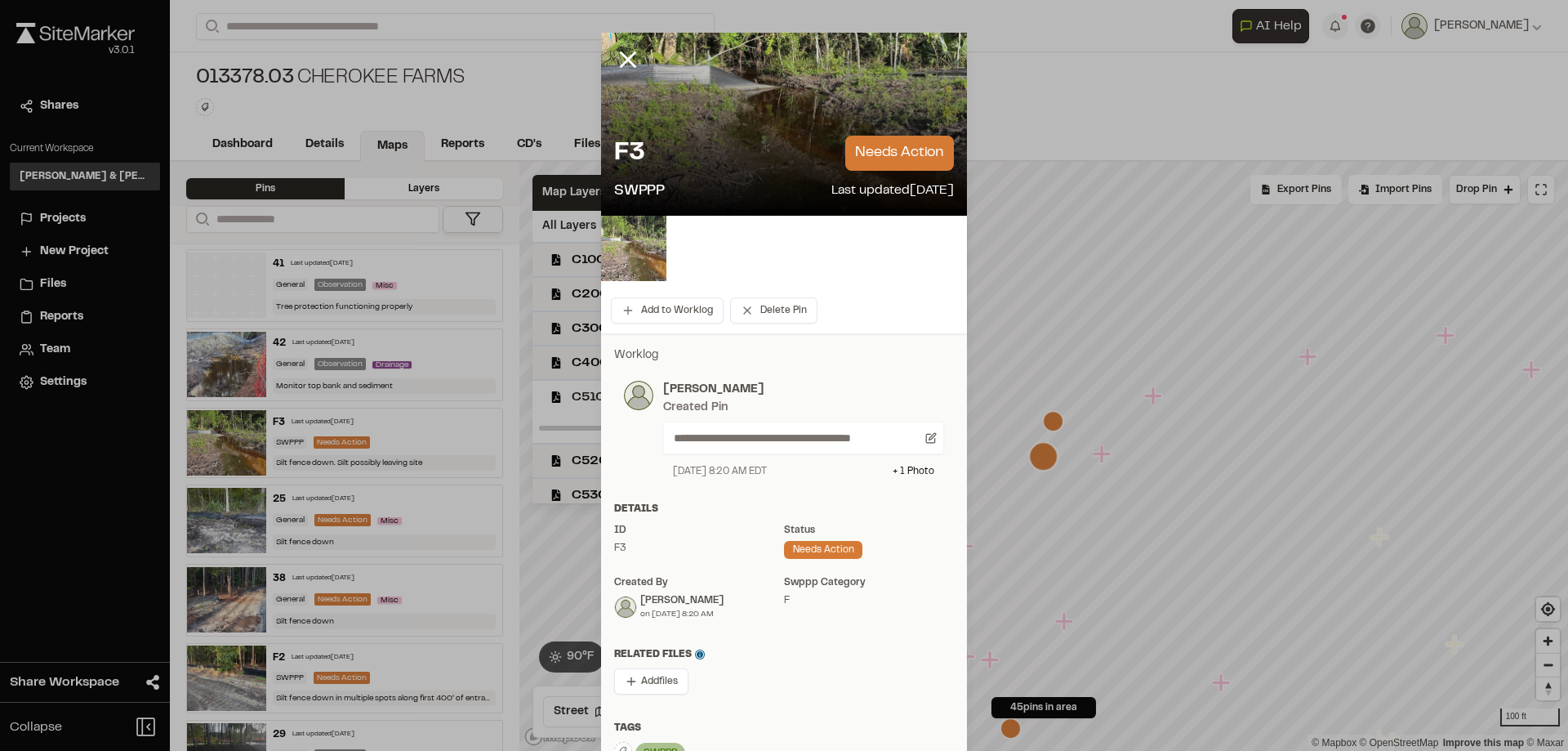
click at [617, 238] on img at bounding box center [634, 248] width 66 height 66
